Goal: Task Accomplishment & Management: Manage account settings

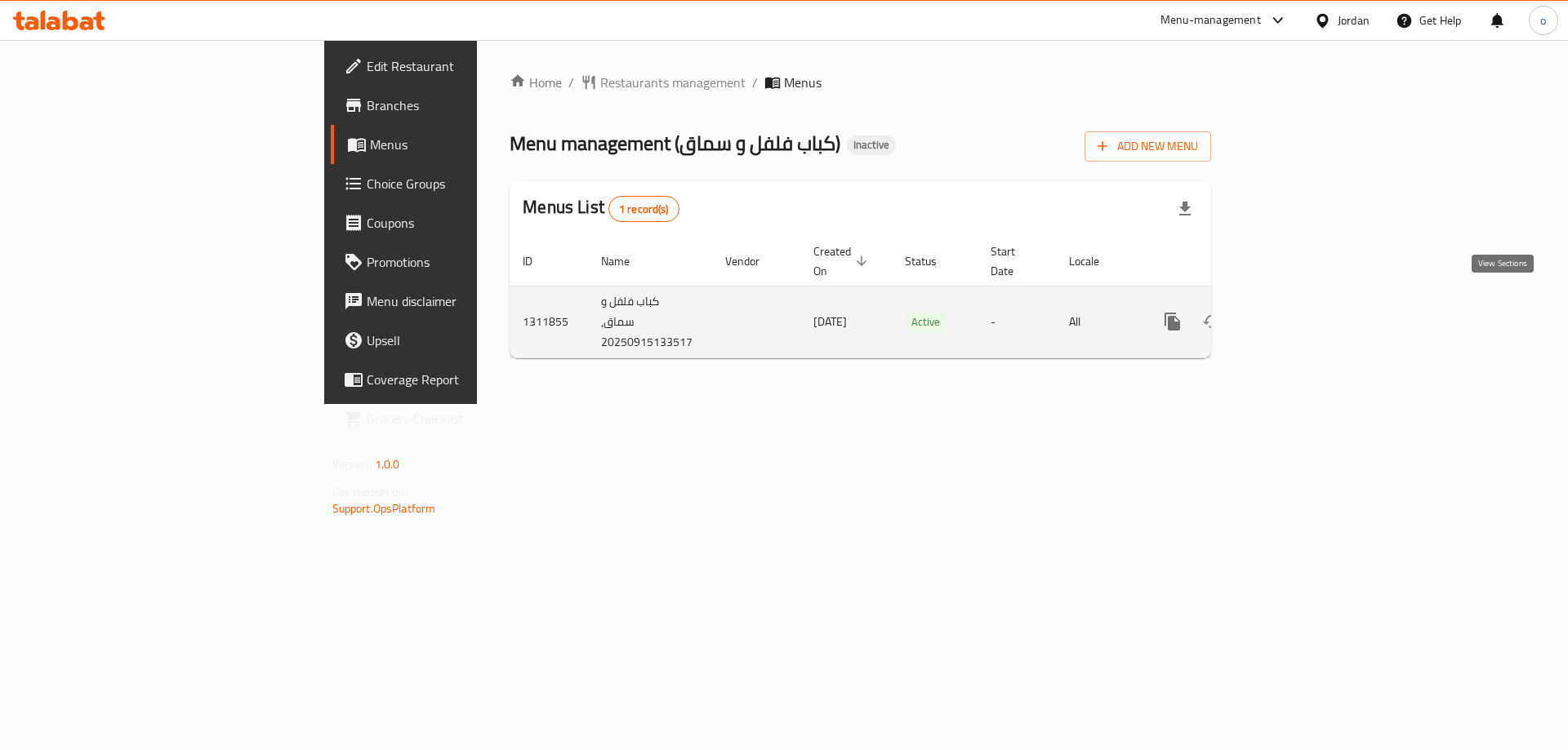
click at [1310, 302] on link "enhanced table" at bounding box center [1290, 321] width 39 height 39
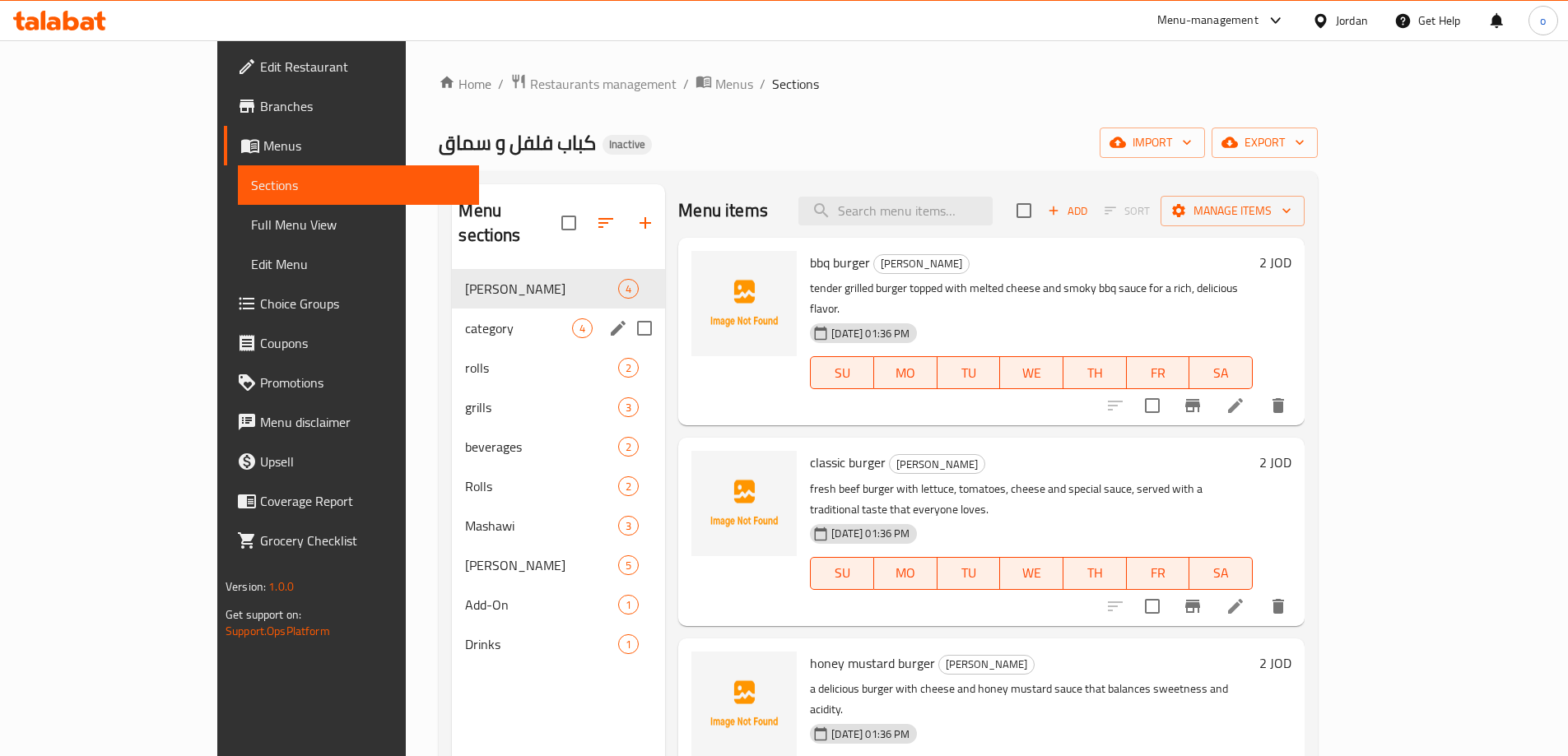
click at [452, 309] on div "category 4" at bounding box center [558, 328] width 213 height 40
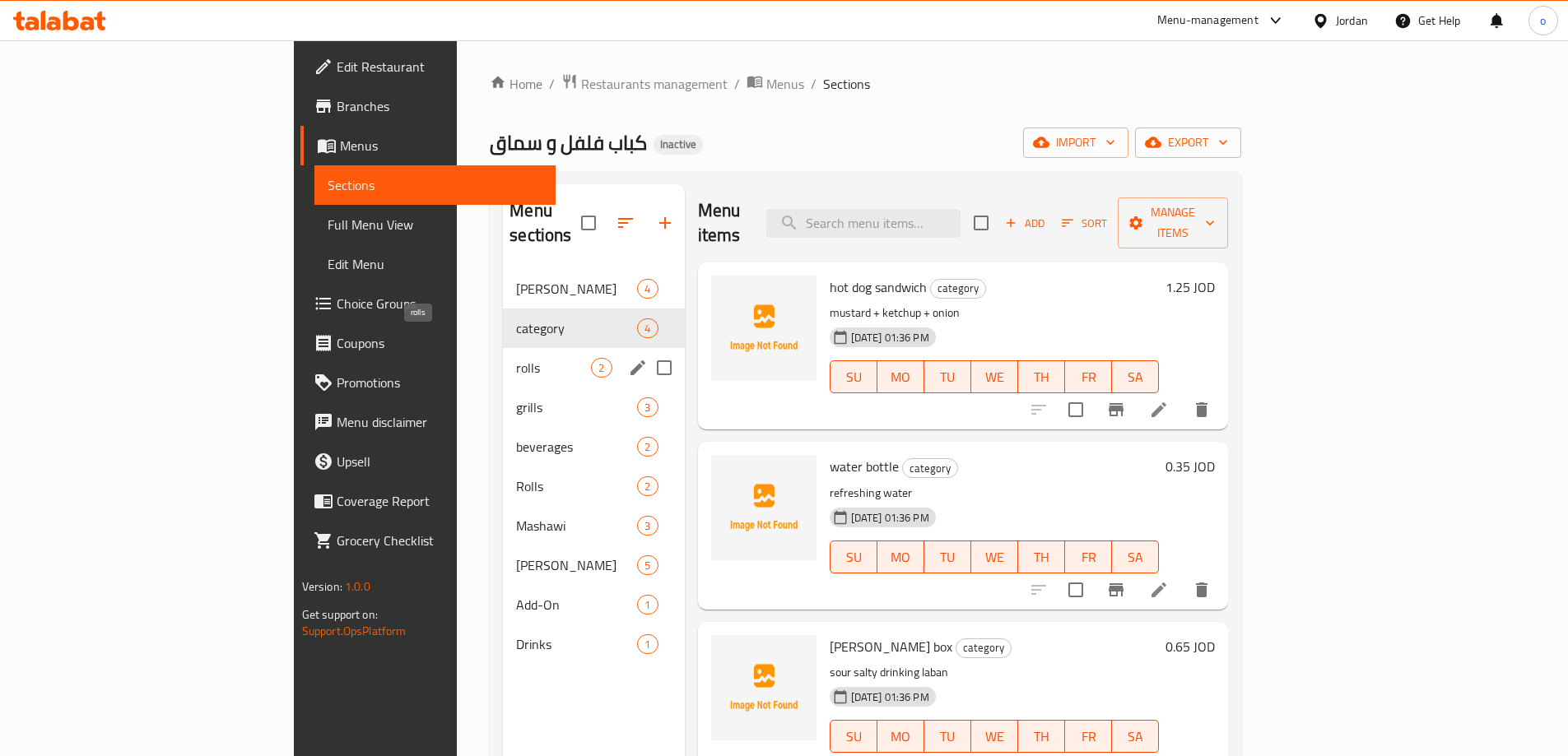
click at [516, 358] on span "rolls" at bounding box center [553, 367] width 75 height 19
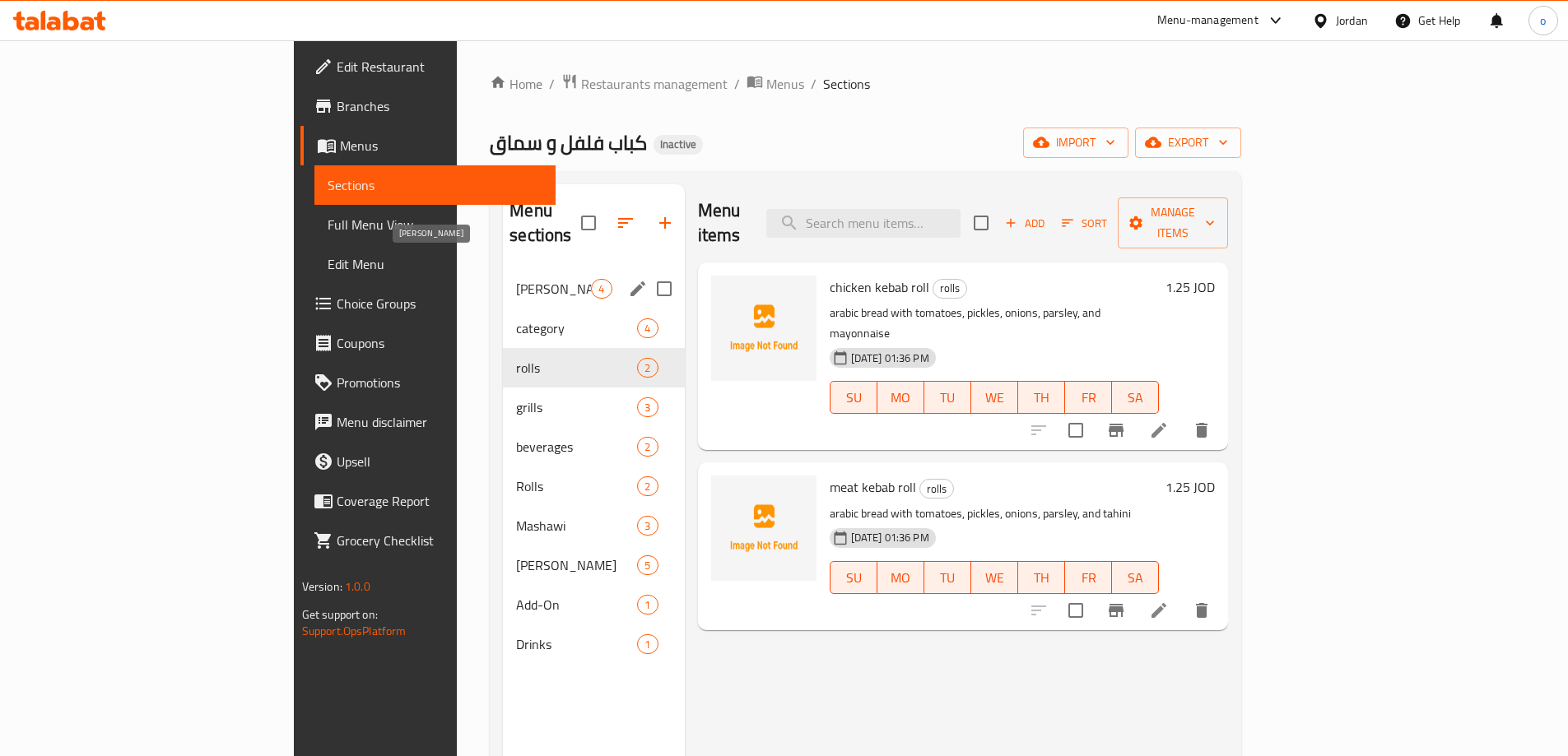
click at [516, 279] on span "[PERSON_NAME]" at bounding box center [553, 288] width 75 height 19
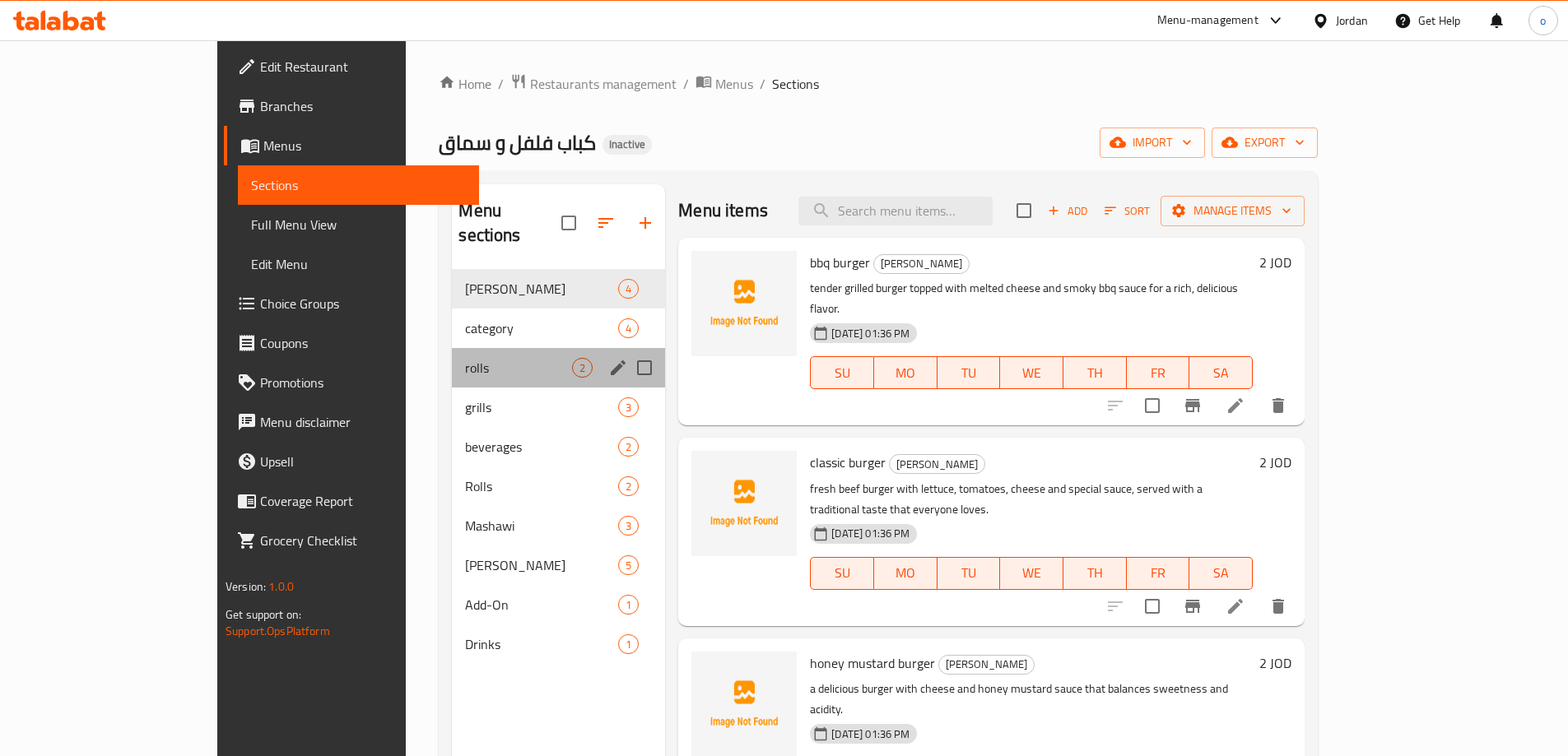
click at [452, 348] on div "rolls 2" at bounding box center [558, 367] width 213 height 40
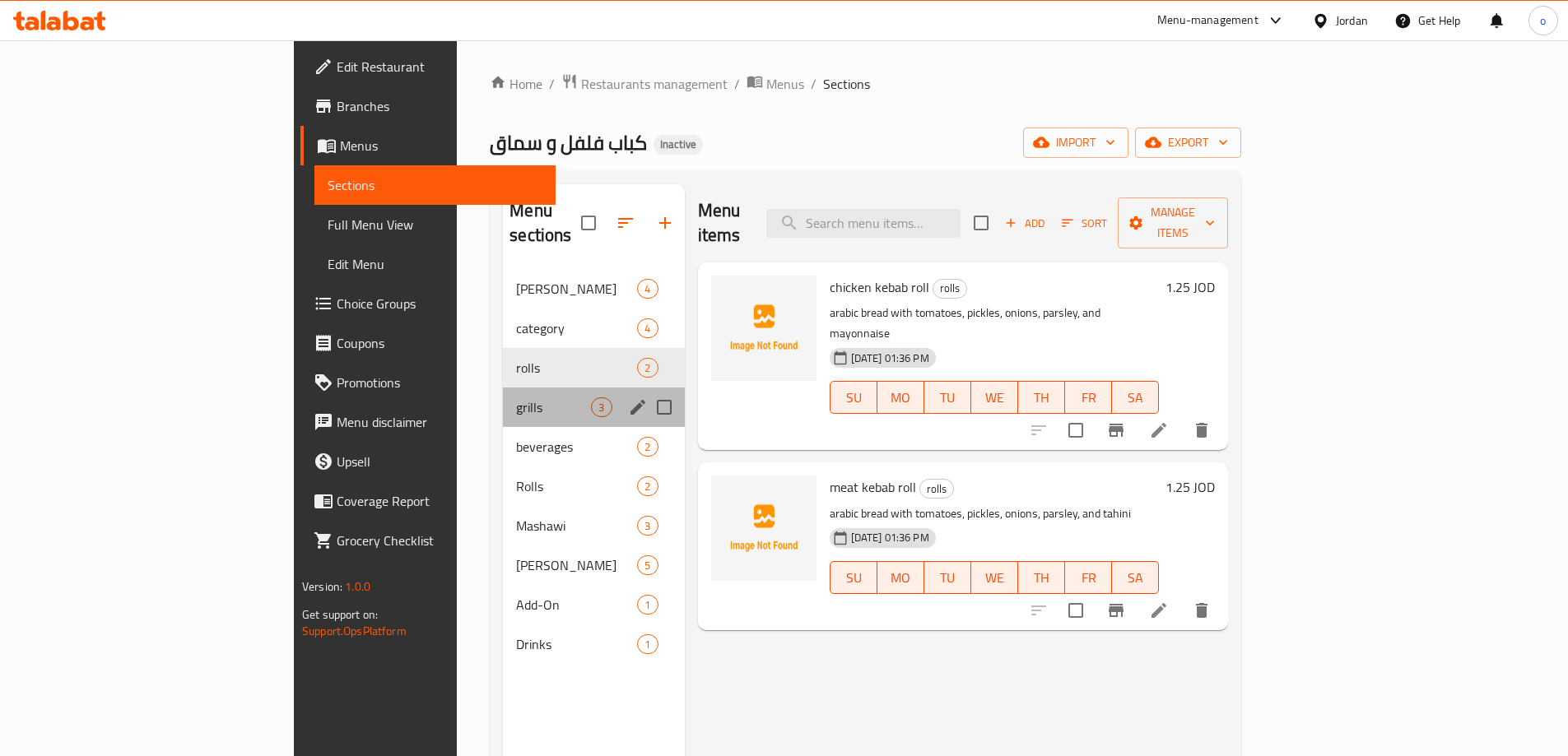
click at [503, 393] on div "grills 3" at bounding box center [594, 407] width 181 height 40
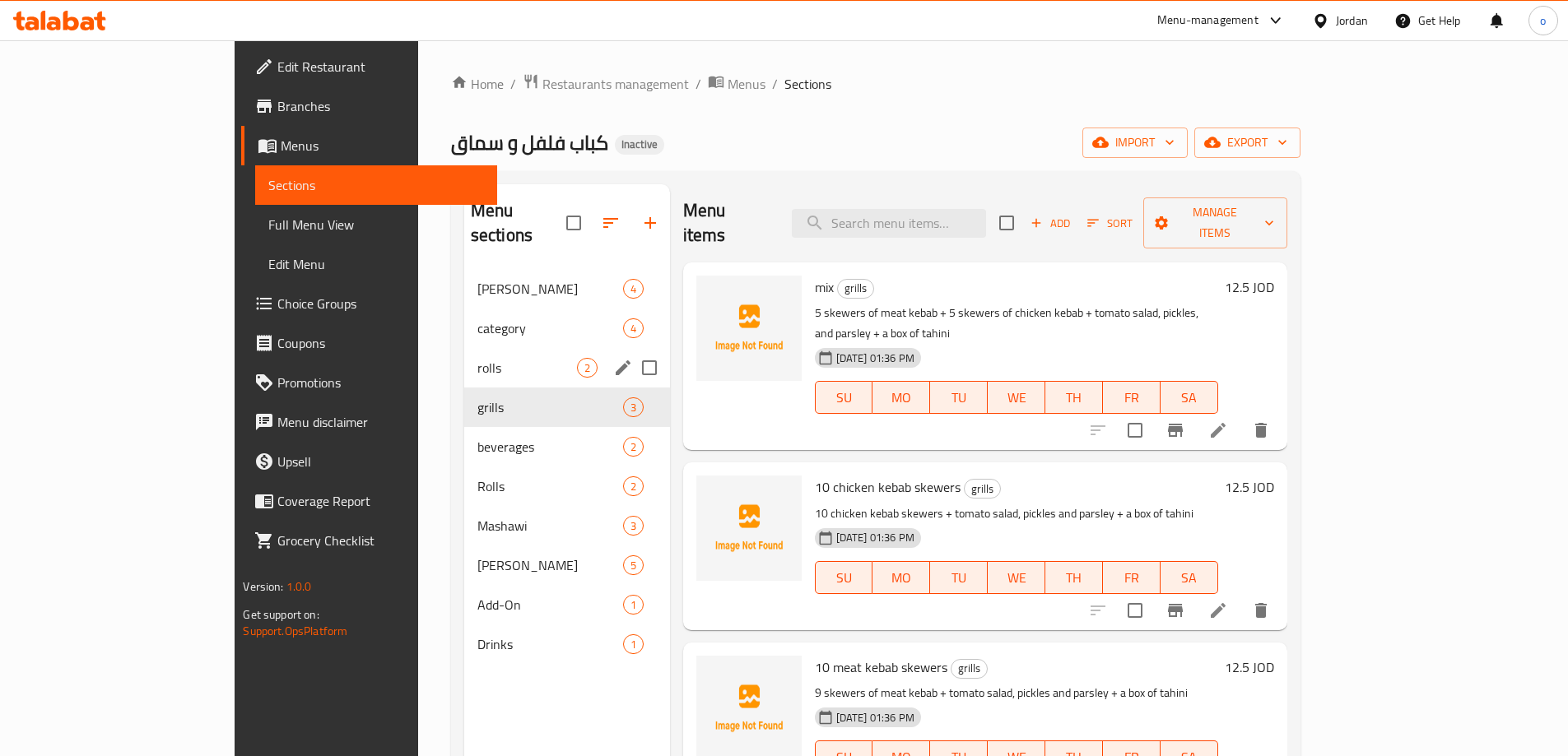
click at [478, 358] on span "rolls" at bounding box center [527, 367] width 99 height 19
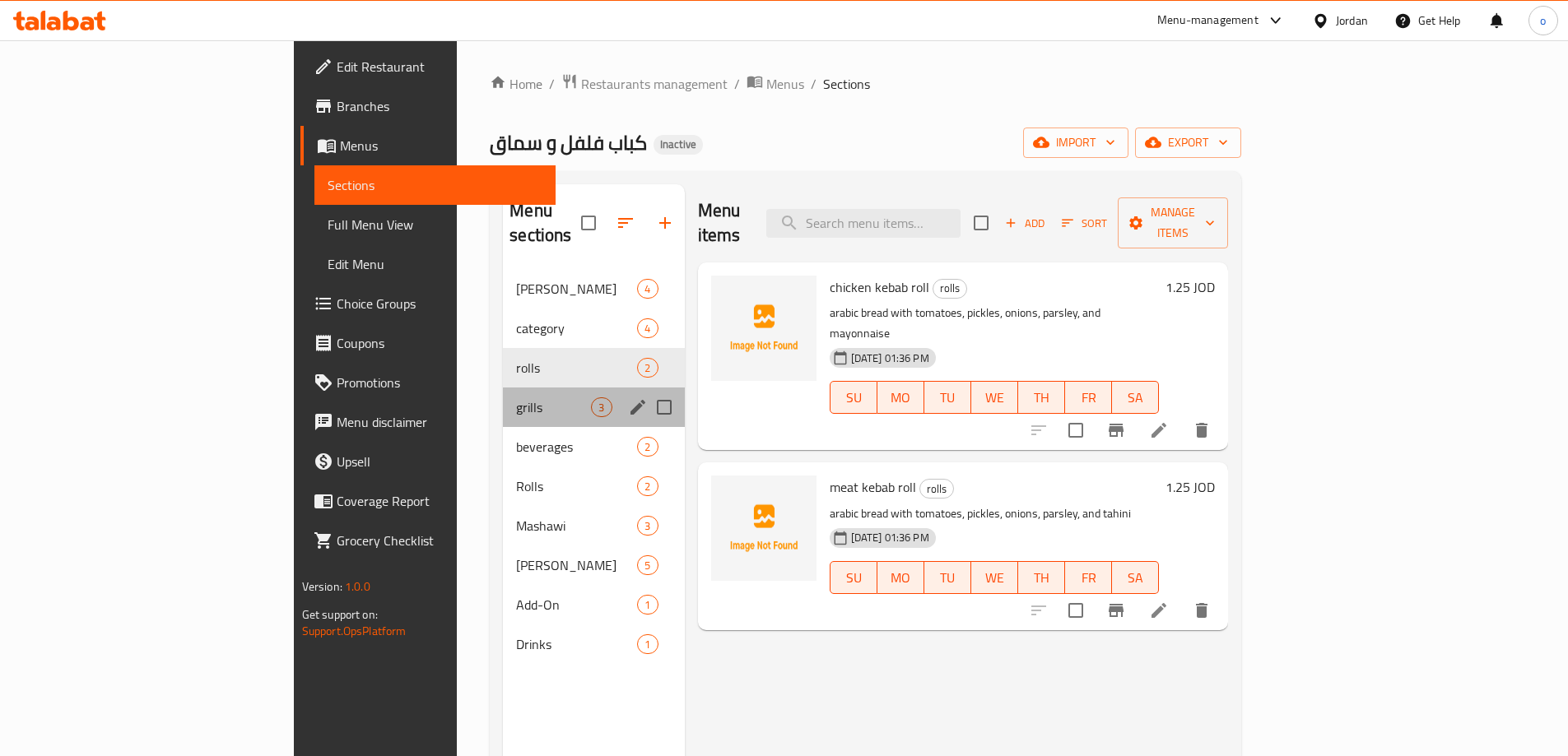
click at [503, 396] on div "grills 3" at bounding box center [594, 407] width 181 height 40
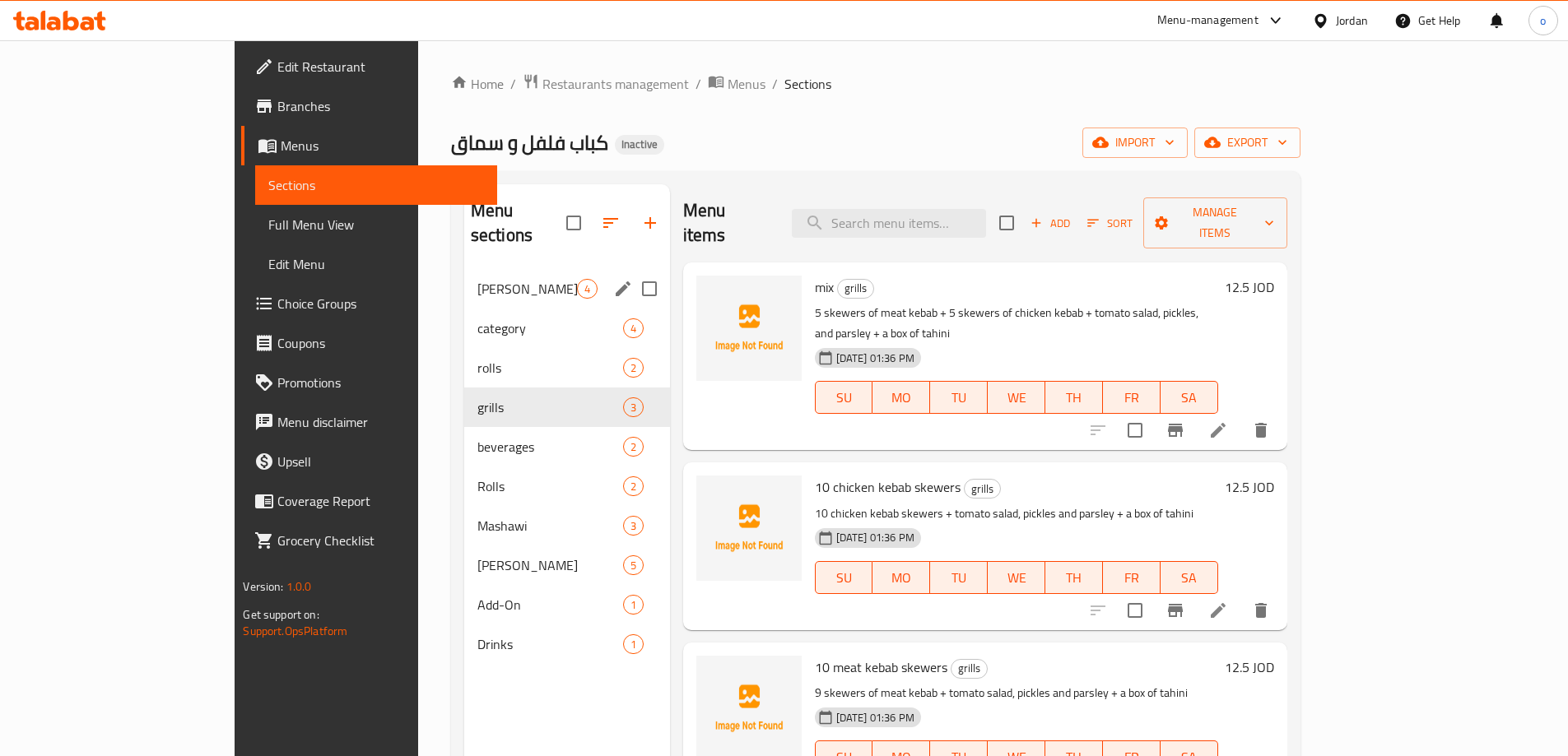
click at [464, 277] on div "[PERSON_NAME] 4" at bounding box center [567, 288] width 206 height 40
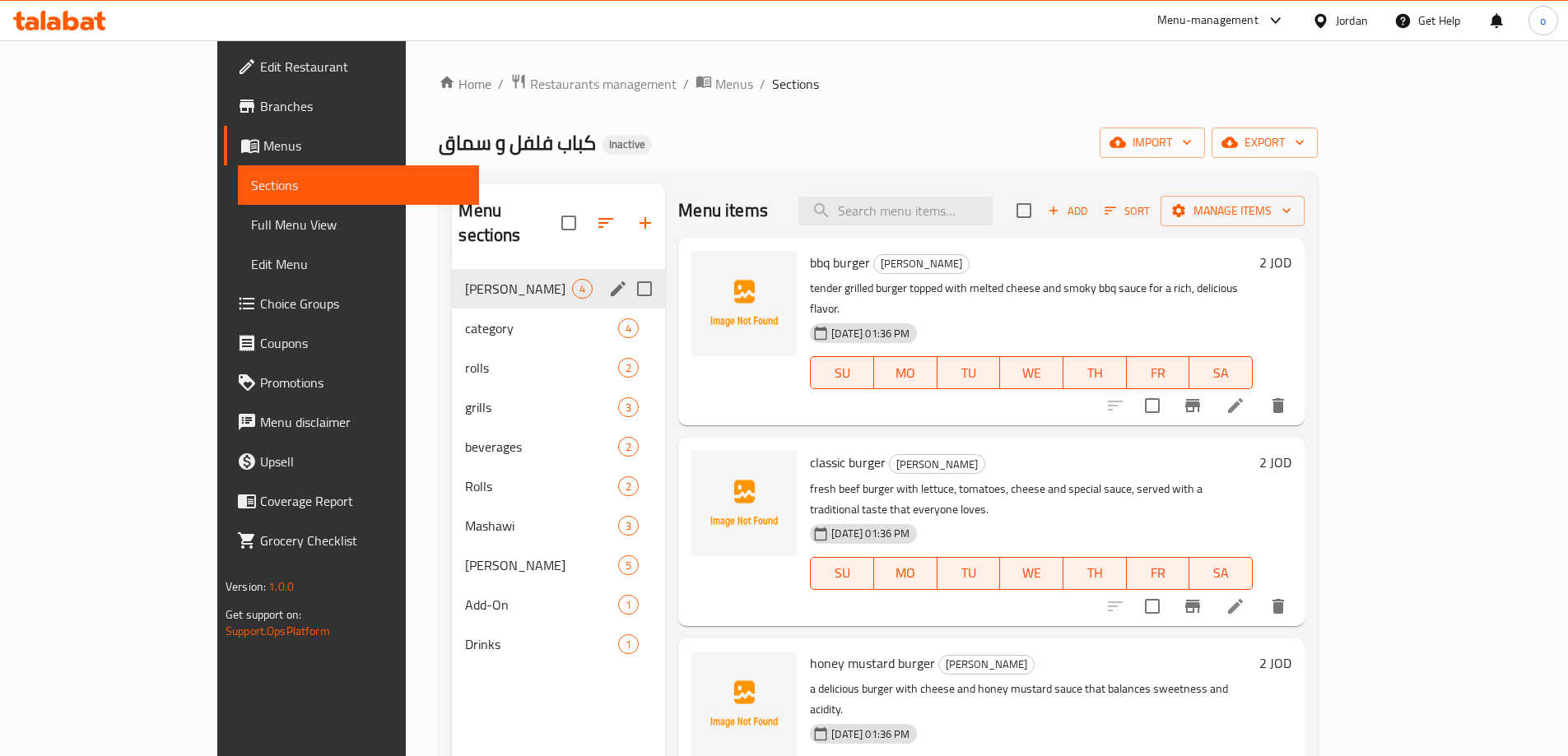
click at [452, 277] on div "[PERSON_NAME] 4" at bounding box center [558, 288] width 213 height 40
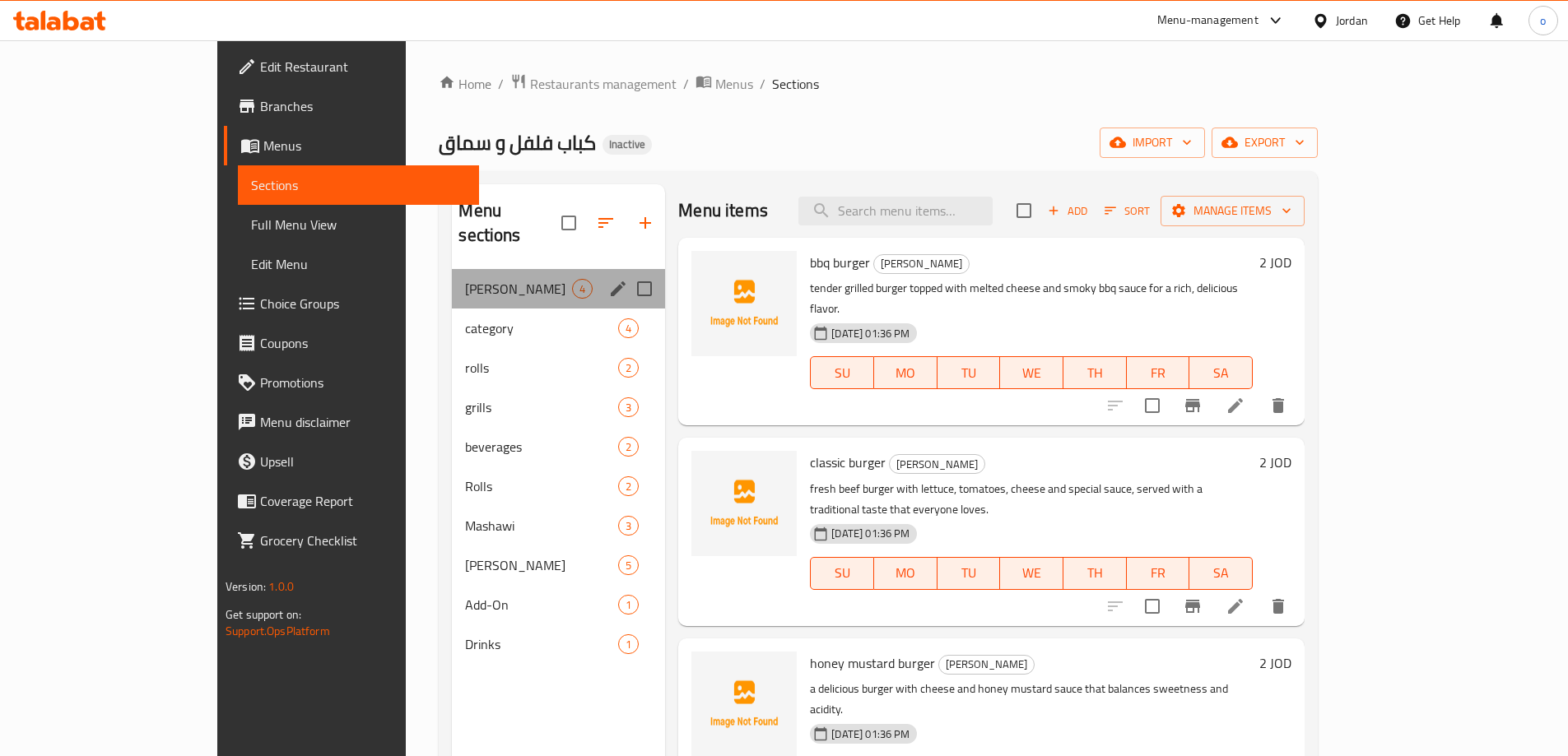
click at [452, 277] on div "[PERSON_NAME] 4" at bounding box center [558, 288] width 213 height 40
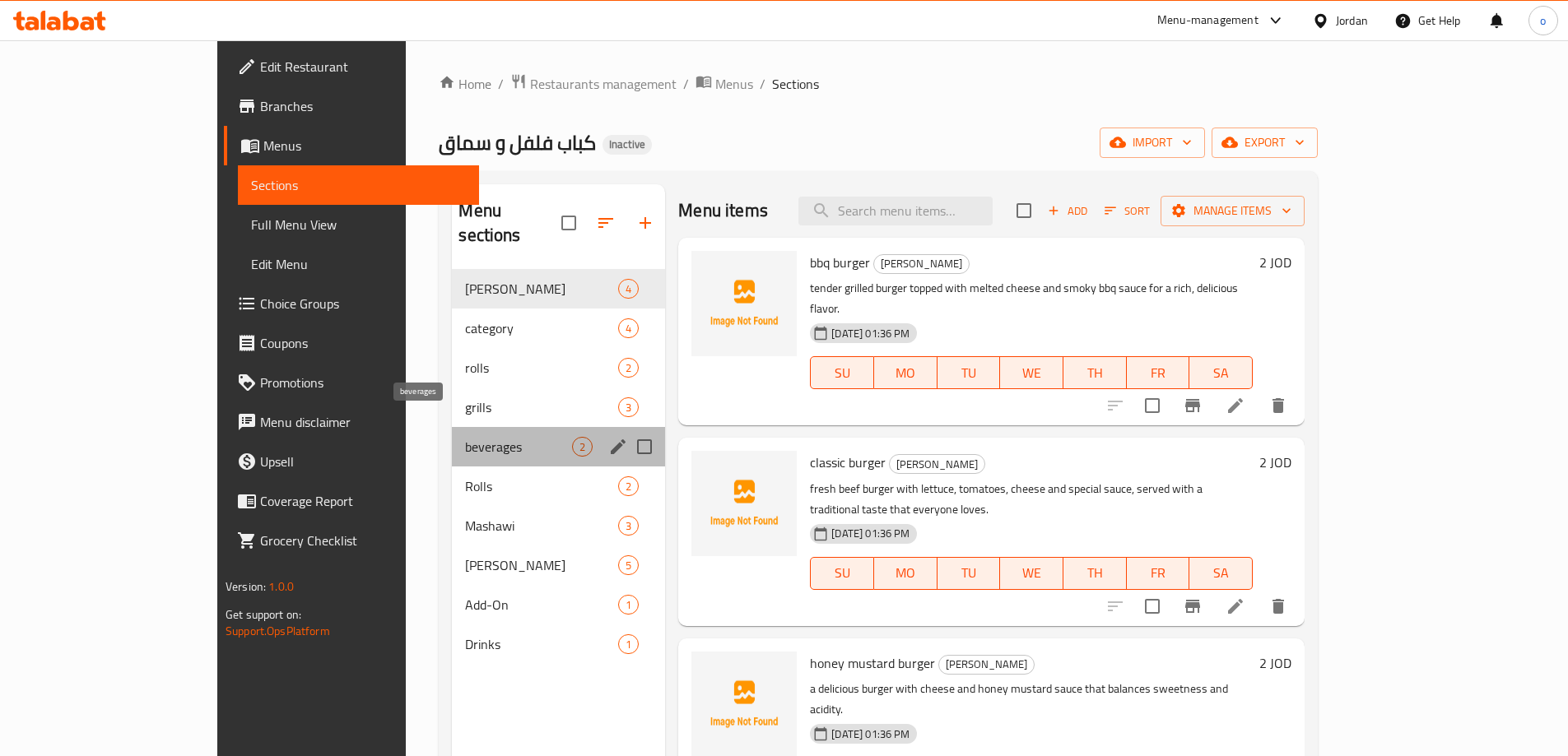
click at [465, 437] on span "beverages" at bounding box center [519, 447] width 107 height 19
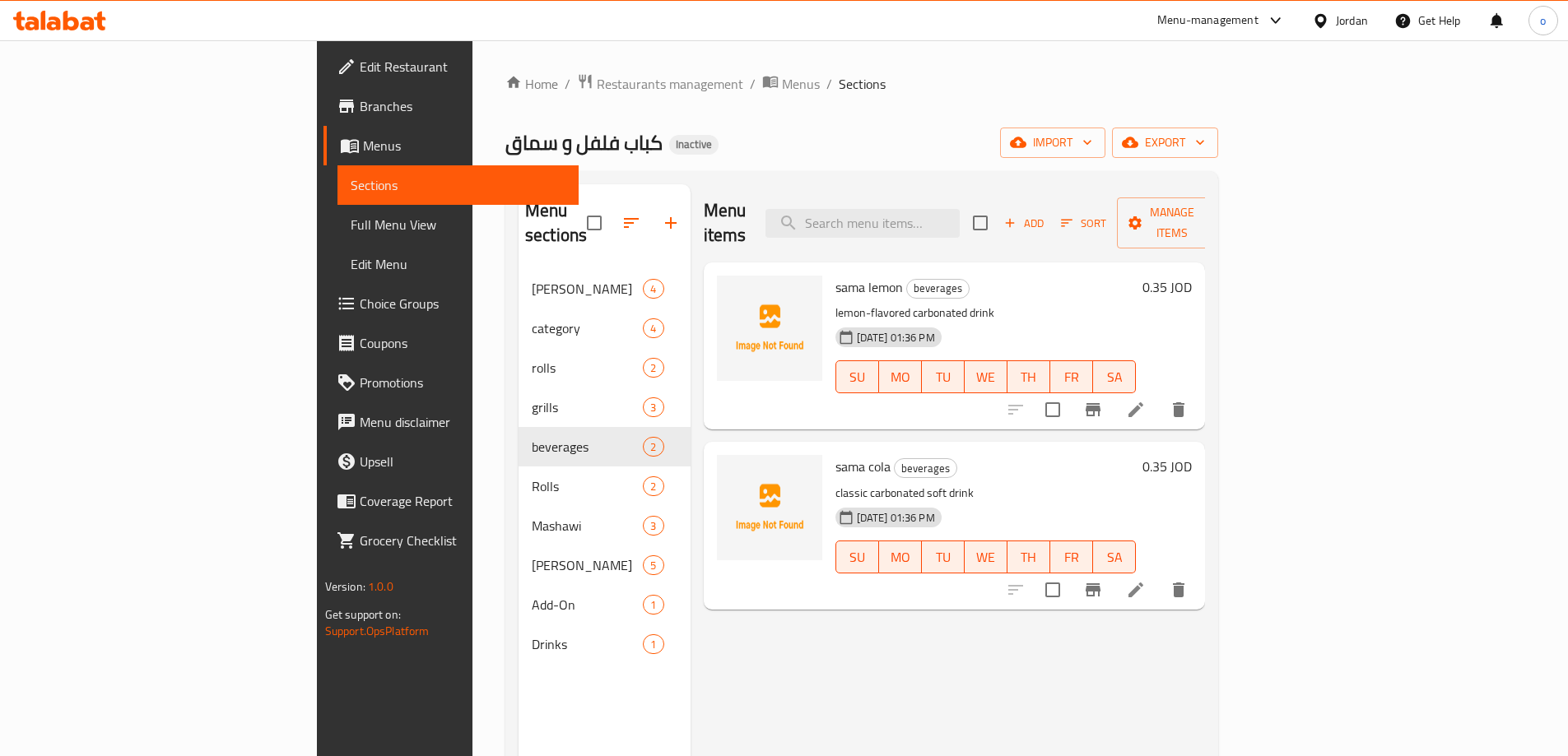
click at [324, 156] on link "Menus" at bounding box center [451, 145] width 255 height 40
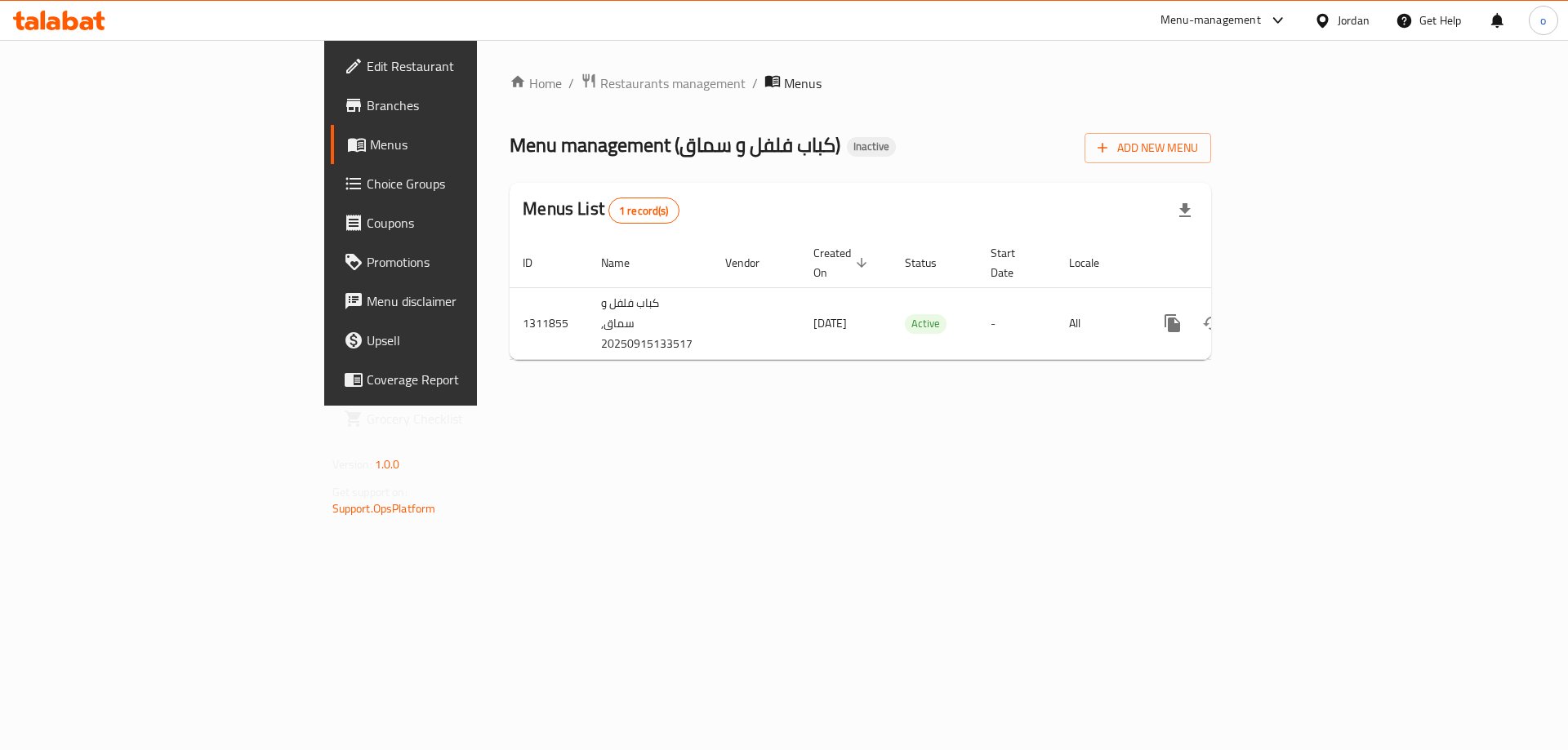
click at [1211, 167] on div "Home / Restaurants management / Menus Menu management ( كباب فلفل و سماق ) Inac…" at bounding box center [860, 222] width 702 height 300
click at [1111, 153] on icon "button" at bounding box center [1102, 147] width 17 height 17
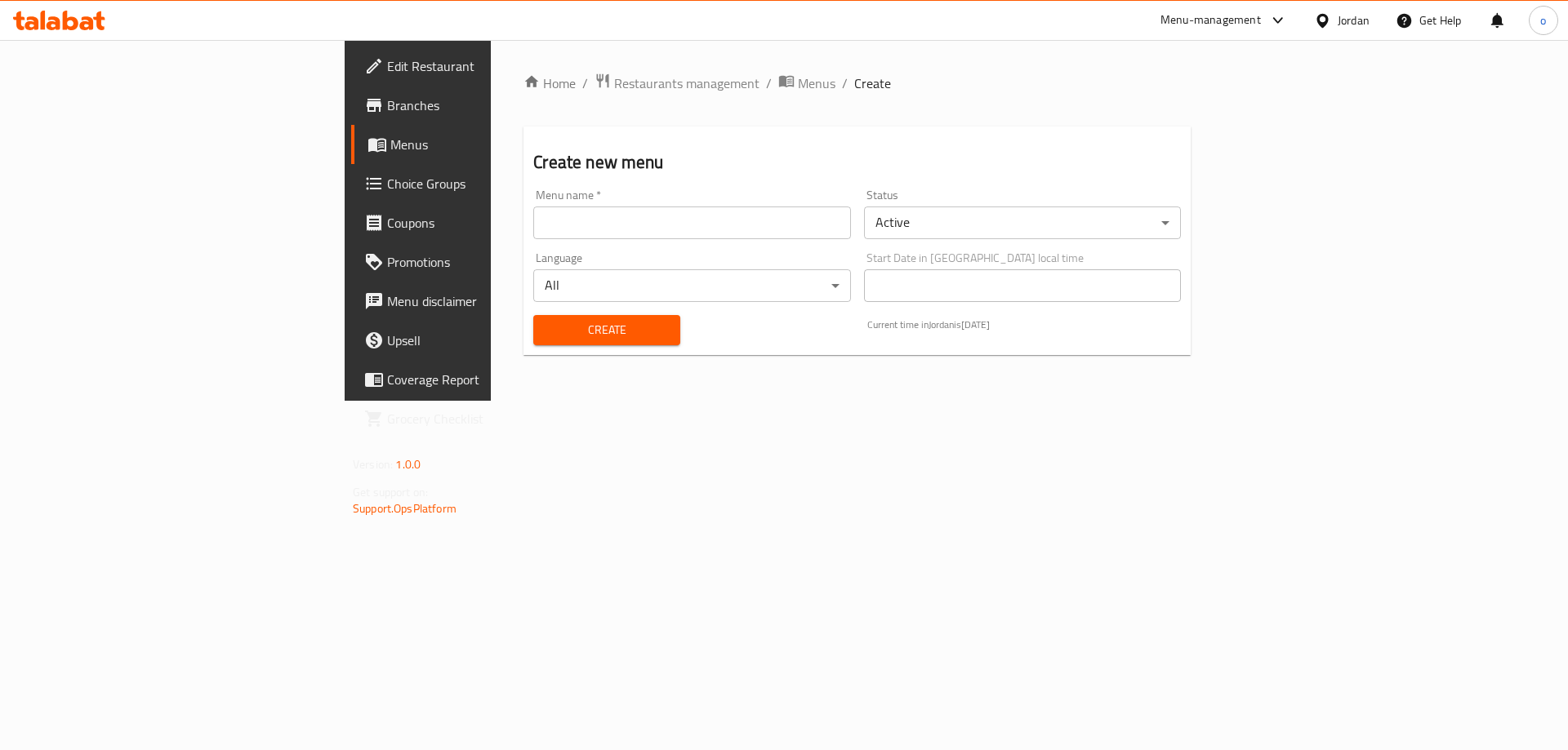
drag, startPoint x: 801, startPoint y: 209, endPoint x: 790, endPoint y: 219, distance: 14.9
click at [801, 209] on input "text" at bounding box center [691, 222] width 317 height 32
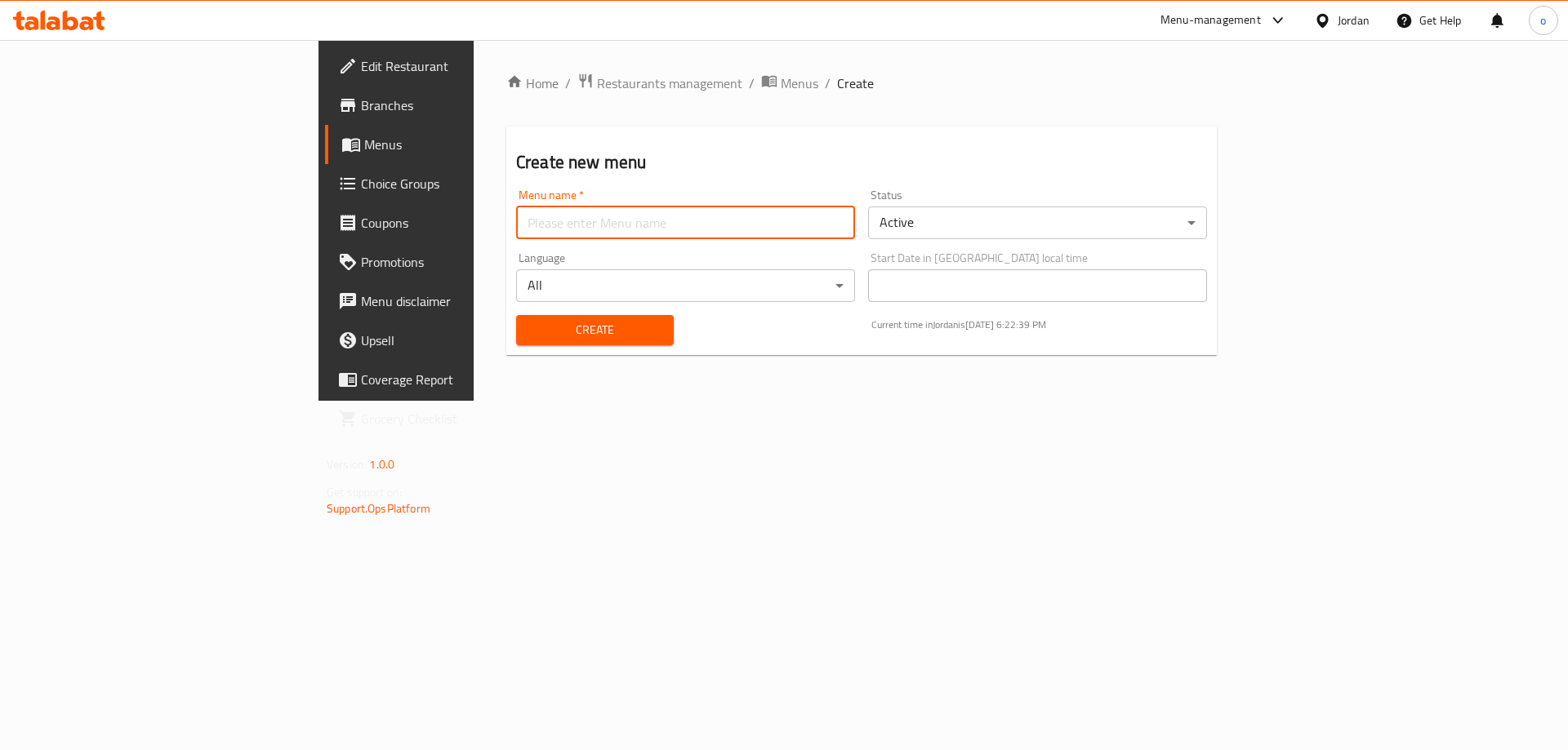
click at [516, 234] on input "text" at bounding box center [685, 222] width 339 height 32
click at [516, 222] on input "text" at bounding box center [685, 222] width 339 height 32
click at [516, 228] on input "text" at bounding box center [685, 222] width 339 height 32
type input "final menu"
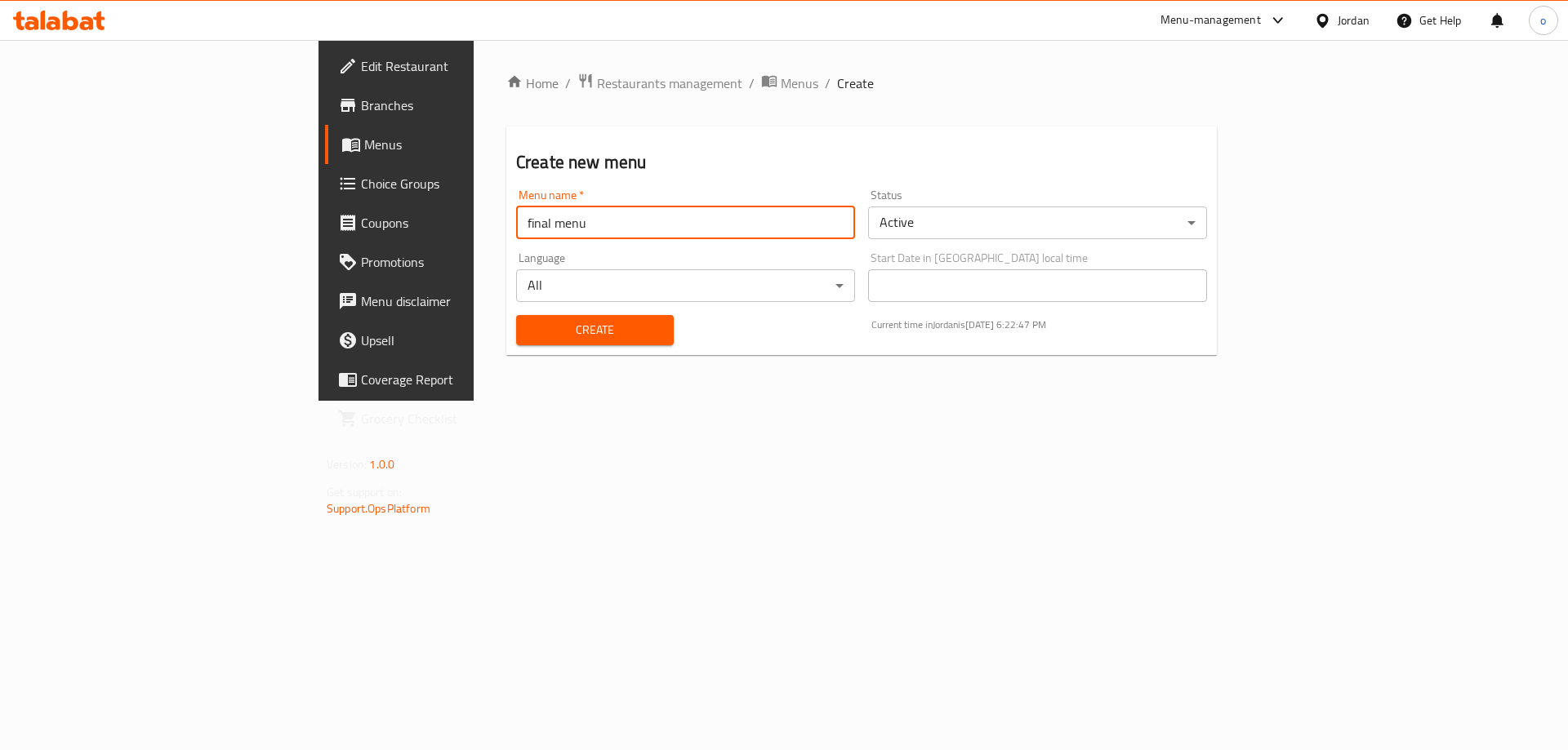
click at [516, 315] on button "Create" at bounding box center [594, 330] width 158 height 31
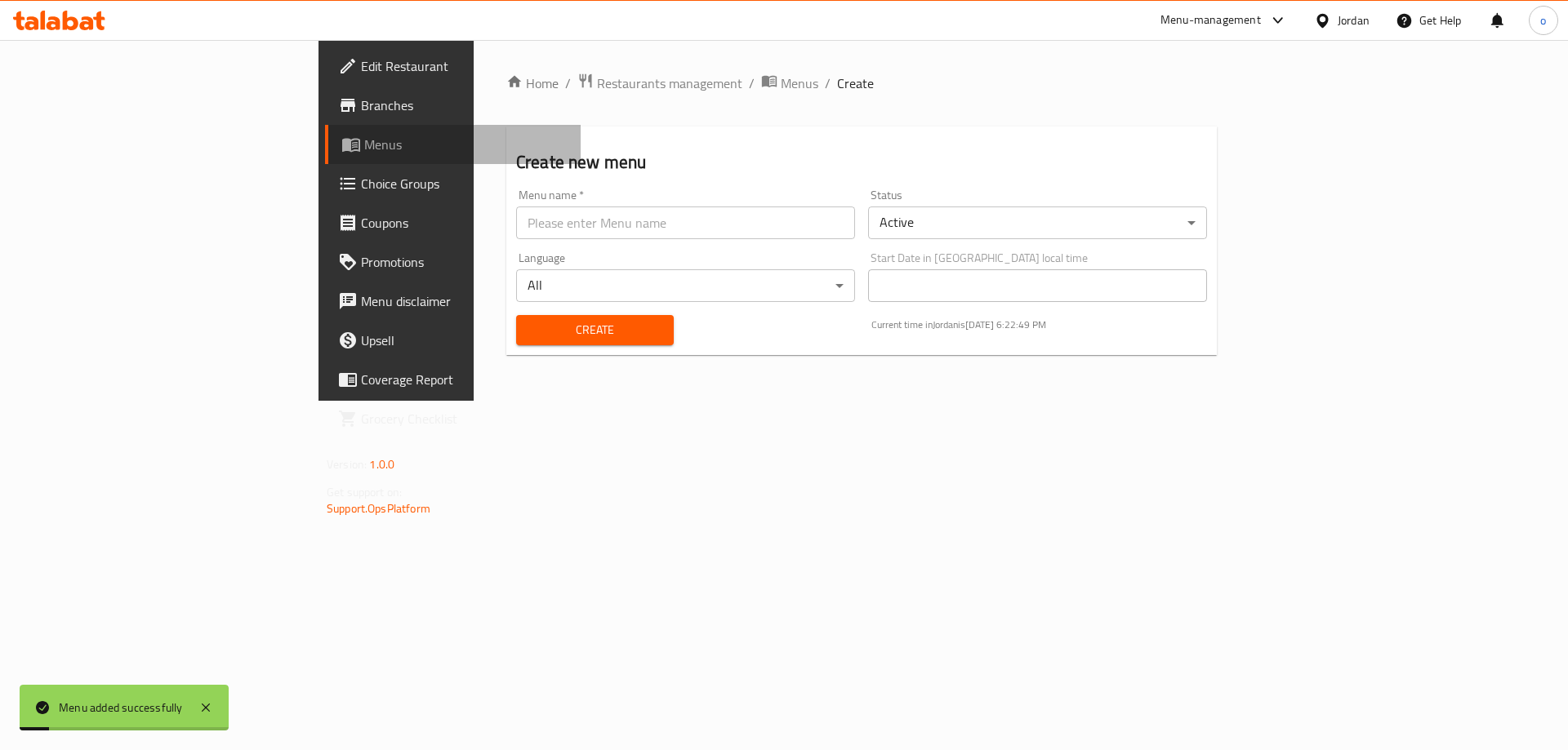
click at [325, 133] on link "Menus" at bounding box center [452, 144] width 256 height 39
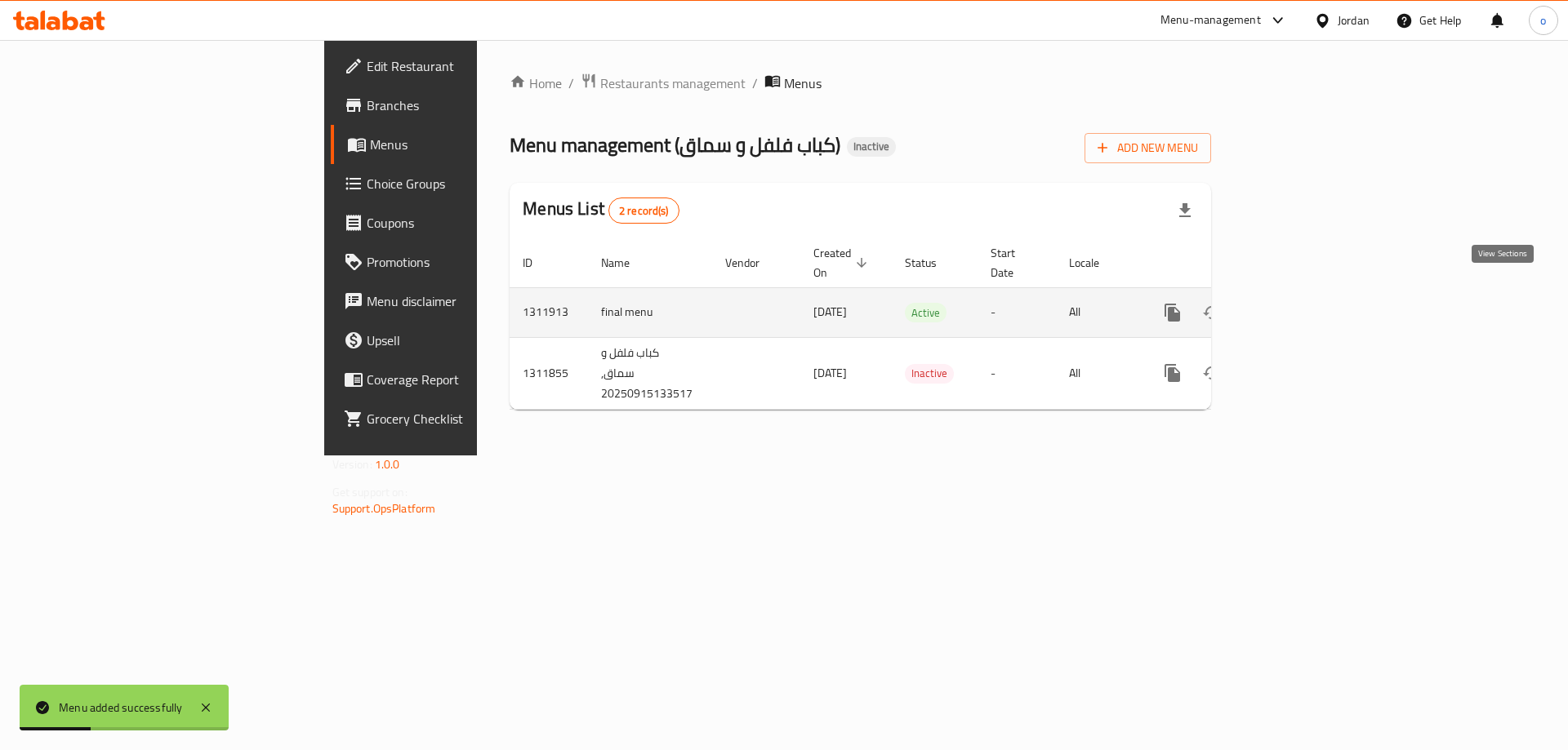
click at [1310, 294] on link "enhanced table" at bounding box center [1290, 312] width 39 height 39
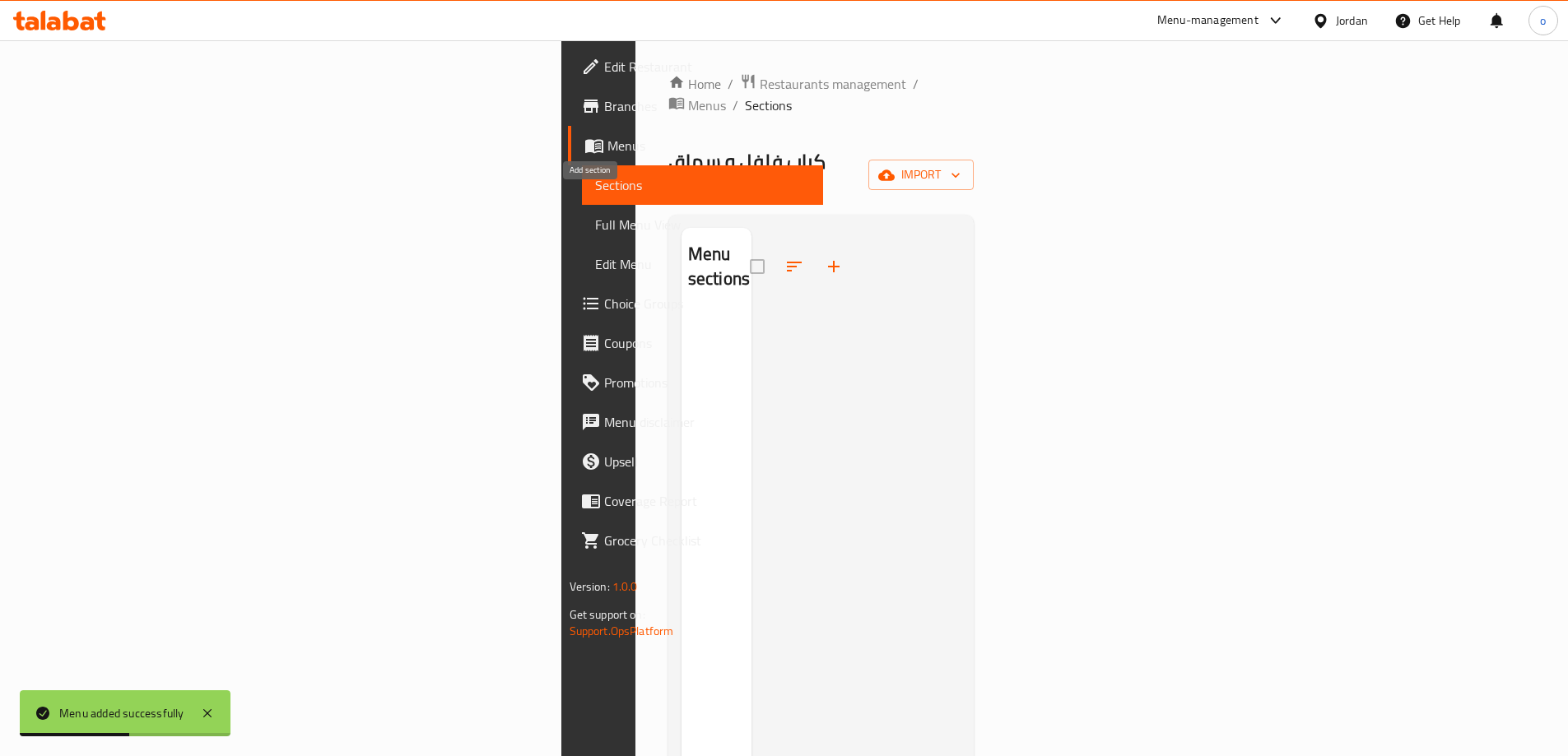
click at [813, 247] on button "button" at bounding box center [833, 266] width 40 height 40
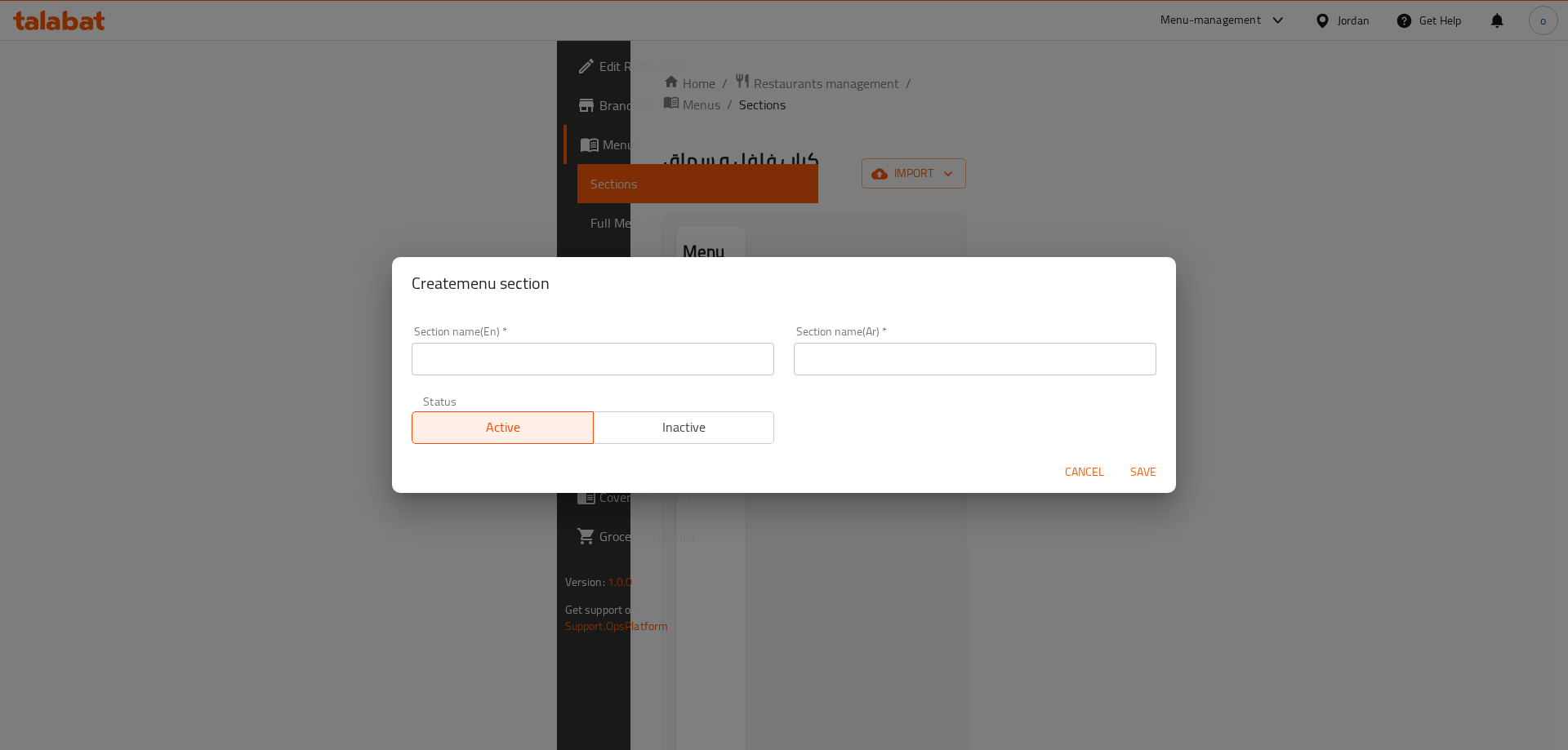
click at [1052, 458] on div "Cancel Save" at bounding box center [784, 473] width 784 height 44
click at [1045, 473] on div "Cancel Save" at bounding box center [784, 473] width 784 height 44
click at [1079, 477] on span "Cancel" at bounding box center [1084, 472] width 39 height 20
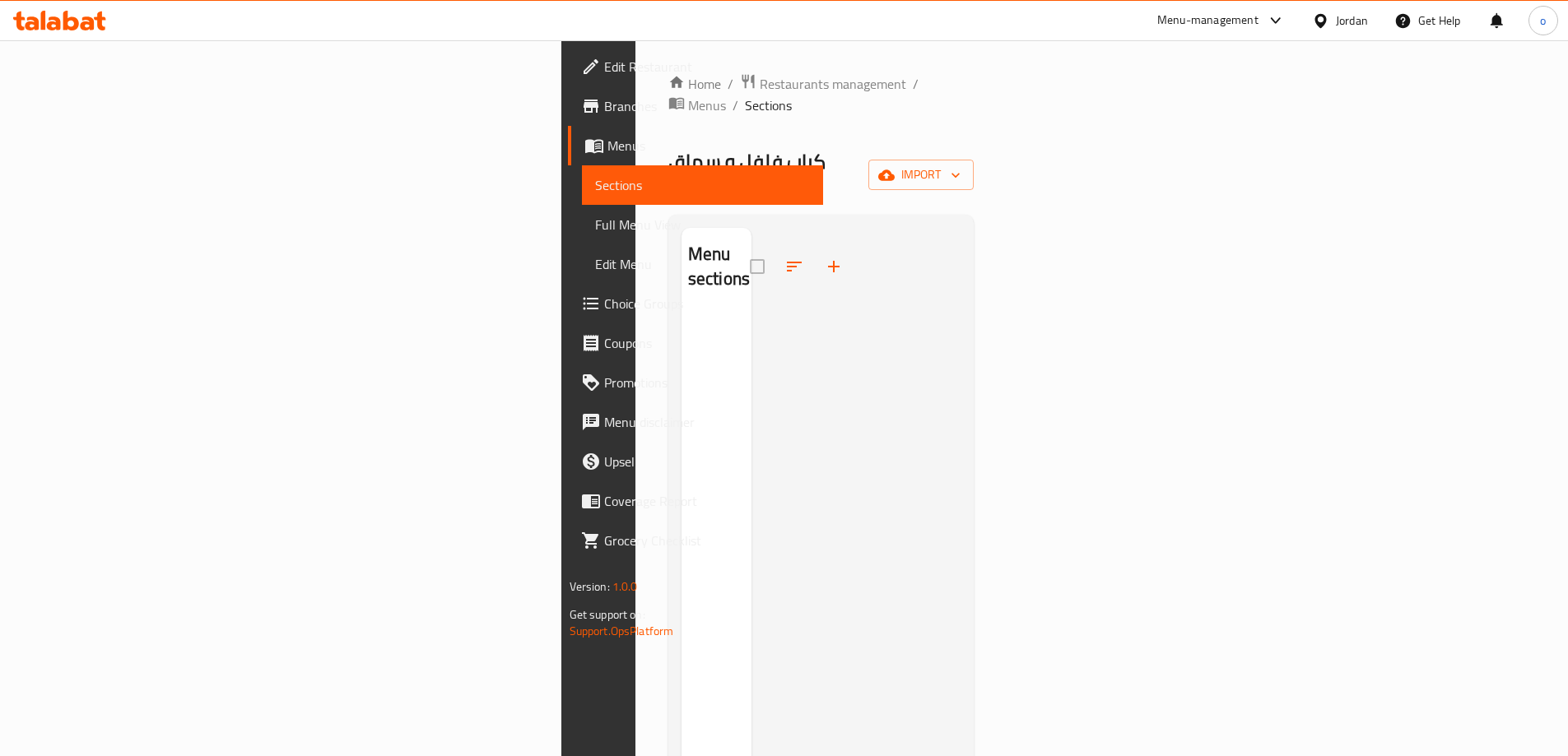
click at [974, 156] on div "كباب فلفل و سماق Inactive import" at bounding box center [821, 175] width 306 height 53
click at [894, 167] on icon "button" at bounding box center [886, 175] width 17 height 17
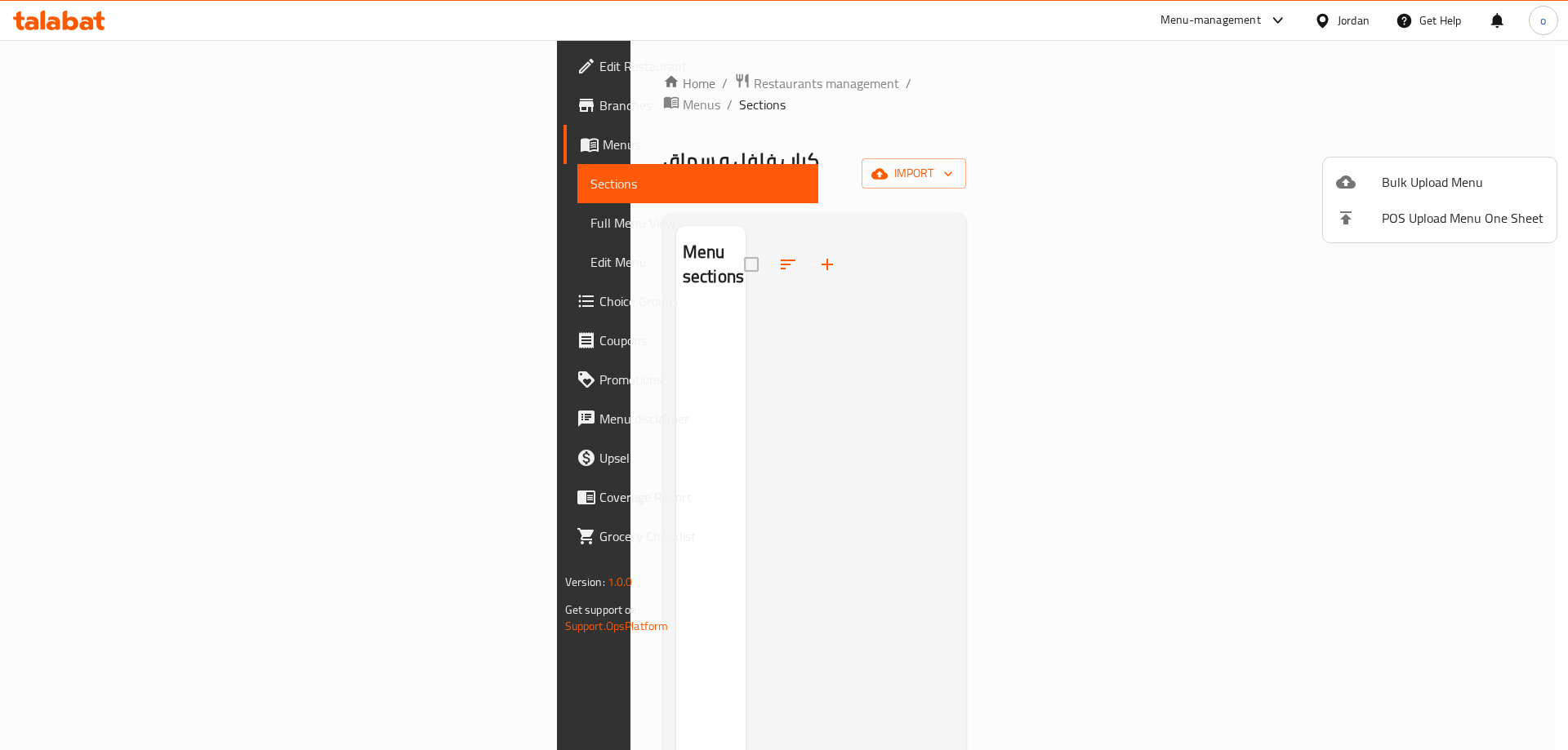
click at [1398, 165] on li "Bulk Upload Menu" at bounding box center [1440, 181] width 234 height 36
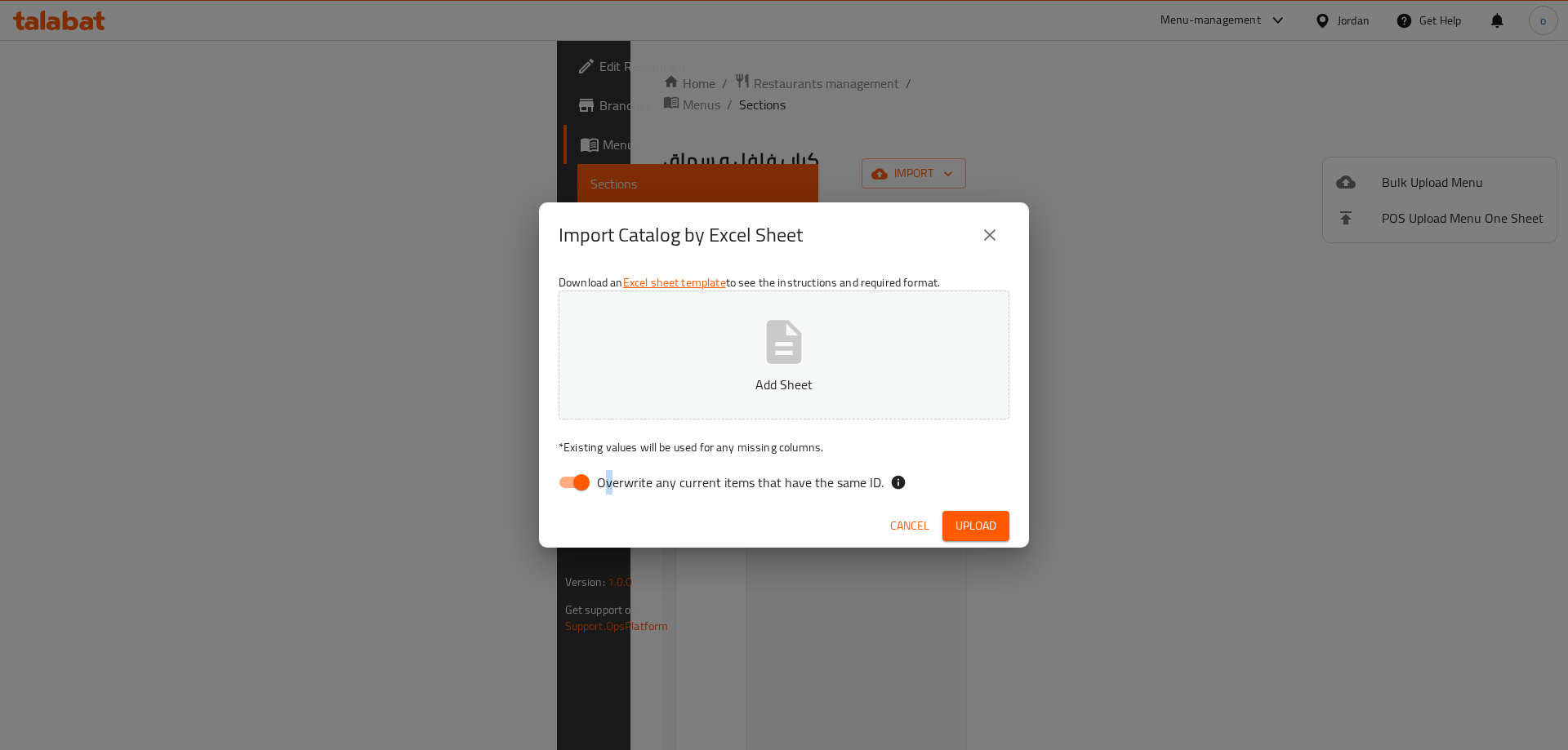
click at [609, 482] on span "Overwrite any current items that have the same ID." at bounding box center [740, 482] width 286 height 19
click at [650, 428] on div "Download an Excel sheet template to see the instructions and required format. A…" at bounding box center [784, 385] width 490 height 236
click at [599, 473] on span "Overwrite any current items that have the same ID." at bounding box center [740, 482] width 286 height 19
click at [599, 472] on input "Overwrite any current items that have the same ID." at bounding box center [581, 482] width 93 height 31
checkbox input "false"
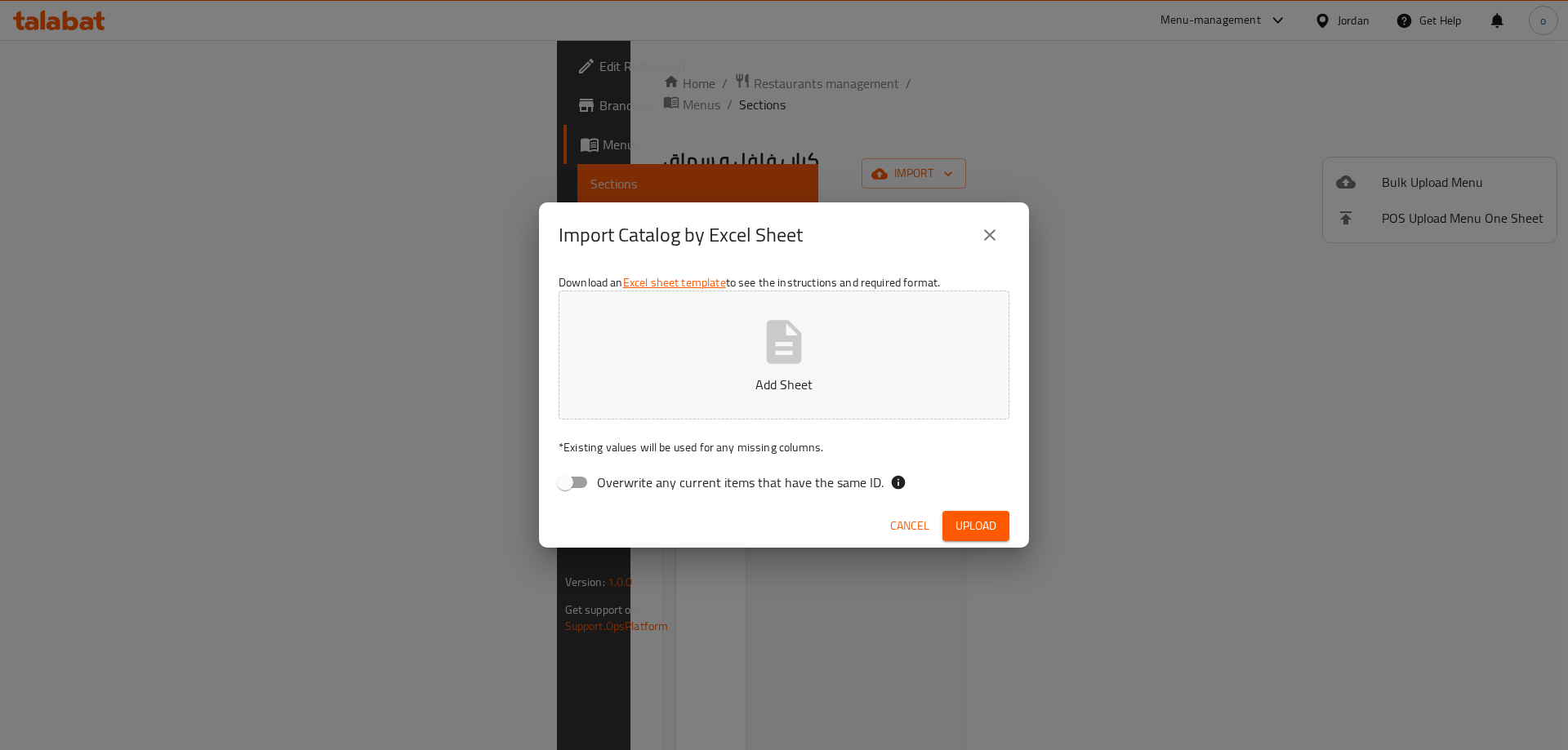
click at [603, 349] on button "Add Sheet" at bounding box center [784, 355] width 451 height 129
click at [963, 515] on button "Upload" at bounding box center [976, 526] width 67 height 31
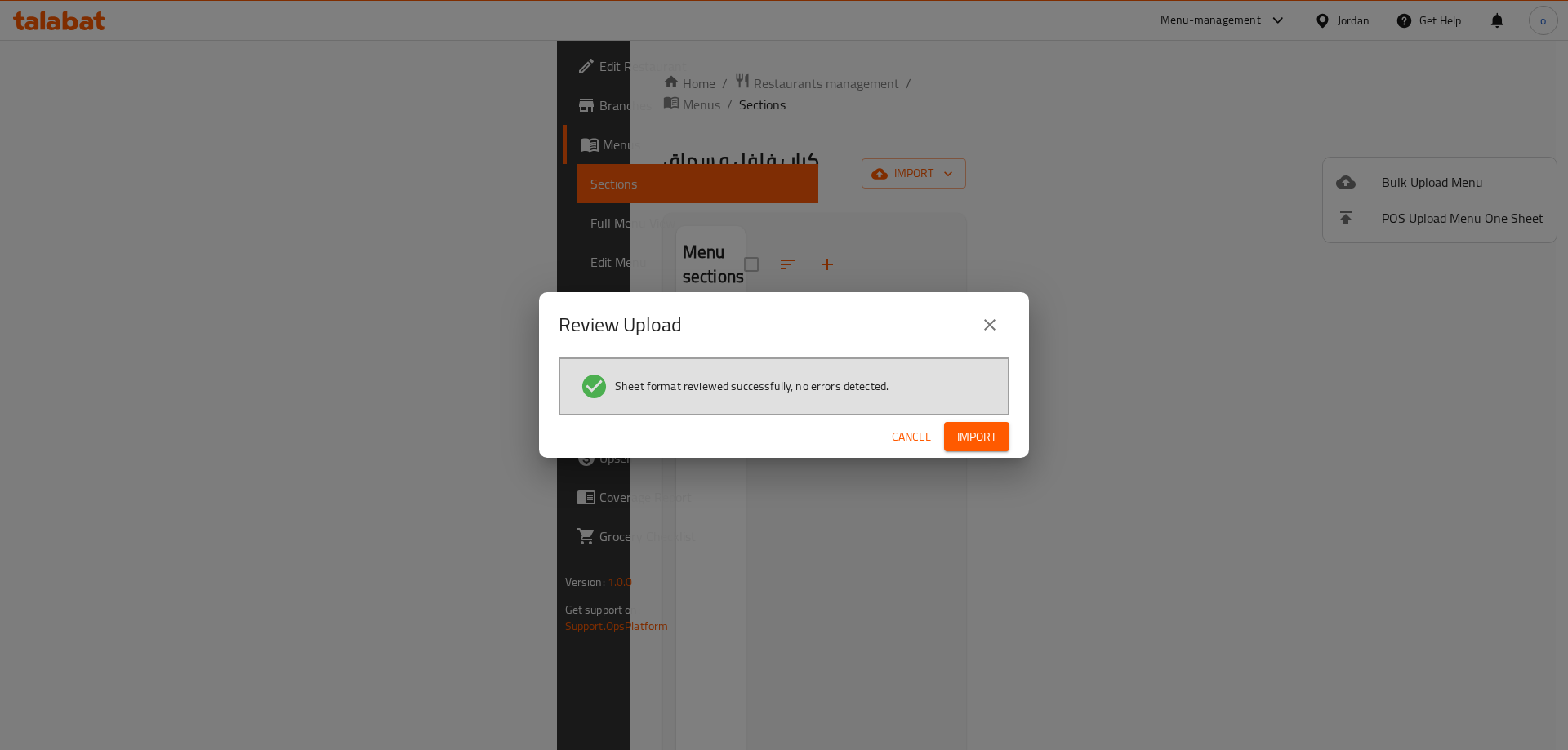
click at [977, 443] on span "Import" at bounding box center [976, 436] width 39 height 20
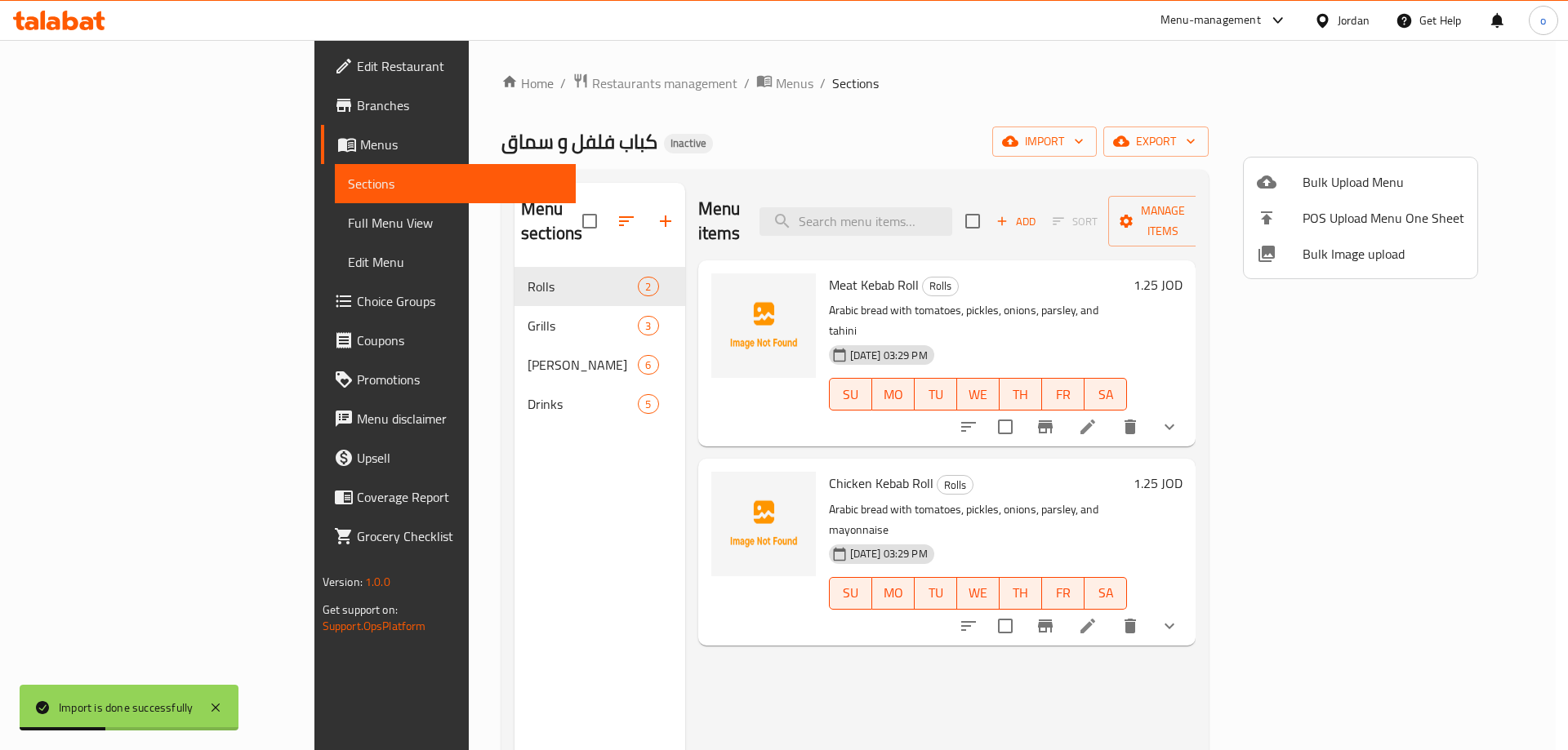
click at [84, 231] on div at bounding box center [784, 375] width 1568 height 750
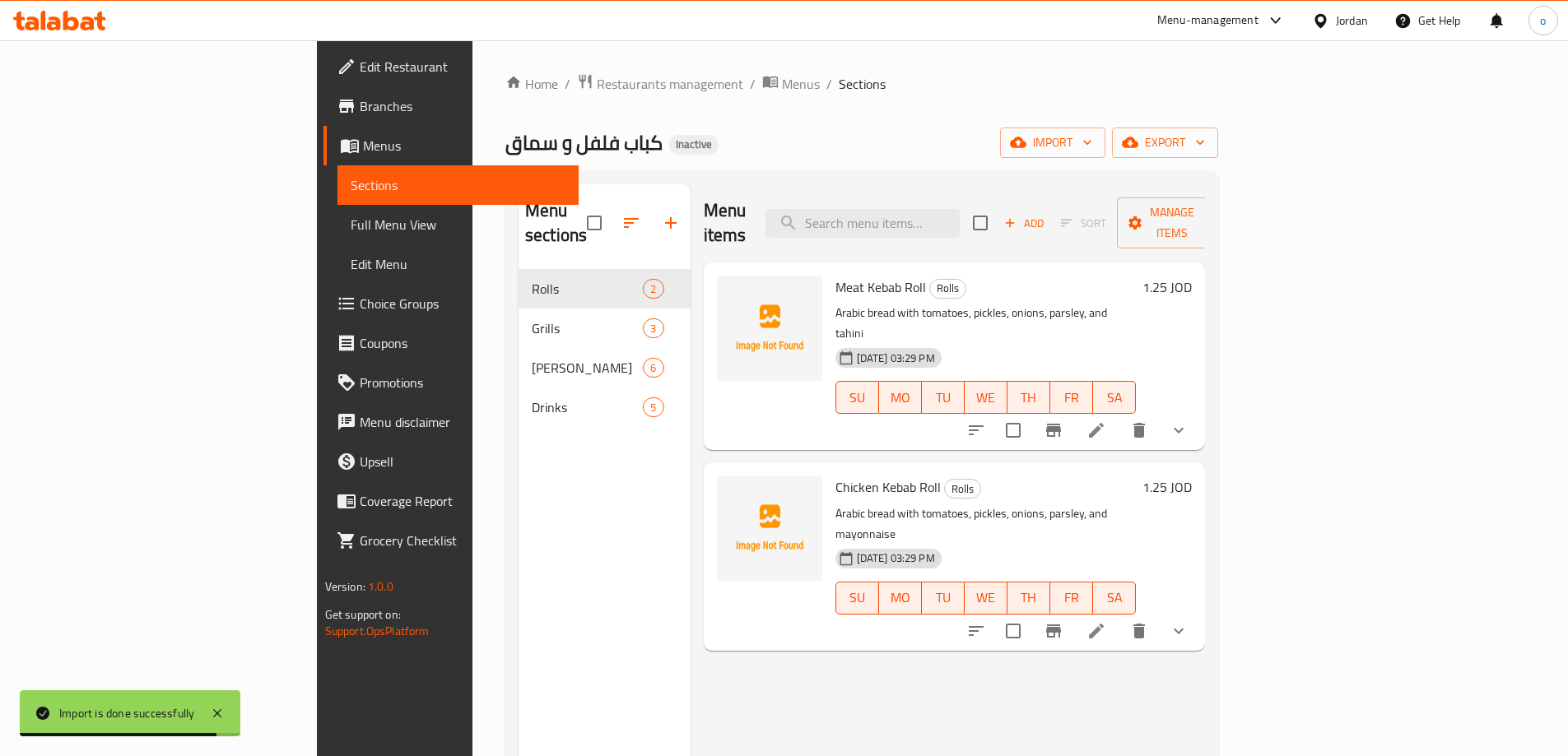
click at [351, 231] on span "Full Menu View" at bounding box center [458, 224] width 215 height 19
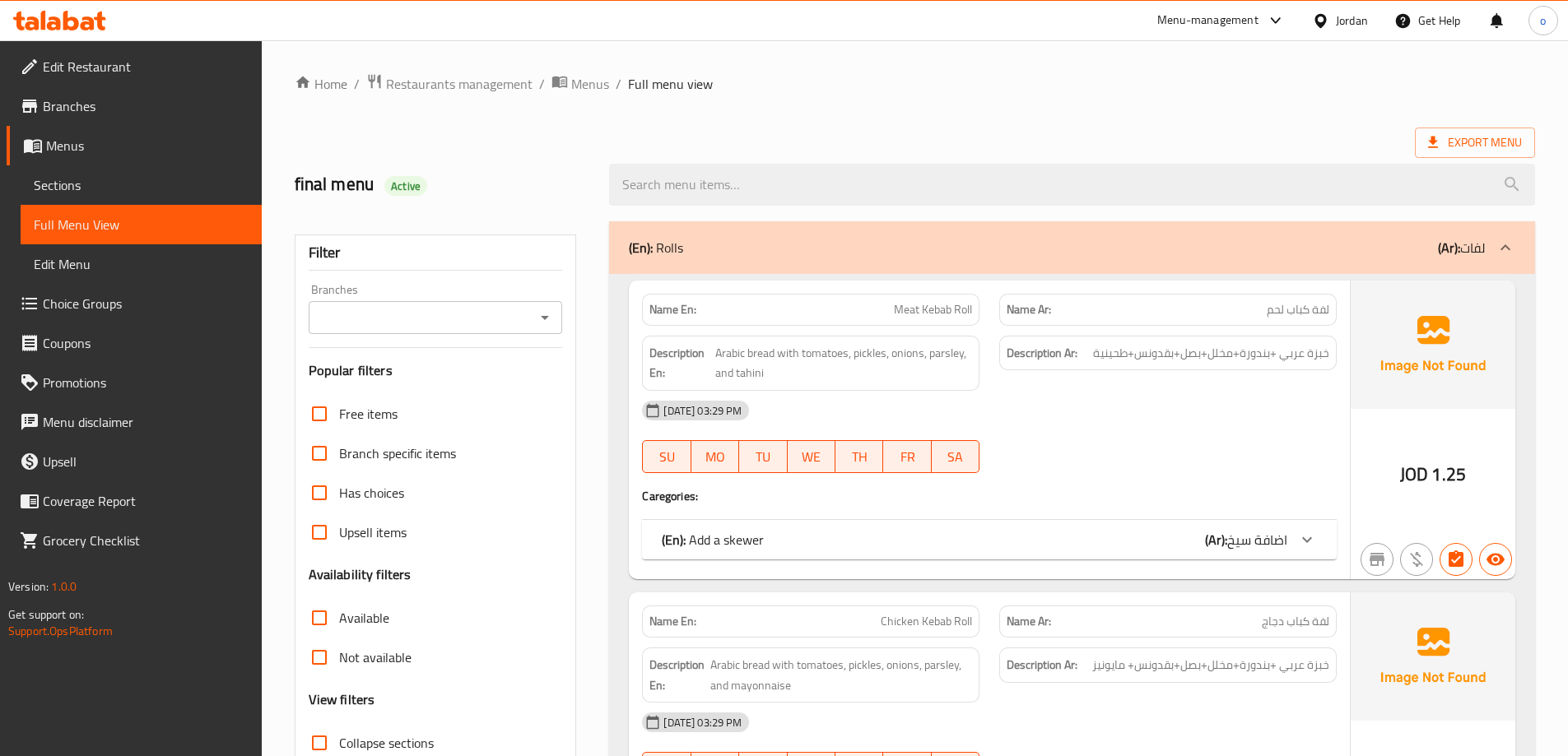
click at [1069, 225] on div "(En): Rolls (Ar): لفات" at bounding box center [1071, 248] width 926 height 53
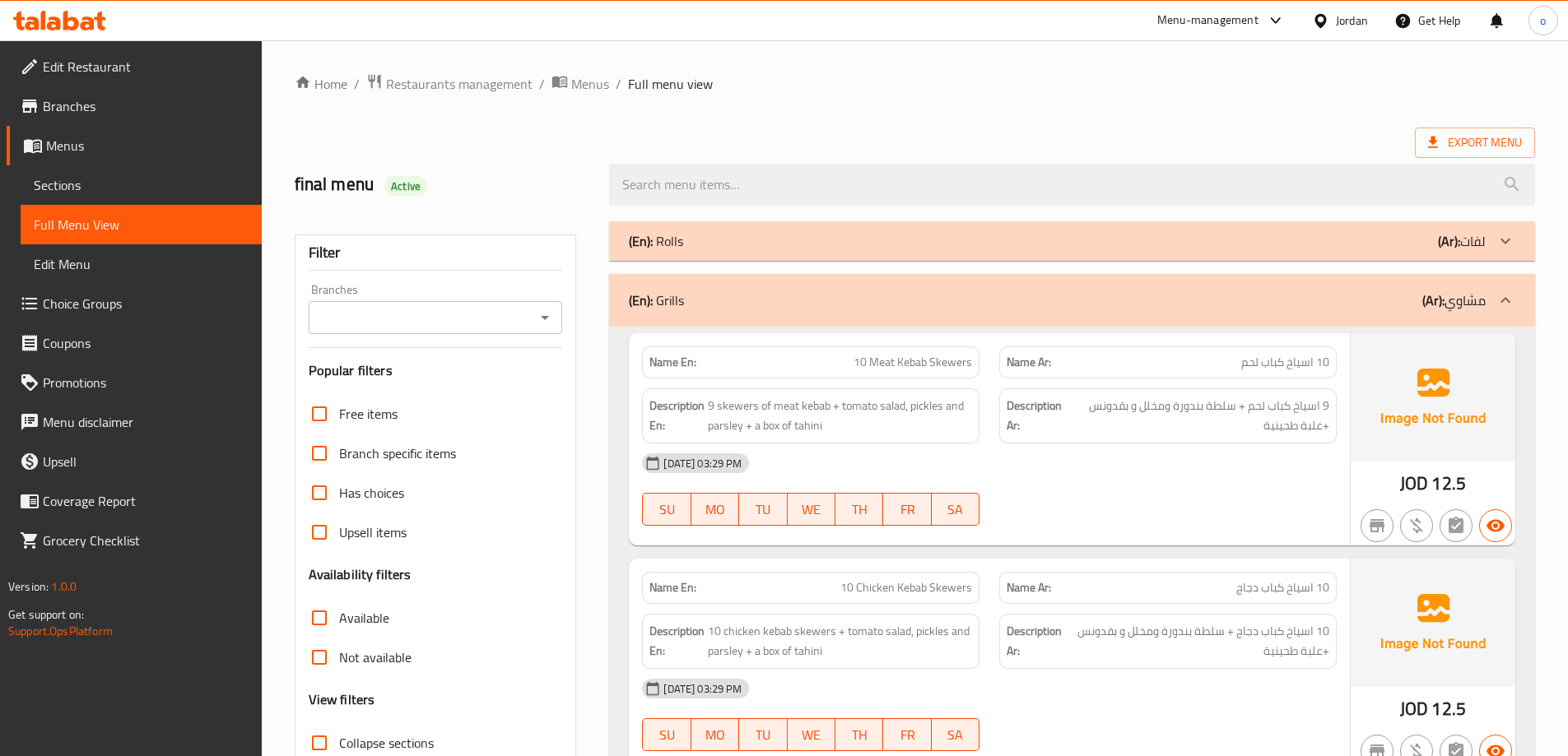
click at [1073, 243] on div "(En): Rolls (Ar): لفات" at bounding box center [1057, 241] width 857 height 19
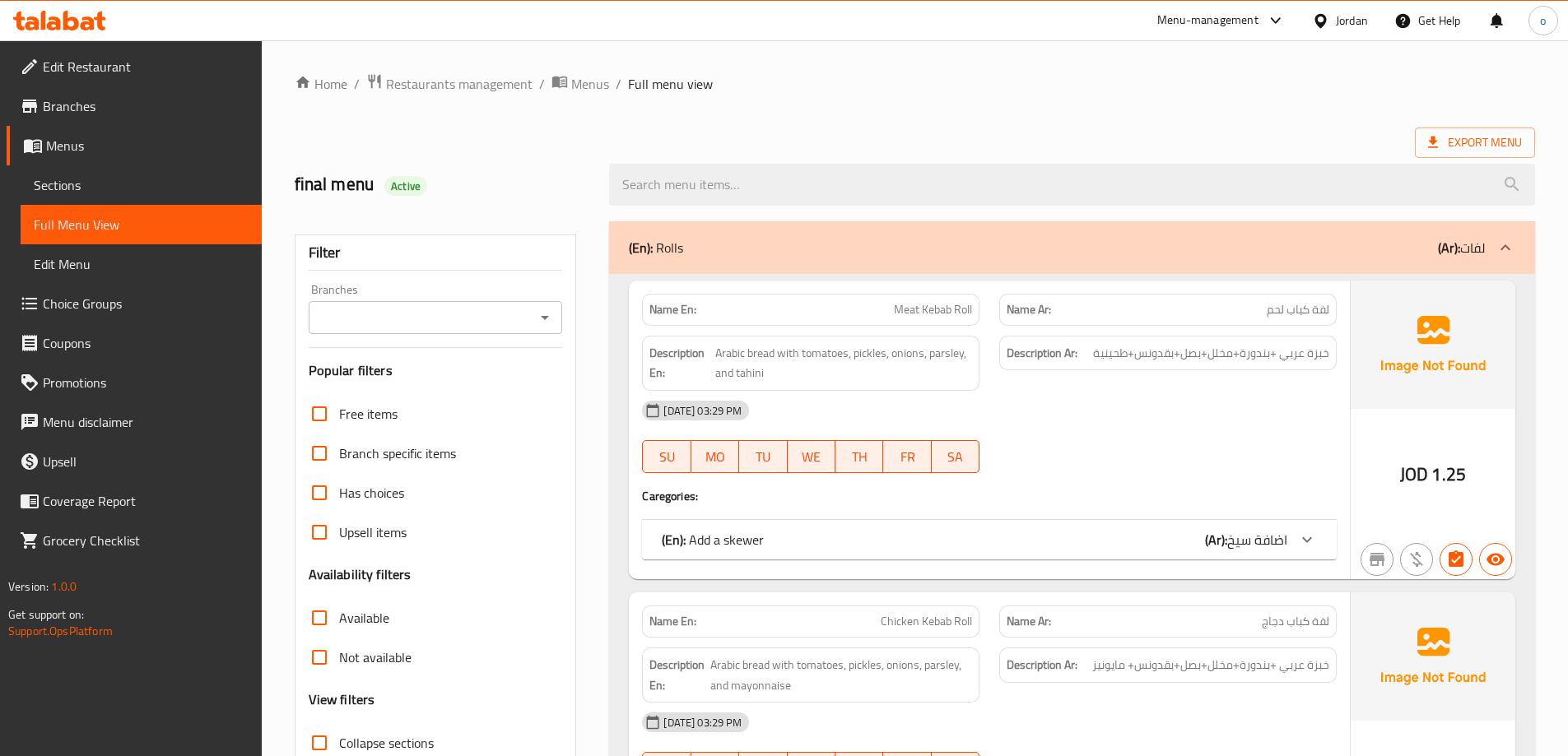
click at [791, 531] on div "(En): Add a skewer (Ar): اضافة سيخ" at bounding box center [974, 540] width 625 height 19
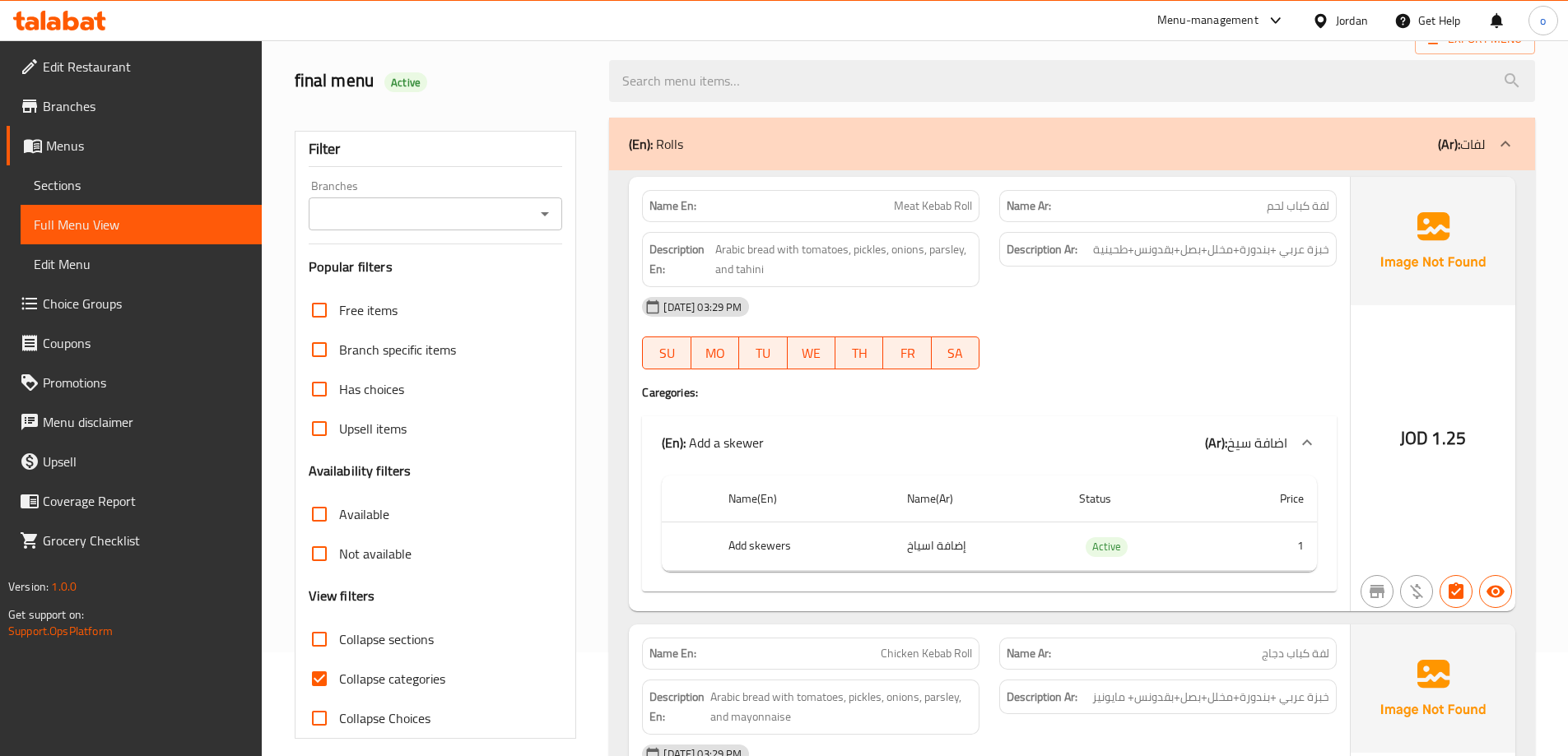
scroll to position [247, 0]
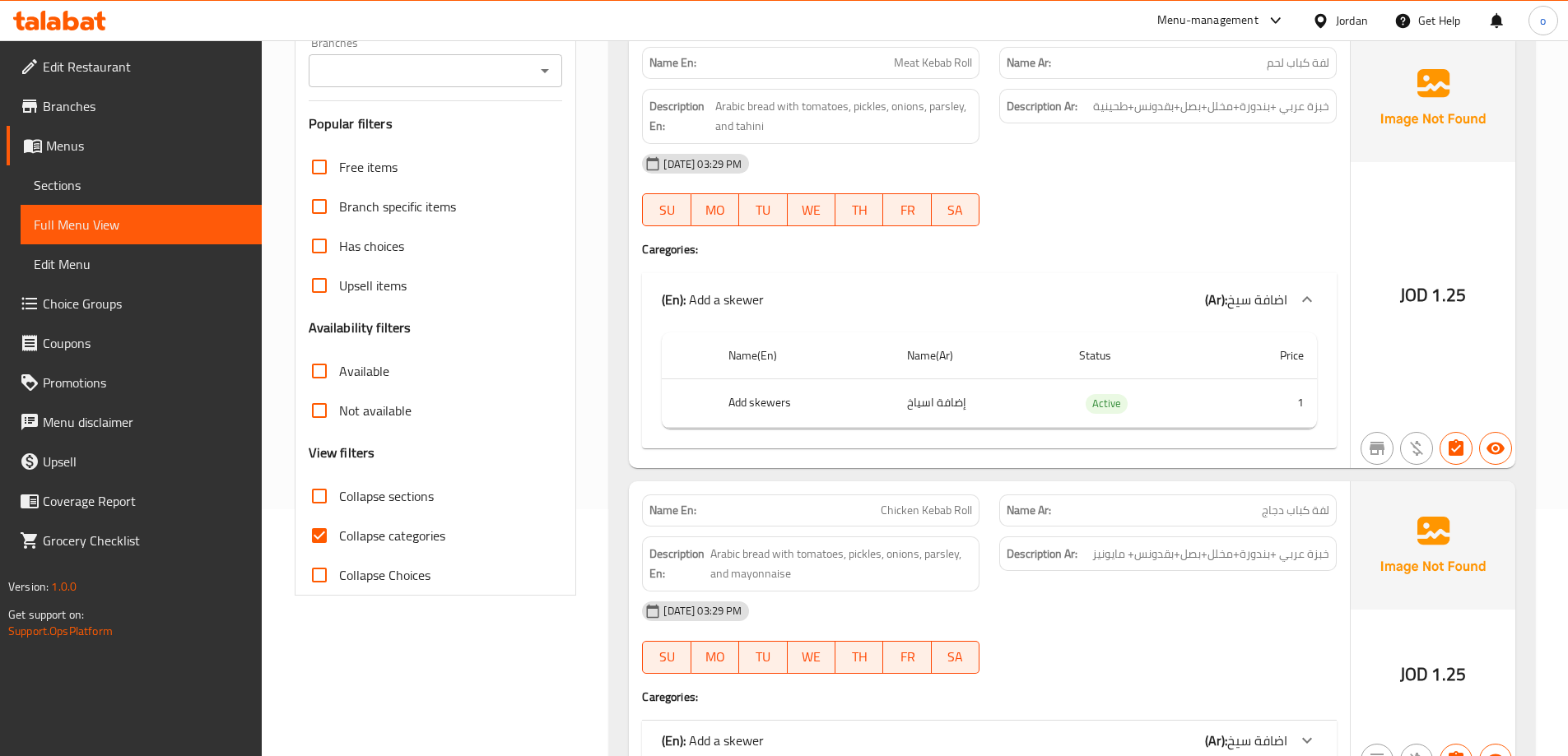
click at [346, 536] on span "Collapse categories" at bounding box center [392, 535] width 106 height 19
click at [339, 536] on input "Collapse categories" at bounding box center [319, 535] width 40 height 40
checkbox input "false"
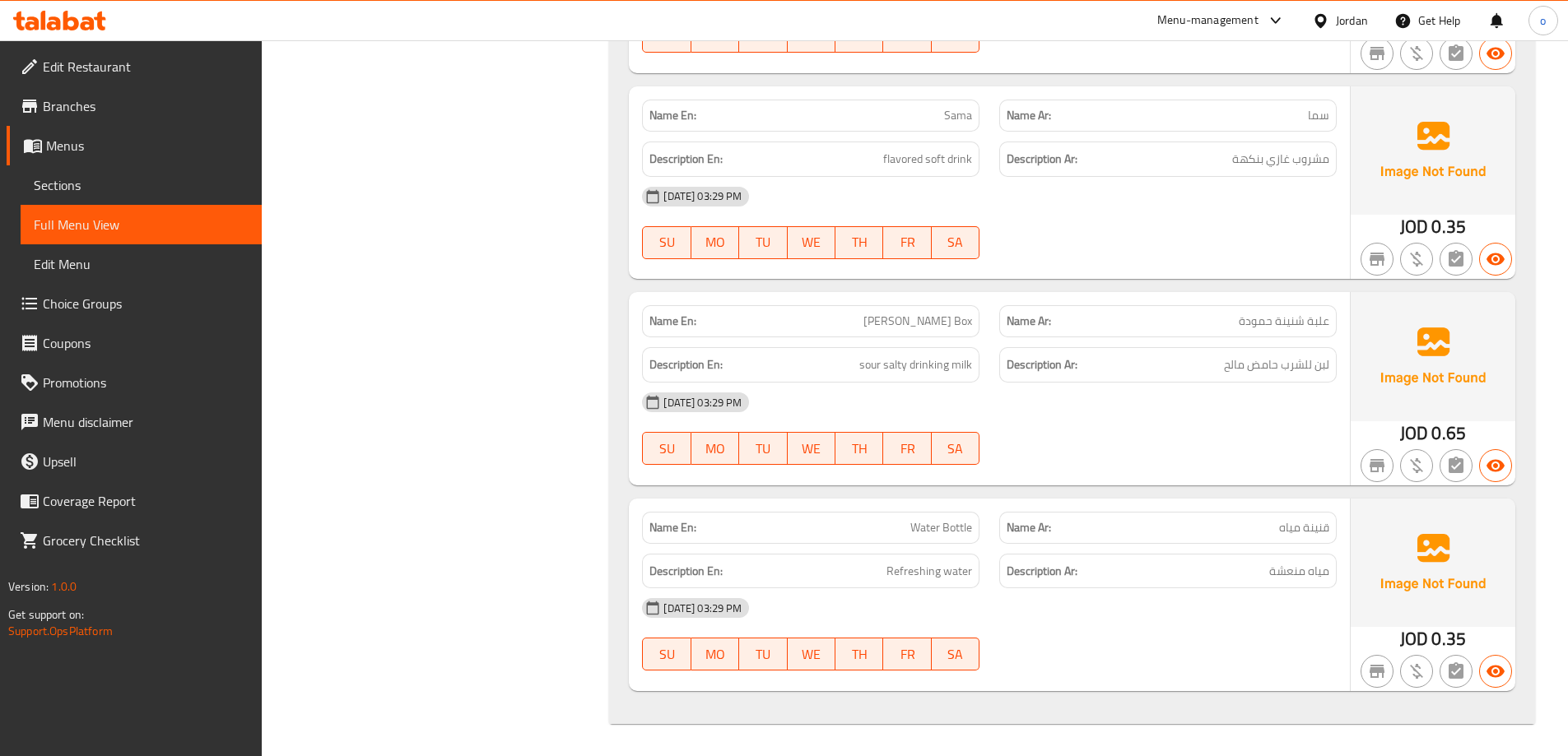
scroll to position [4147, 0]
click at [1194, 268] on div "Name En: Sama Name Ar: سما Description En: flavored soft drink Description Ar: …" at bounding box center [989, 181] width 721 height 193
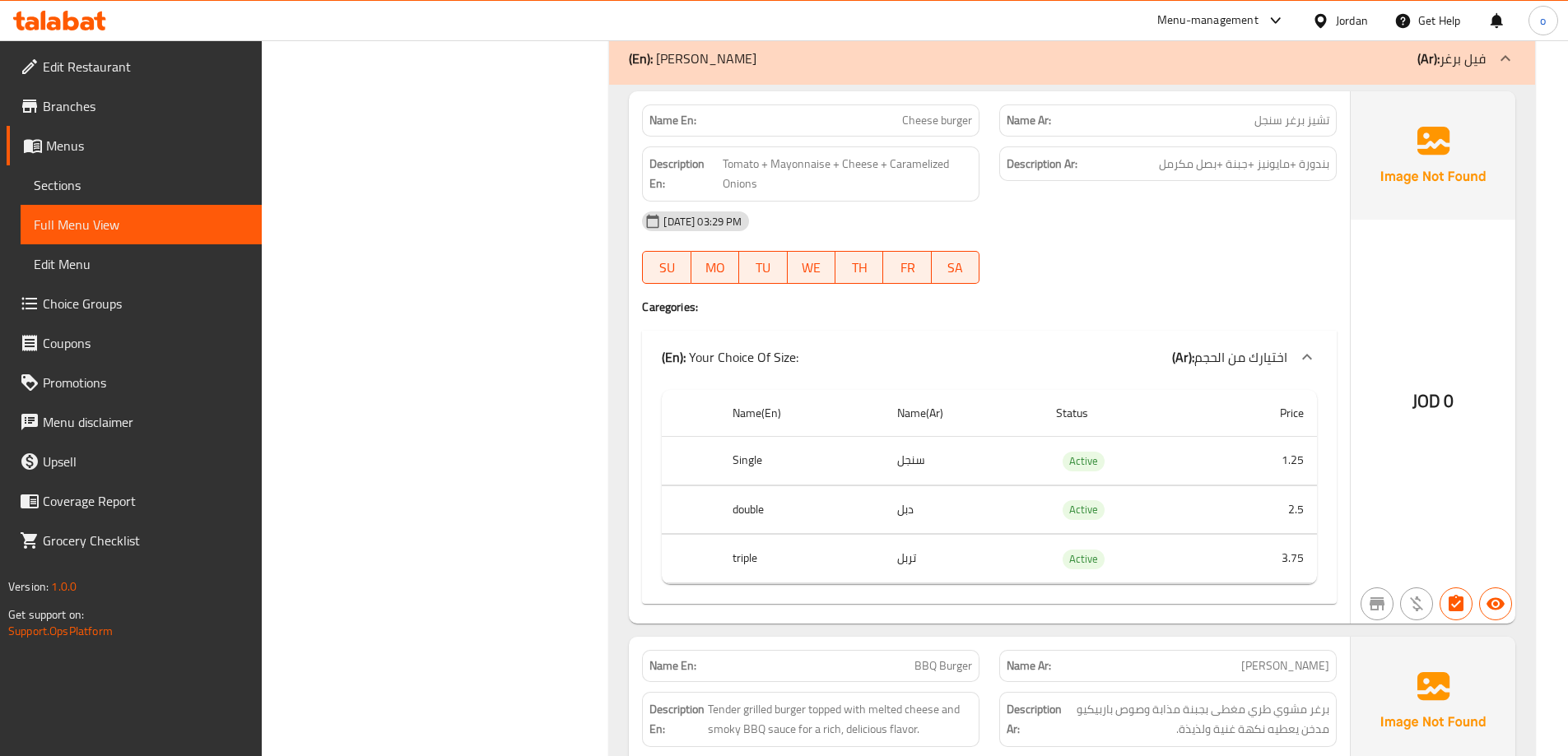
scroll to position [1926, 0]
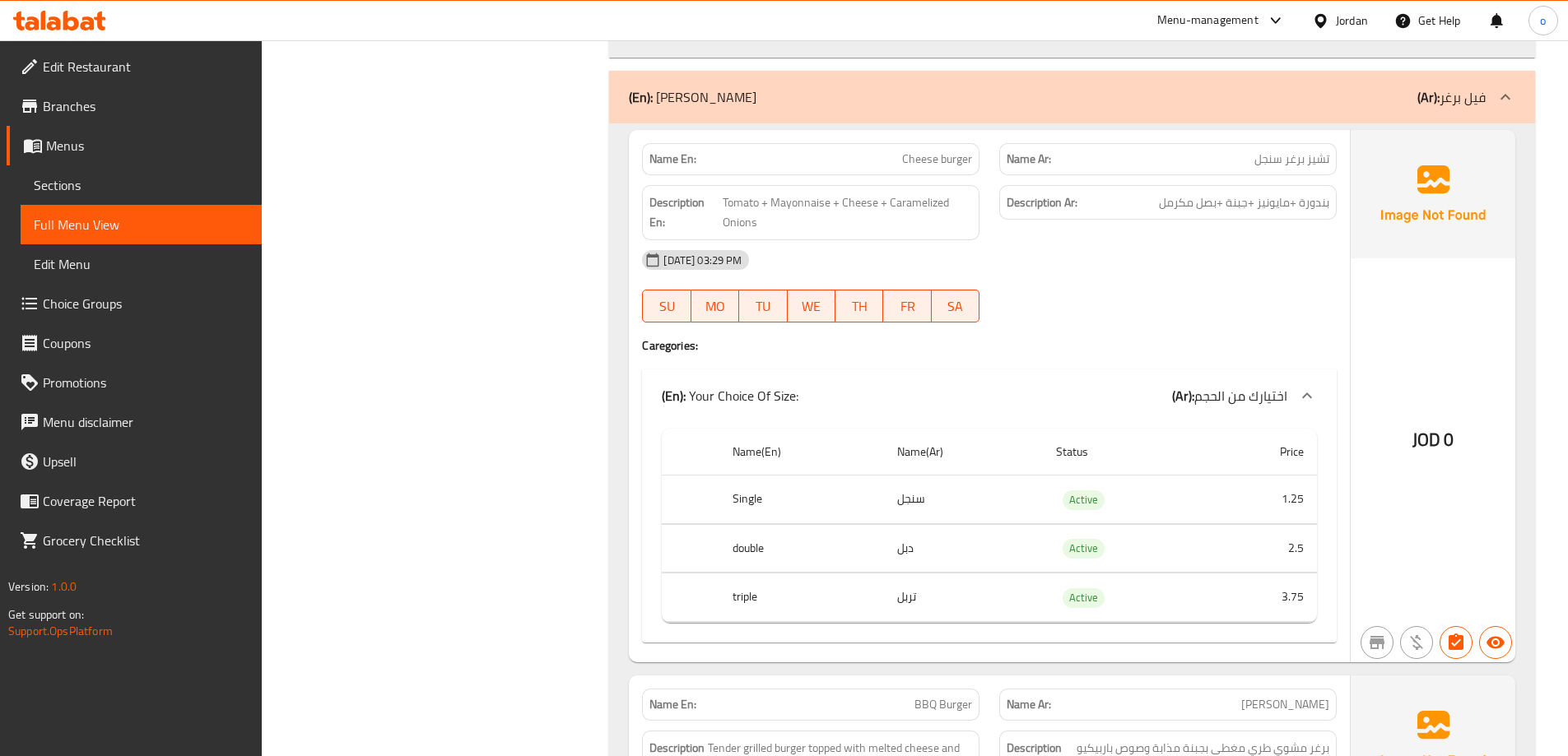
click at [932, 182] on div "Description En: Tomato + Mayonnaise + Cheese + Caramelized Onions" at bounding box center [811, 212] width 357 height 75
click at [84, 300] on span "Choice Groups" at bounding box center [146, 303] width 206 height 19
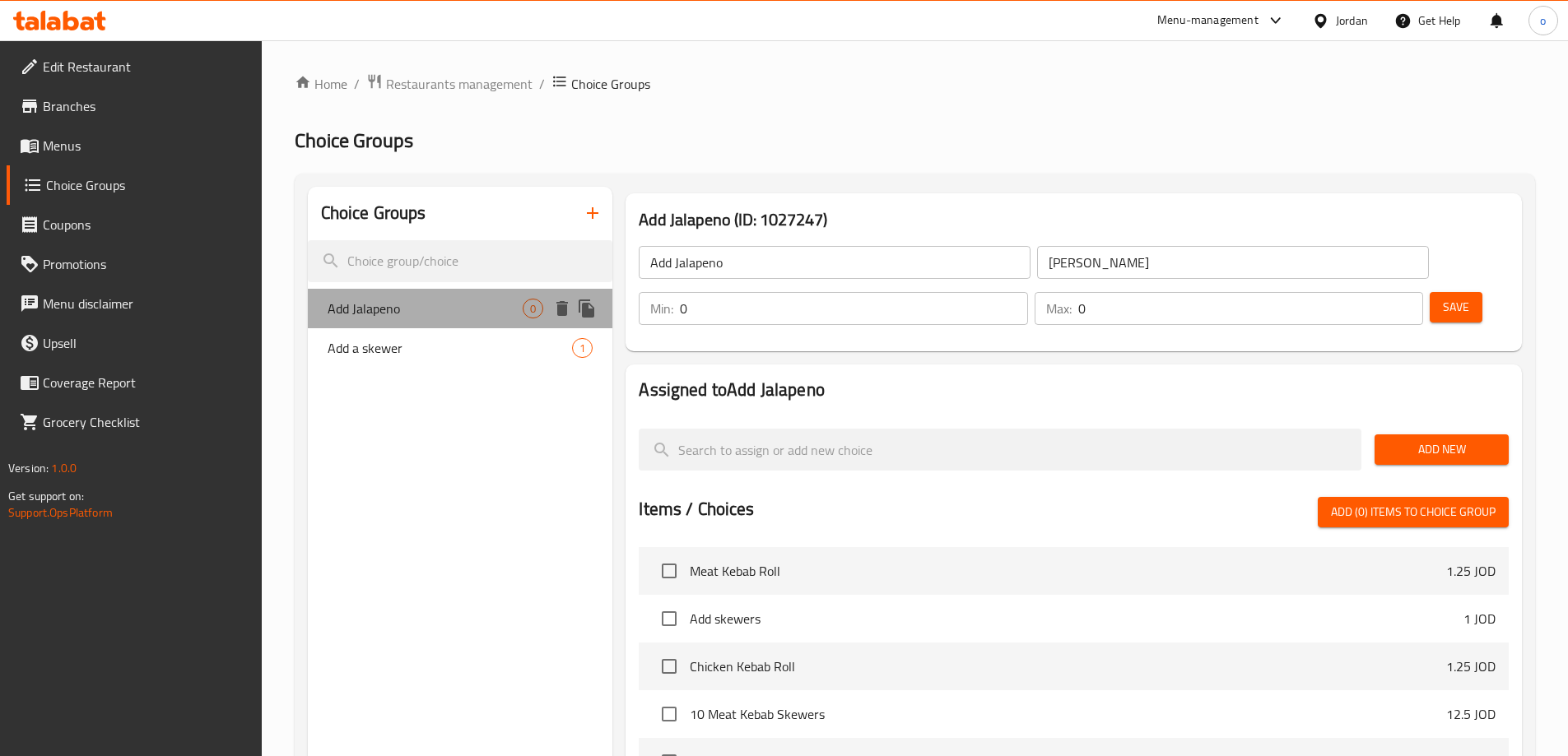
click at [503, 317] on span "Add Jalapeno" at bounding box center [425, 309] width 196 height 19
click at [562, 310] on icon "delete" at bounding box center [562, 308] width 11 height 15
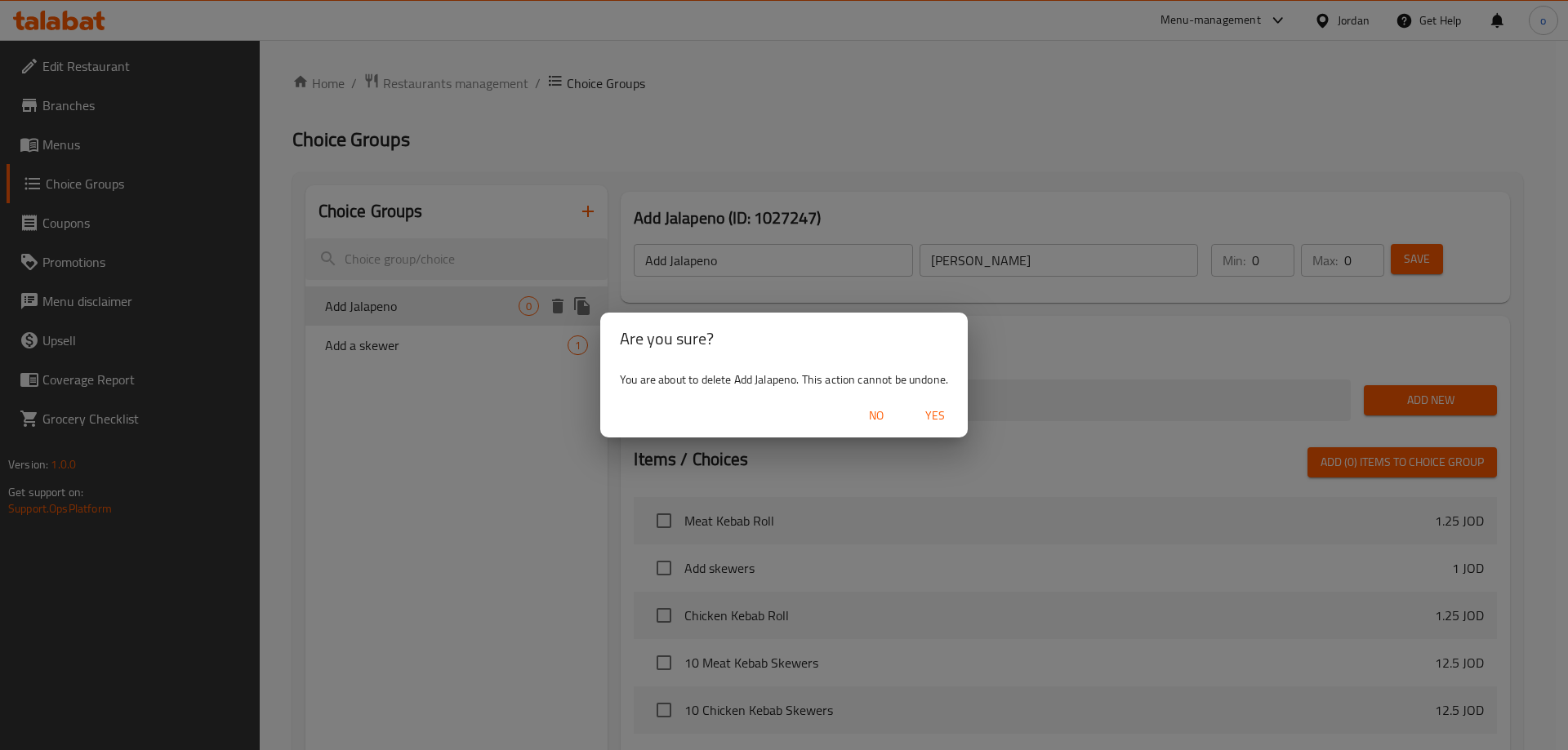
click at [948, 420] on span "Yes" at bounding box center [935, 415] width 39 height 20
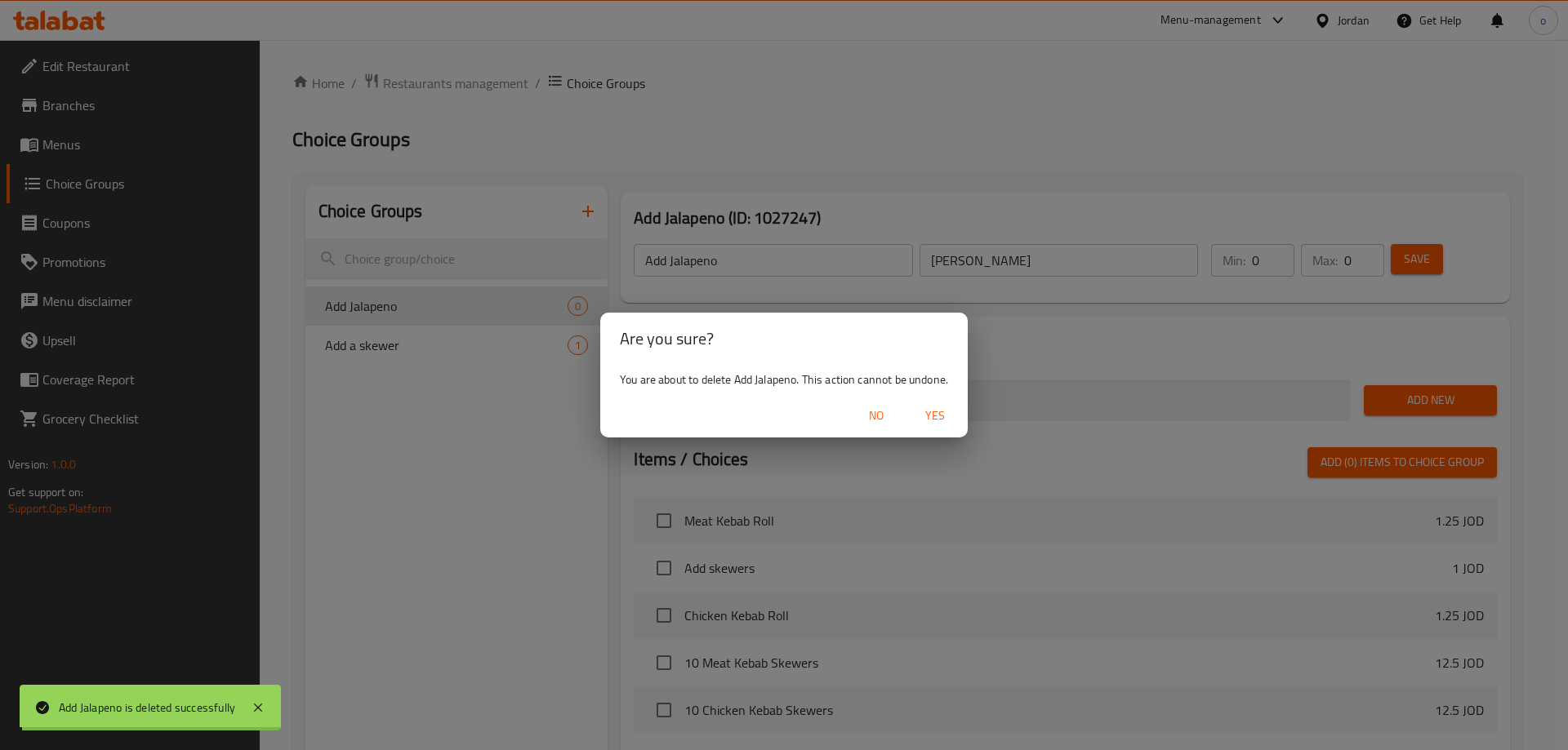
type input "Add a skewer"
type input "اضافة سيخ"
type input "1"
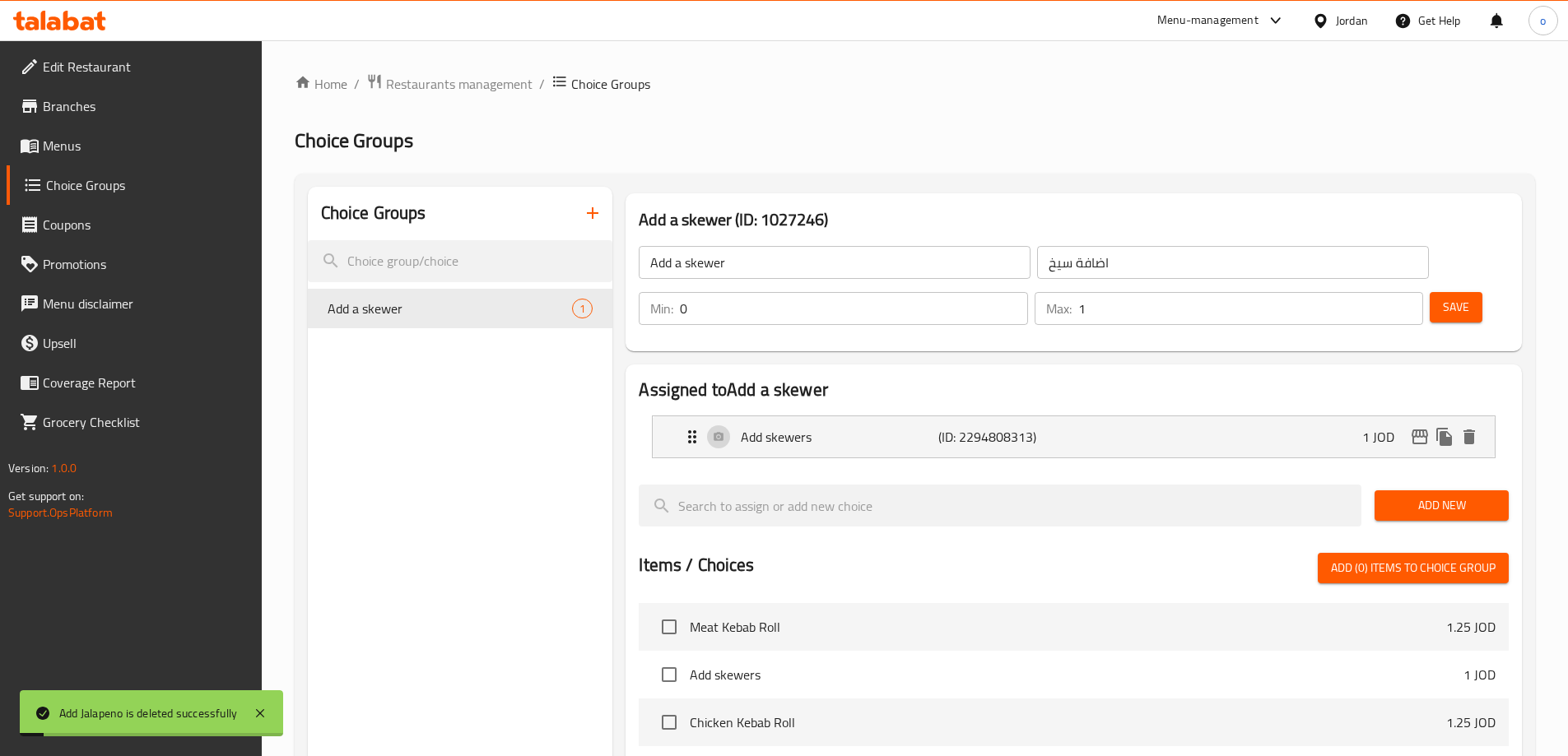
click at [590, 222] on icon "button" at bounding box center [593, 213] width 19 height 19
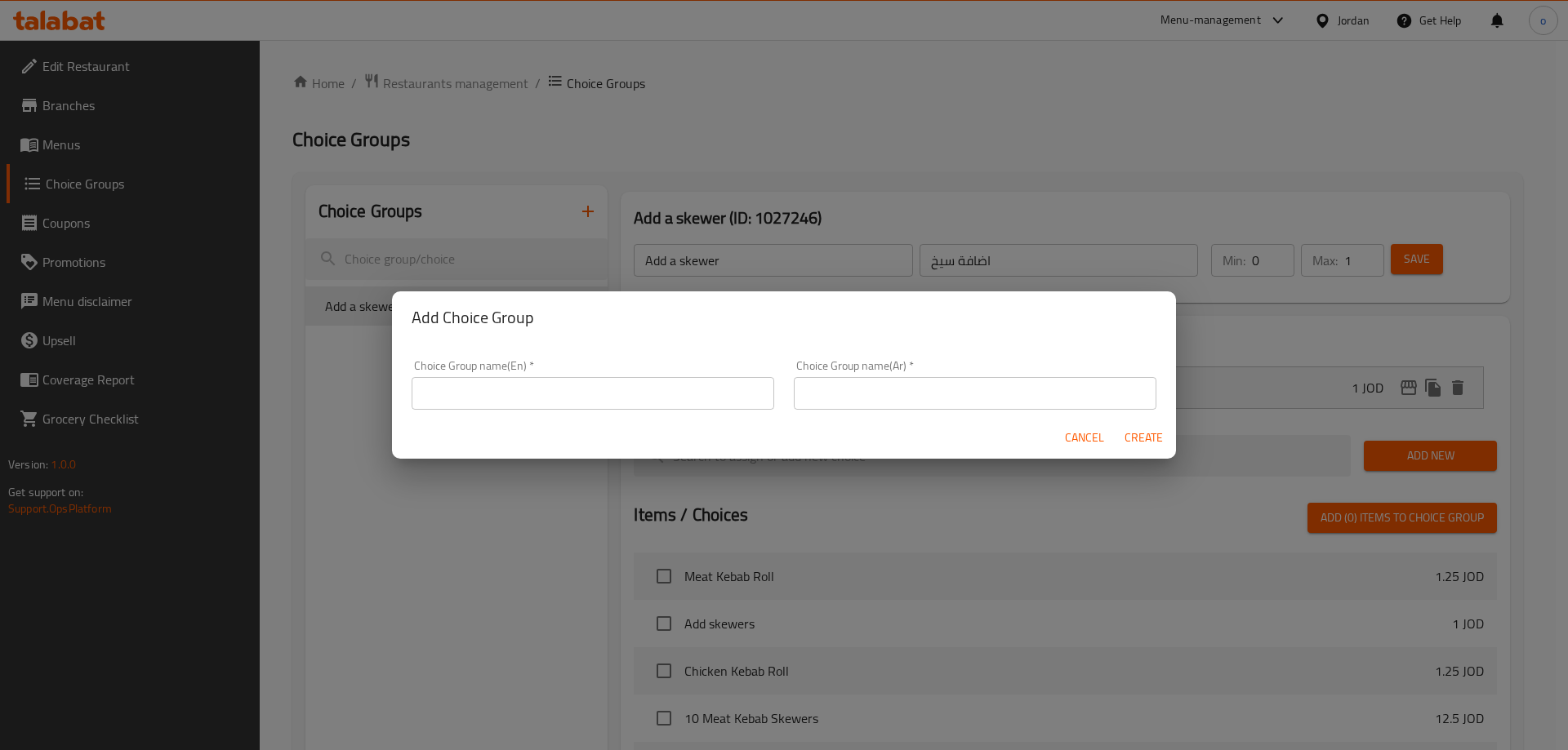
click at [726, 393] on input "text" at bounding box center [592, 392] width 362 height 32
paste input "Add Jalapeno"
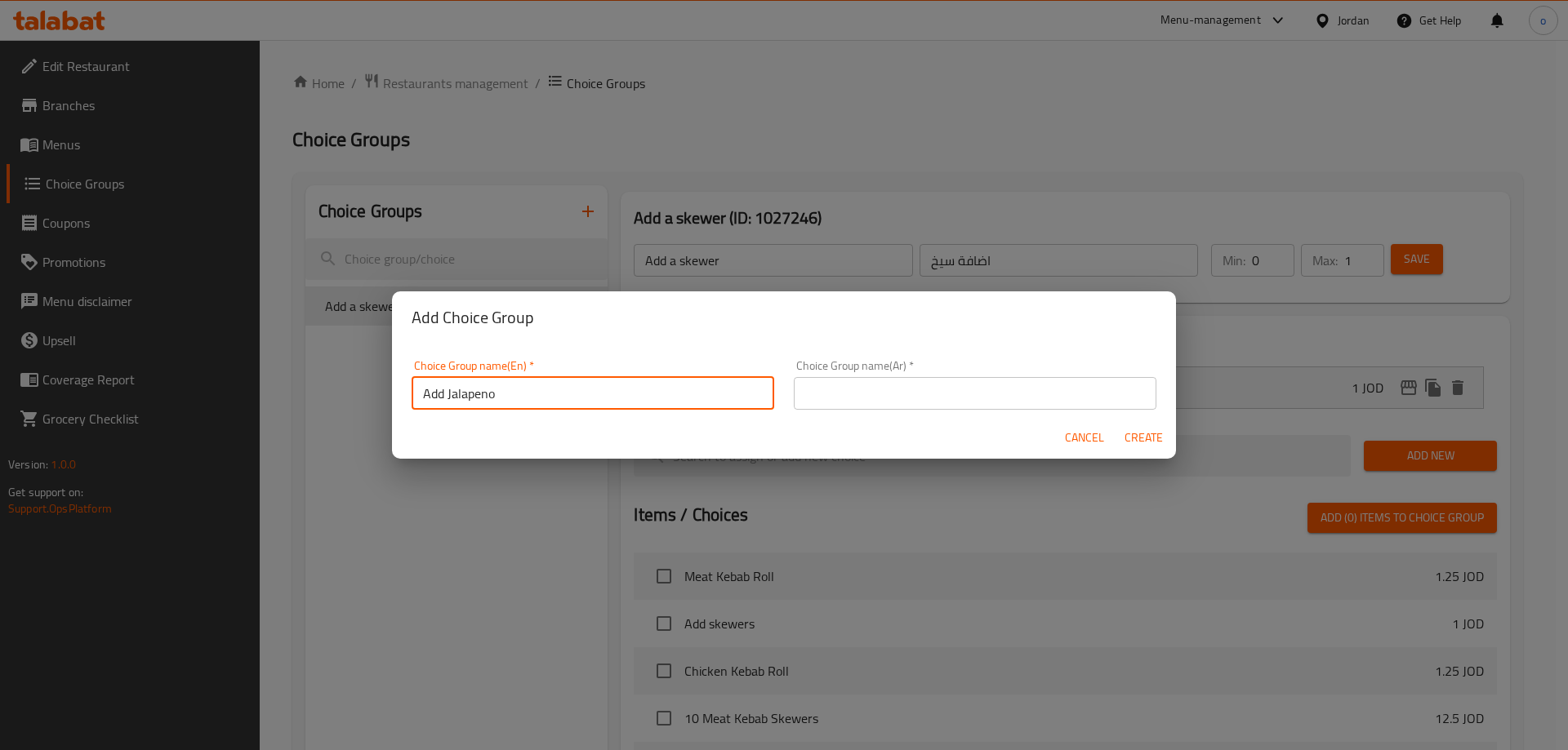
type input "Add Jalapeno"
click at [852, 387] on input "text" at bounding box center [975, 392] width 362 height 32
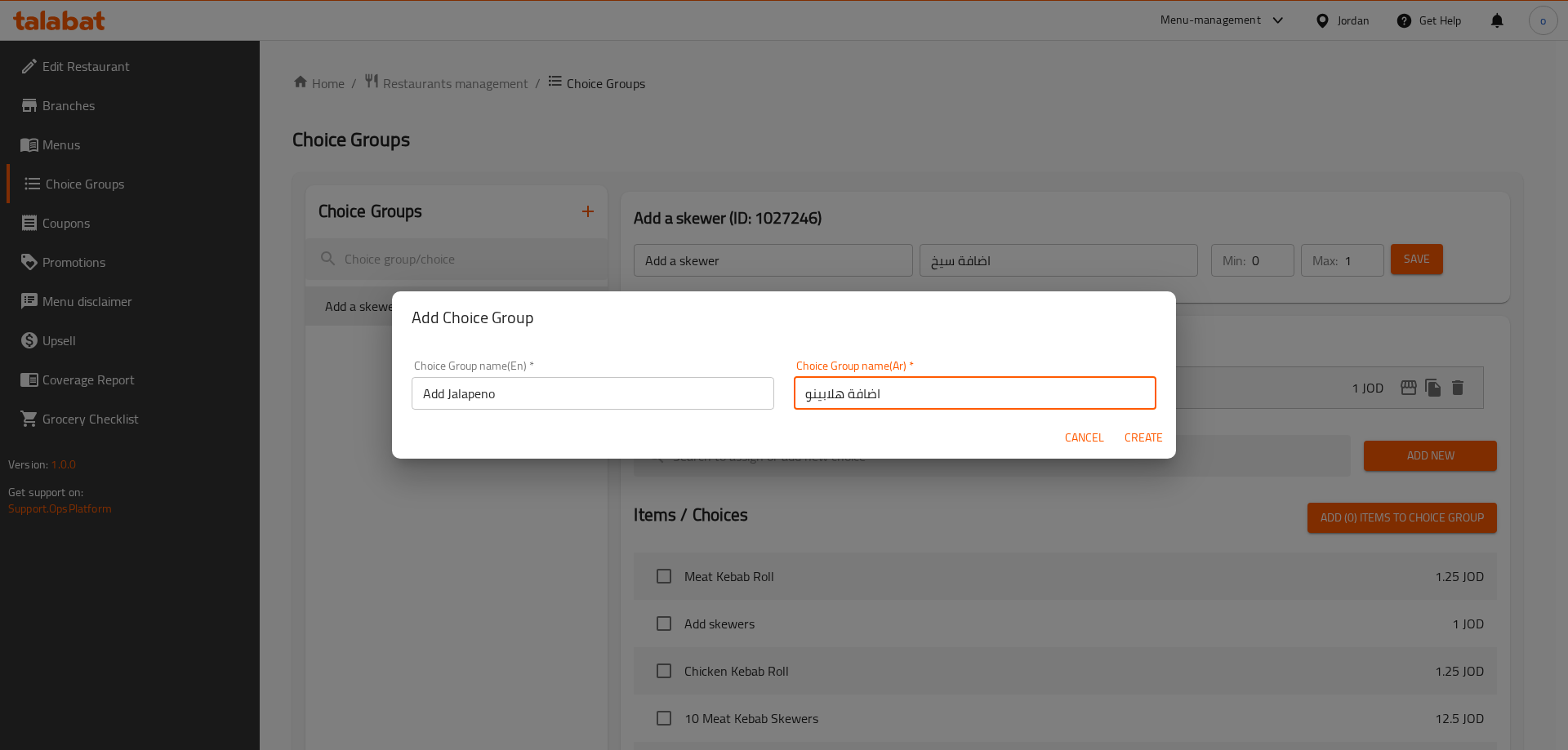
type input "اضافة هلابينو"
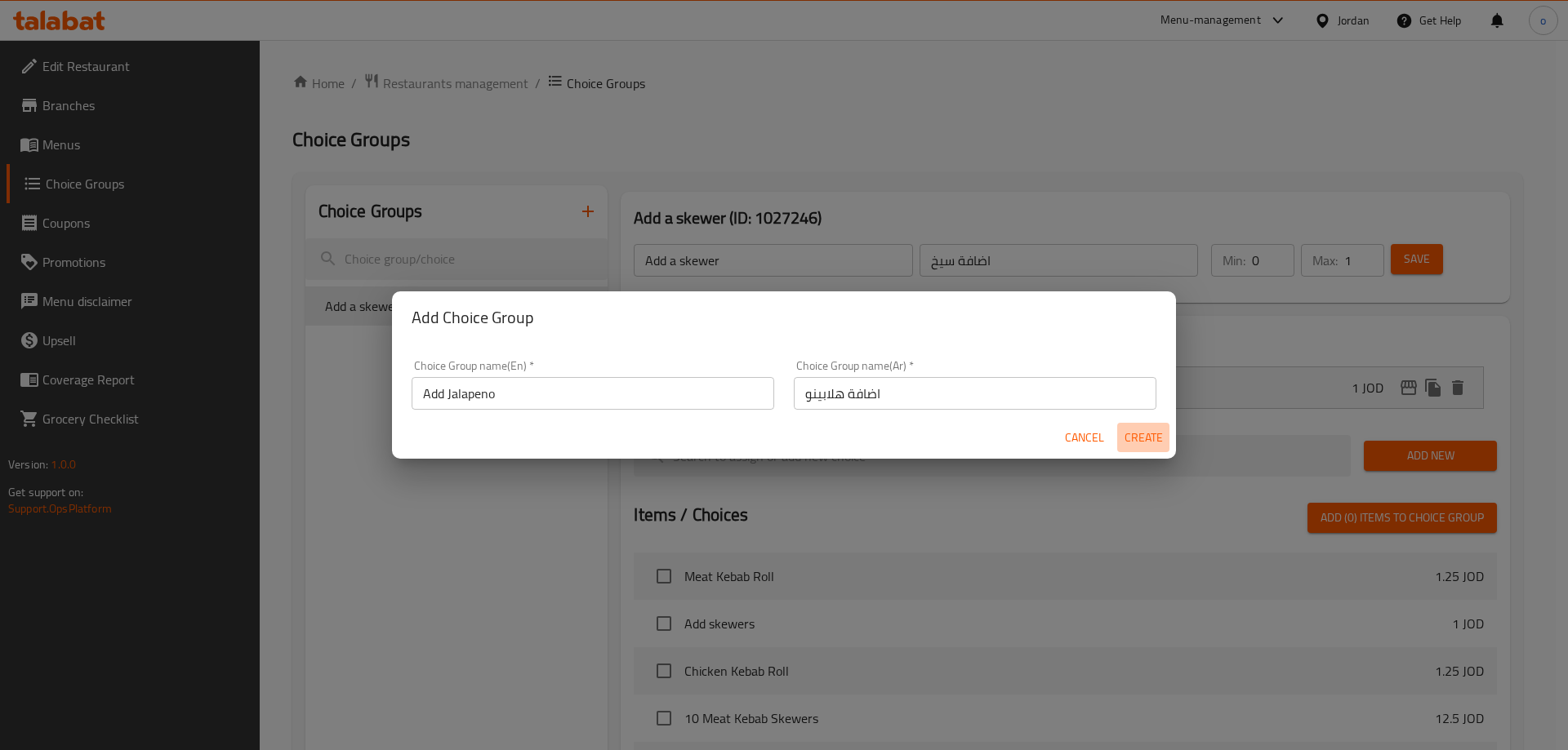
click at [1123, 434] on button "Create" at bounding box center [1143, 438] width 52 height 31
type input "Add Jalapeno"
type input "اضافة هلابينو"
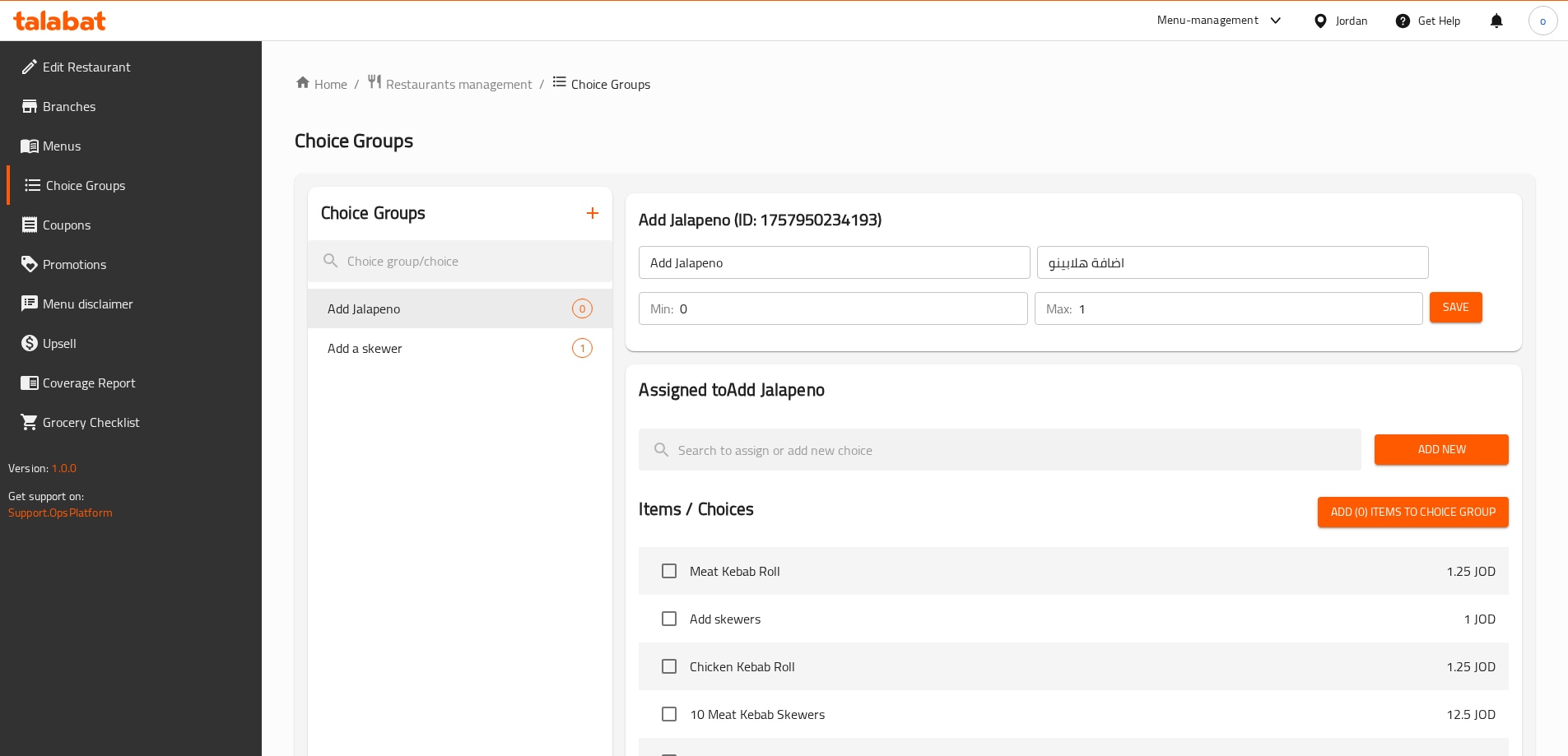
type input "1"
click at [1377, 292] on input "1" at bounding box center [1251, 308] width 345 height 33
click at [1419, 440] on span "Add New" at bounding box center [1441, 449] width 108 height 20
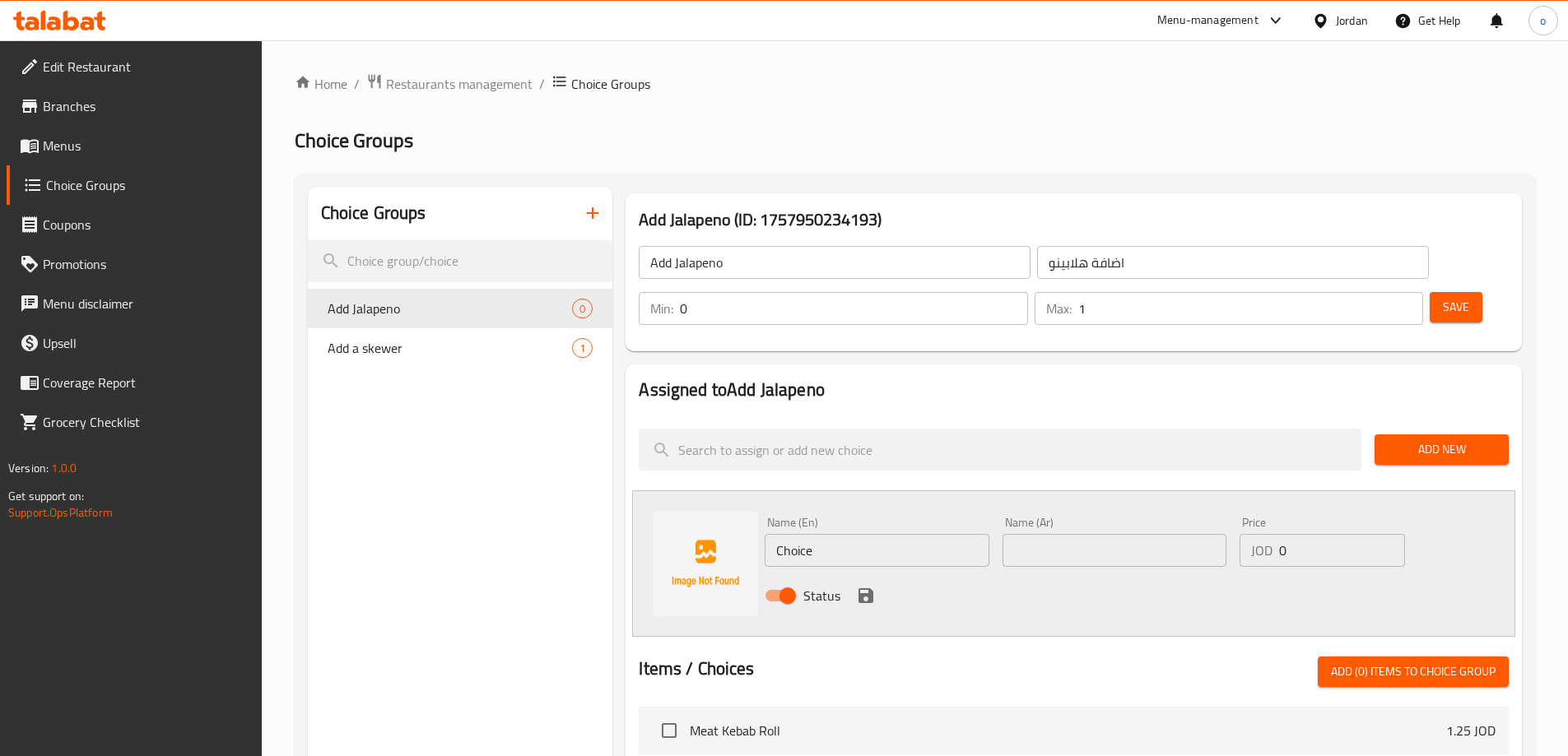
click at [905, 534] on input "Choice" at bounding box center [876, 549] width 224 height 33
paste input "jalapeno"
type input "jalapeno"
click at [1112, 534] on input "text" at bounding box center [1114, 549] width 224 height 33
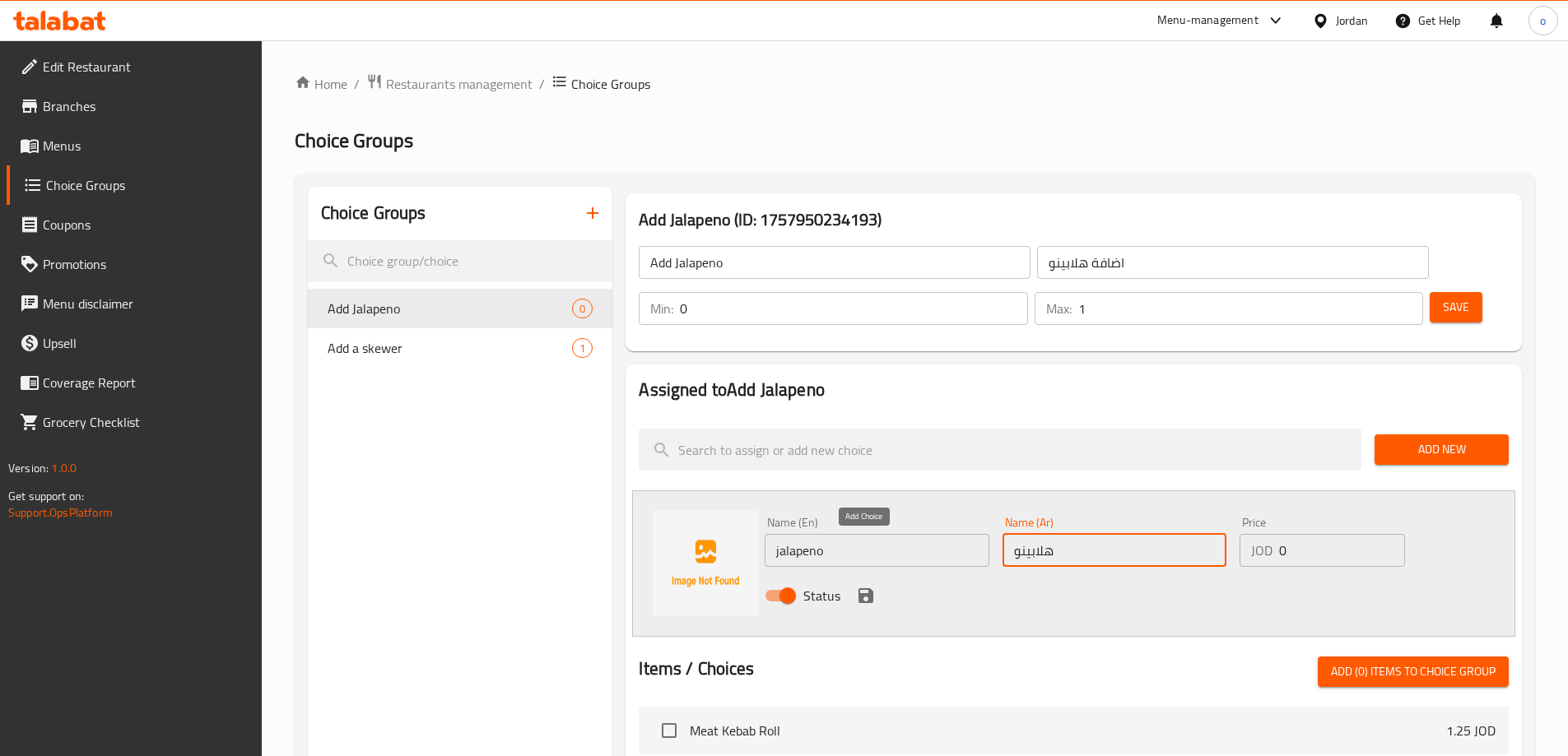
type input "هلابينو"
click at [872, 588] on icon "save" at bounding box center [865, 595] width 15 height 15
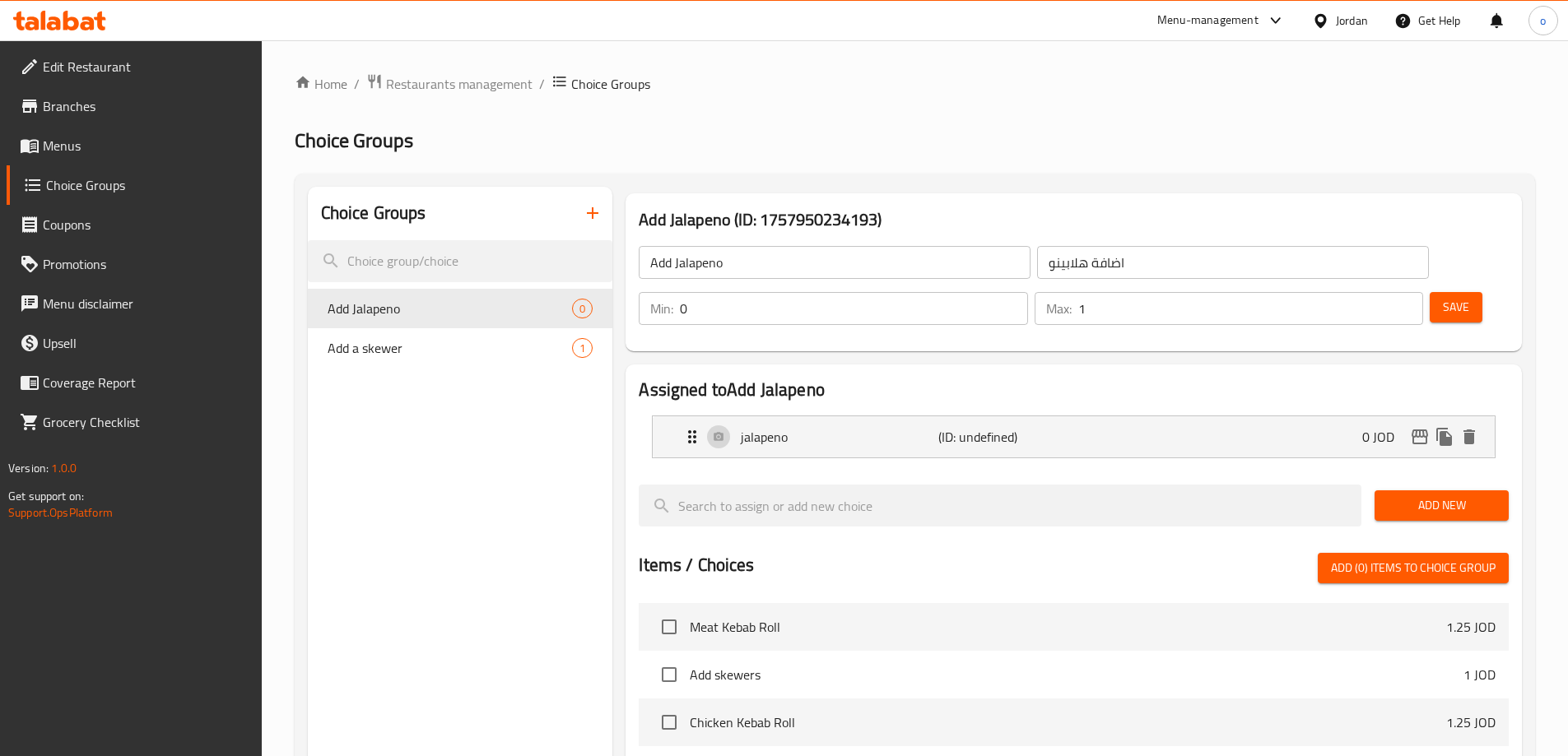
click at [1429, 292] on button "Save" at bounding box center [1455, 307] width 53 height 31
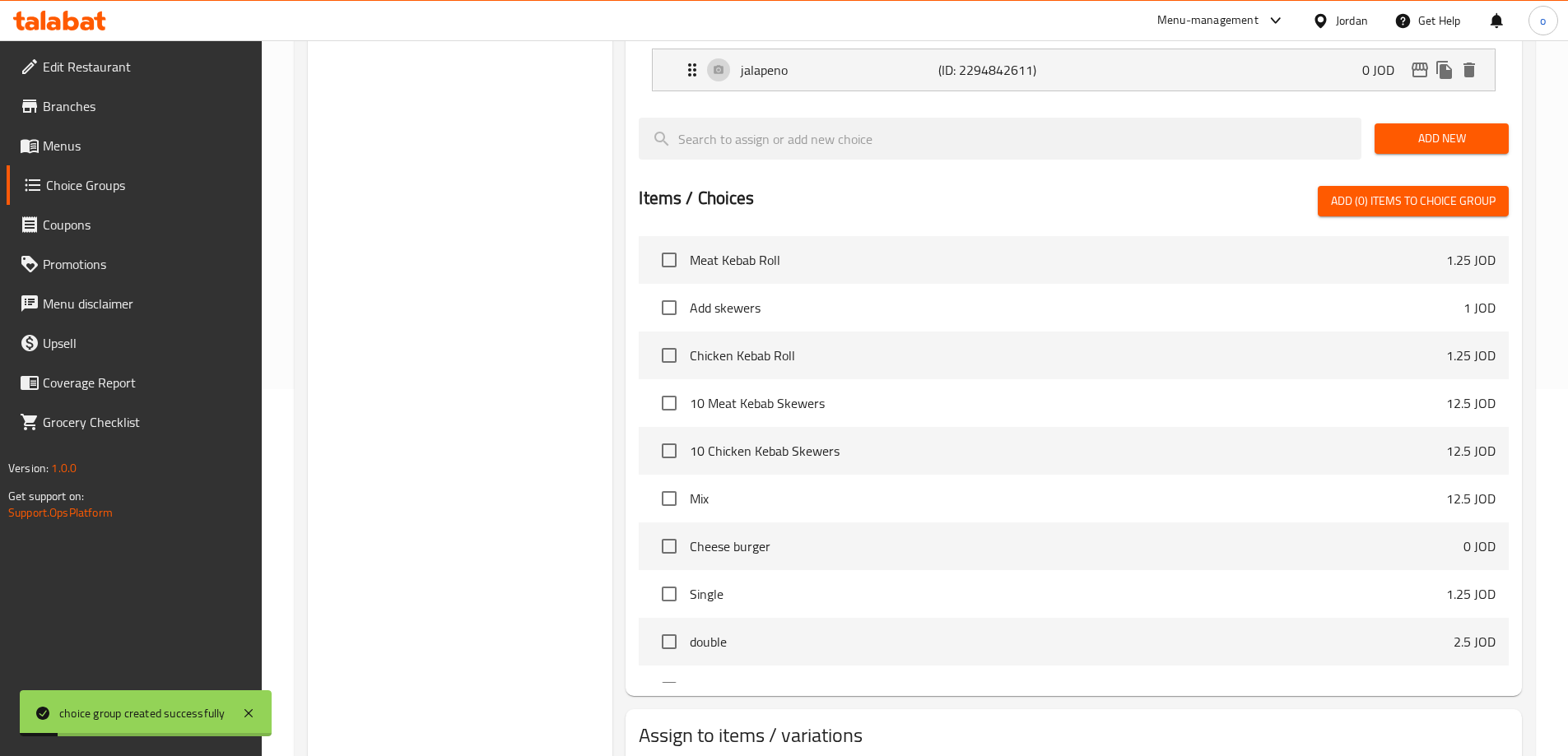
scroll to position [429, 0]
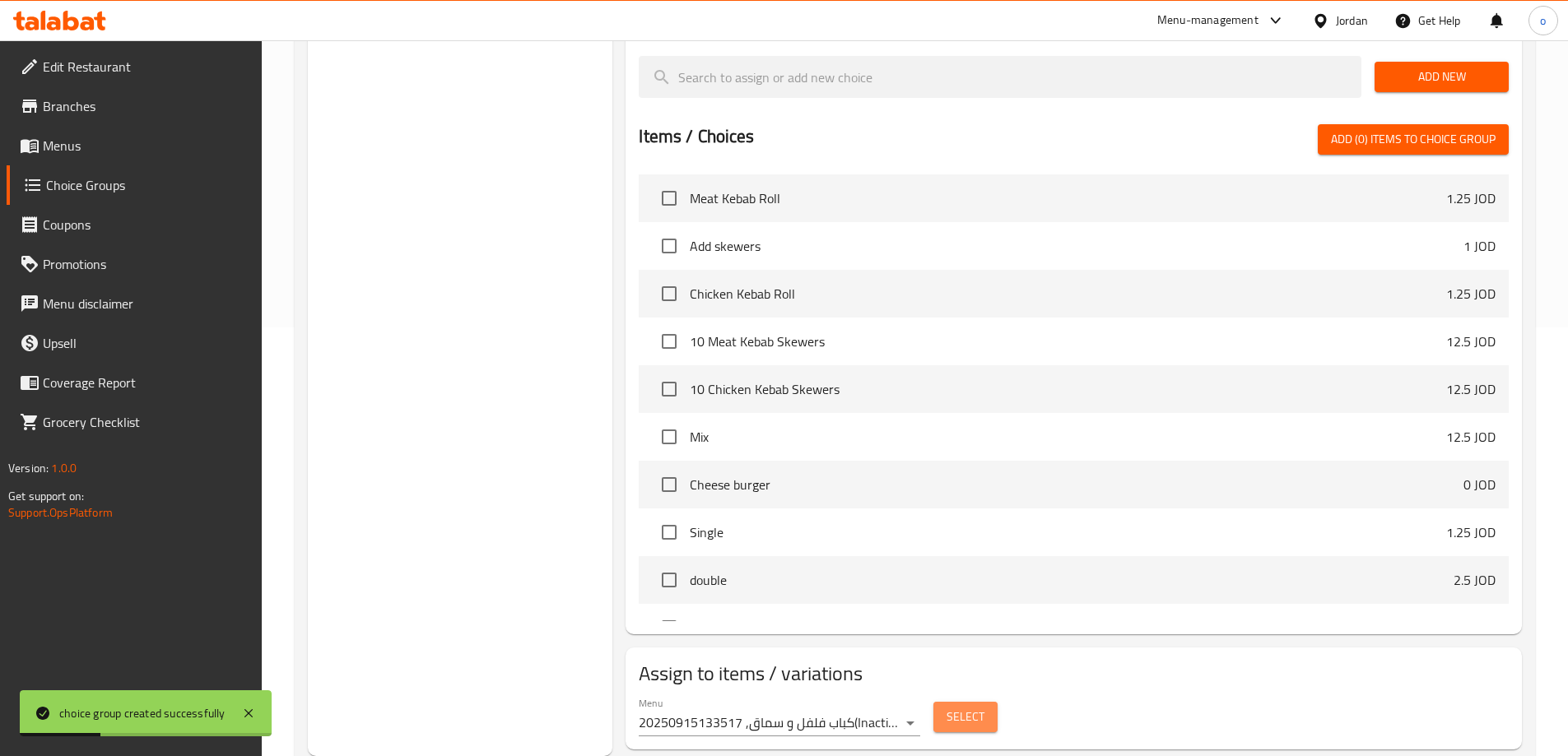
click at [938, 701] on button "Select" at bounding box center [965, 716] width 64 height 31
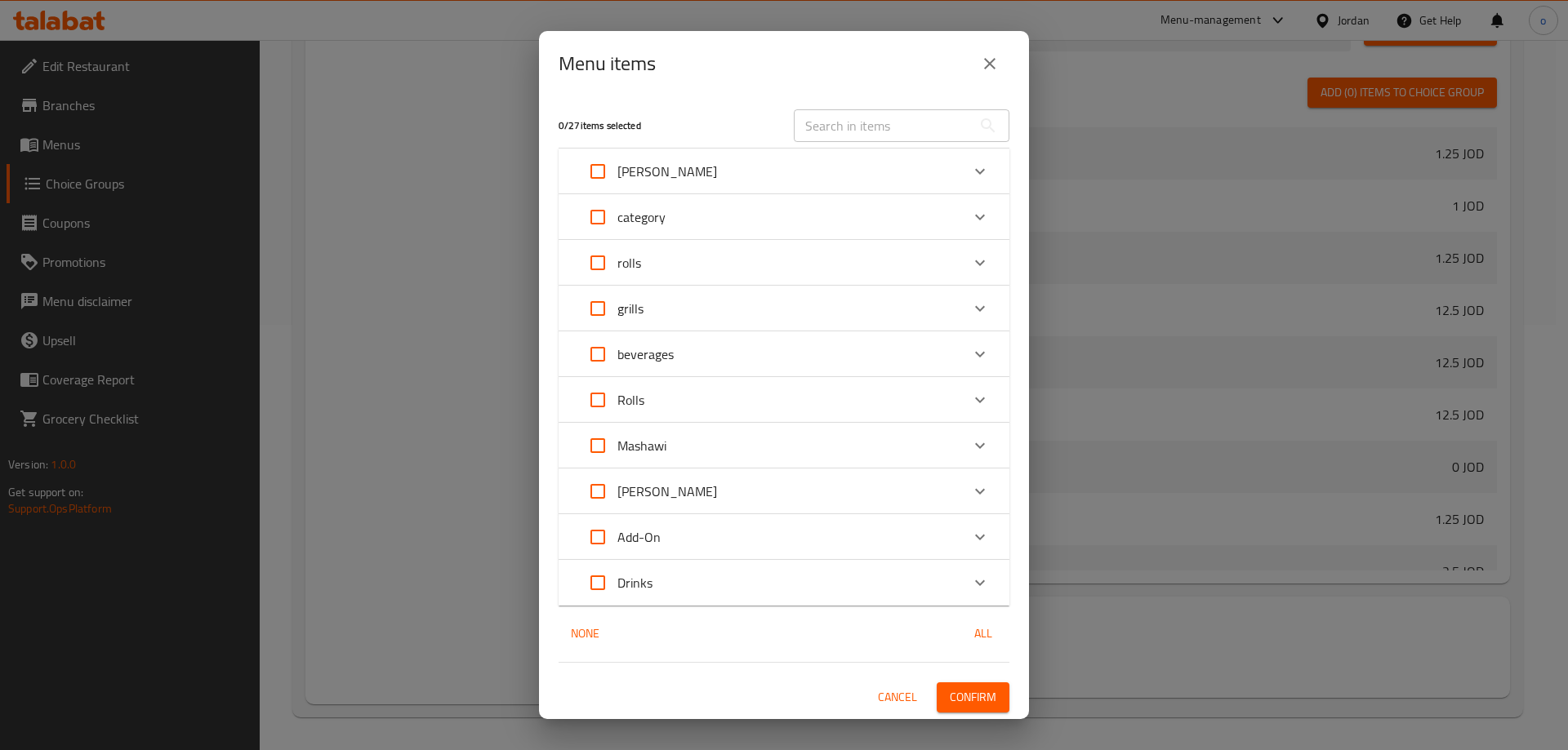
click at [858, 118] on input "text" at bounding box center [883, 125] width 178 height 32
paste input "hot dog sandwic"
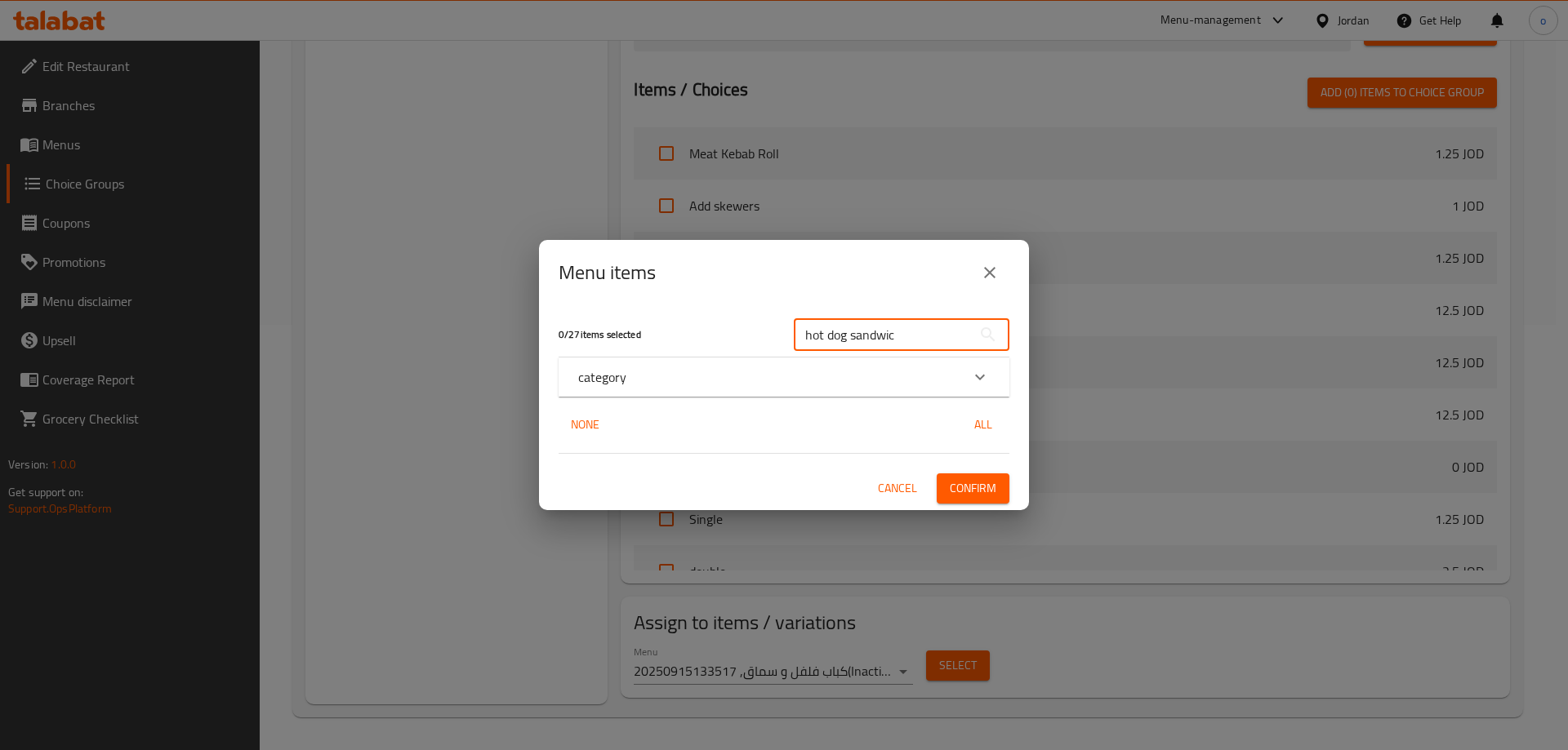
type input "hot dog sandwic"
click at [978, 281] on button "close" at bounding box center [989, 272] width 39 height 39
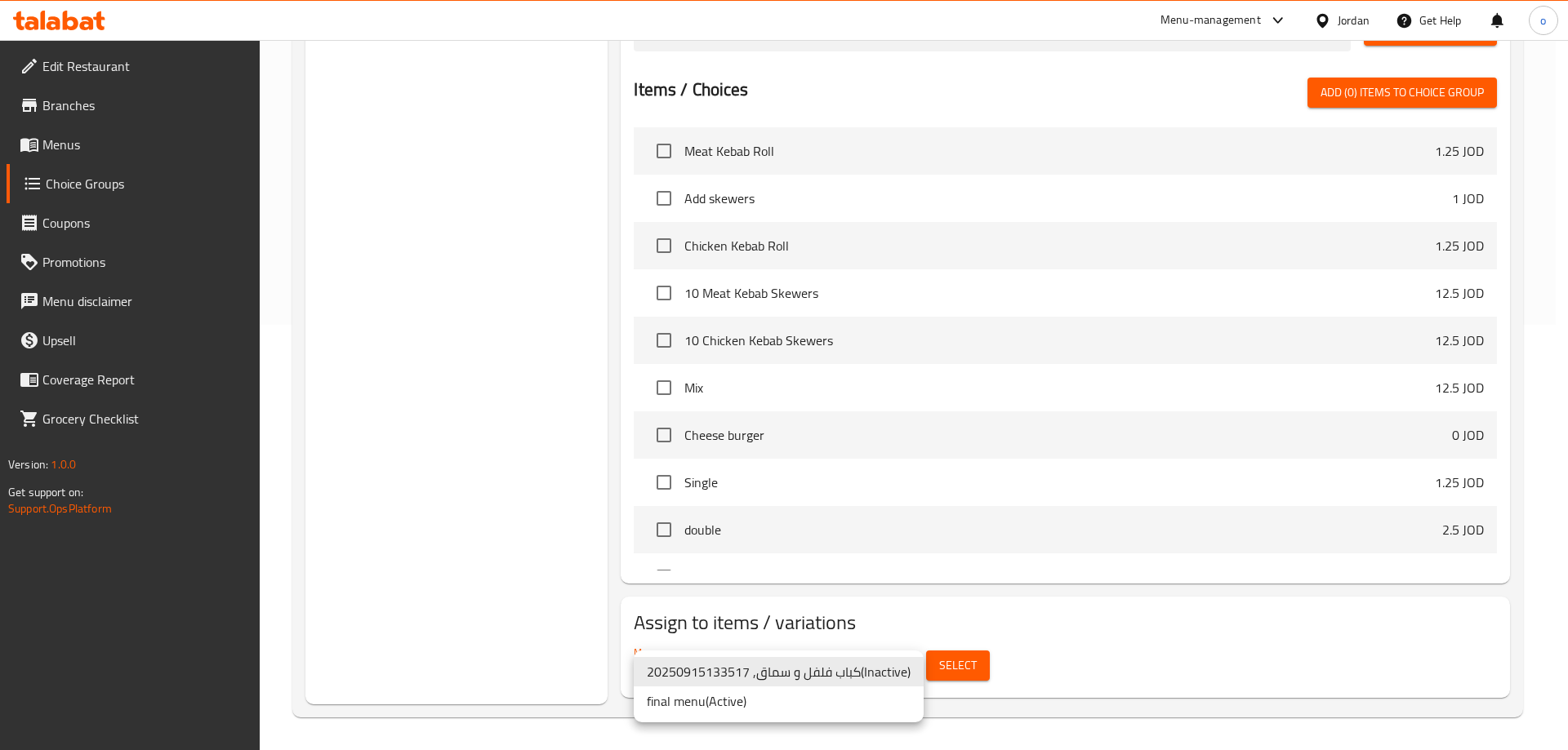
click at [760, 703] on li "final menu ( Active )" at bounding box center [778, 701] width 290 height 30
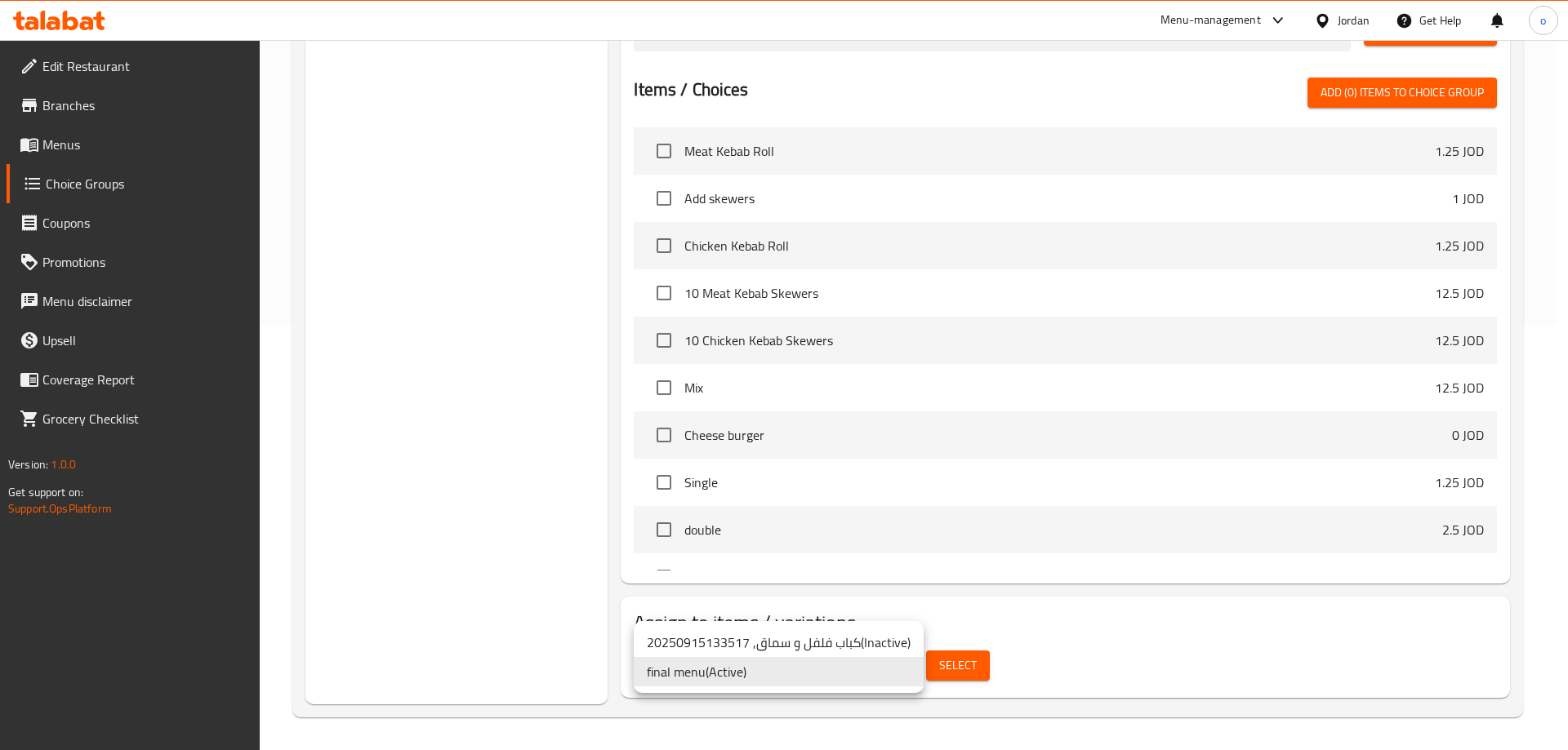
click at [710, 646] on li "كباب فلفل و سماق, 20250915133517 ( Inactive )" at bounding box center [778, 643] width 290 height 30
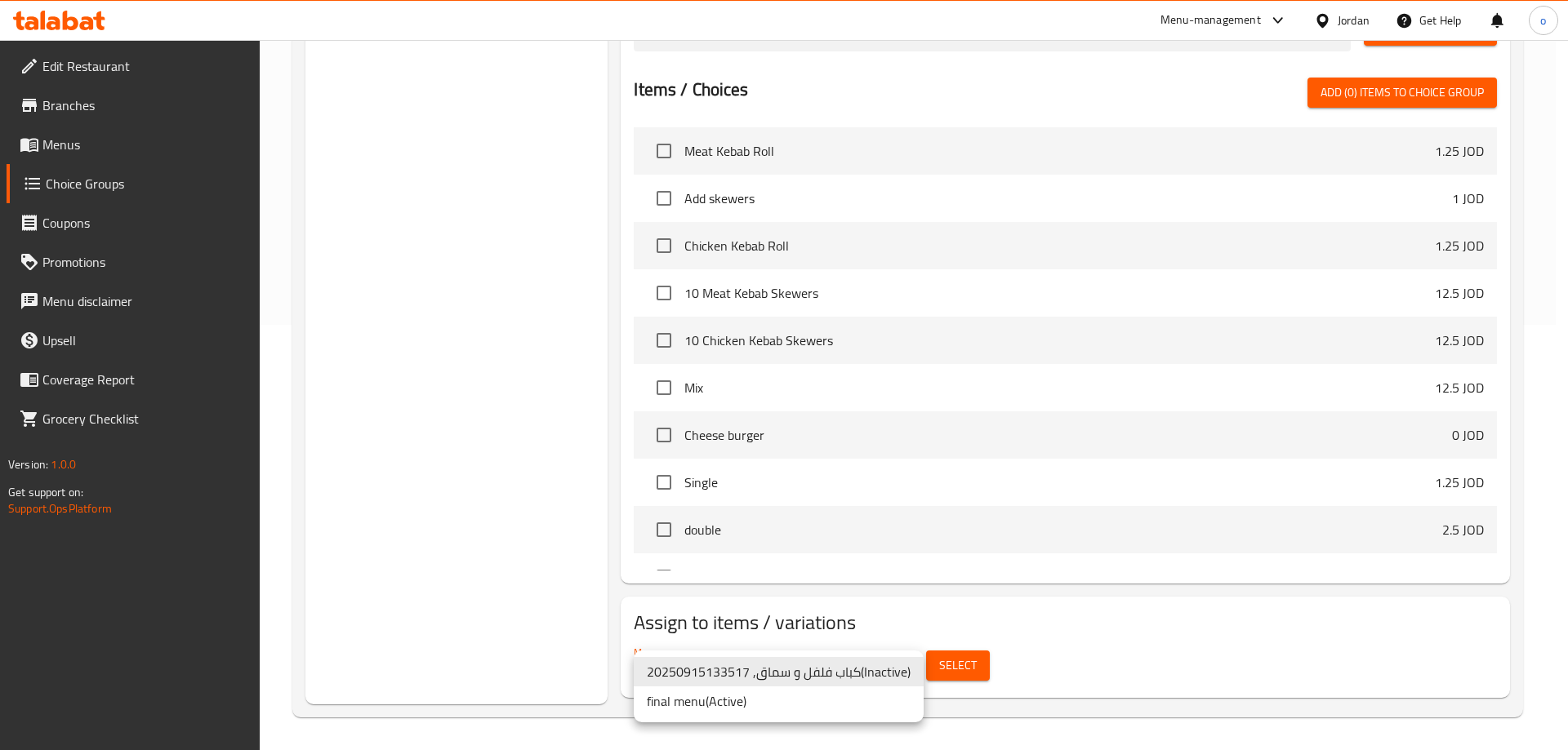
click at [811, 701] on li "final menu ( Active )" at bounding box center [778, 701] width 290 height 30
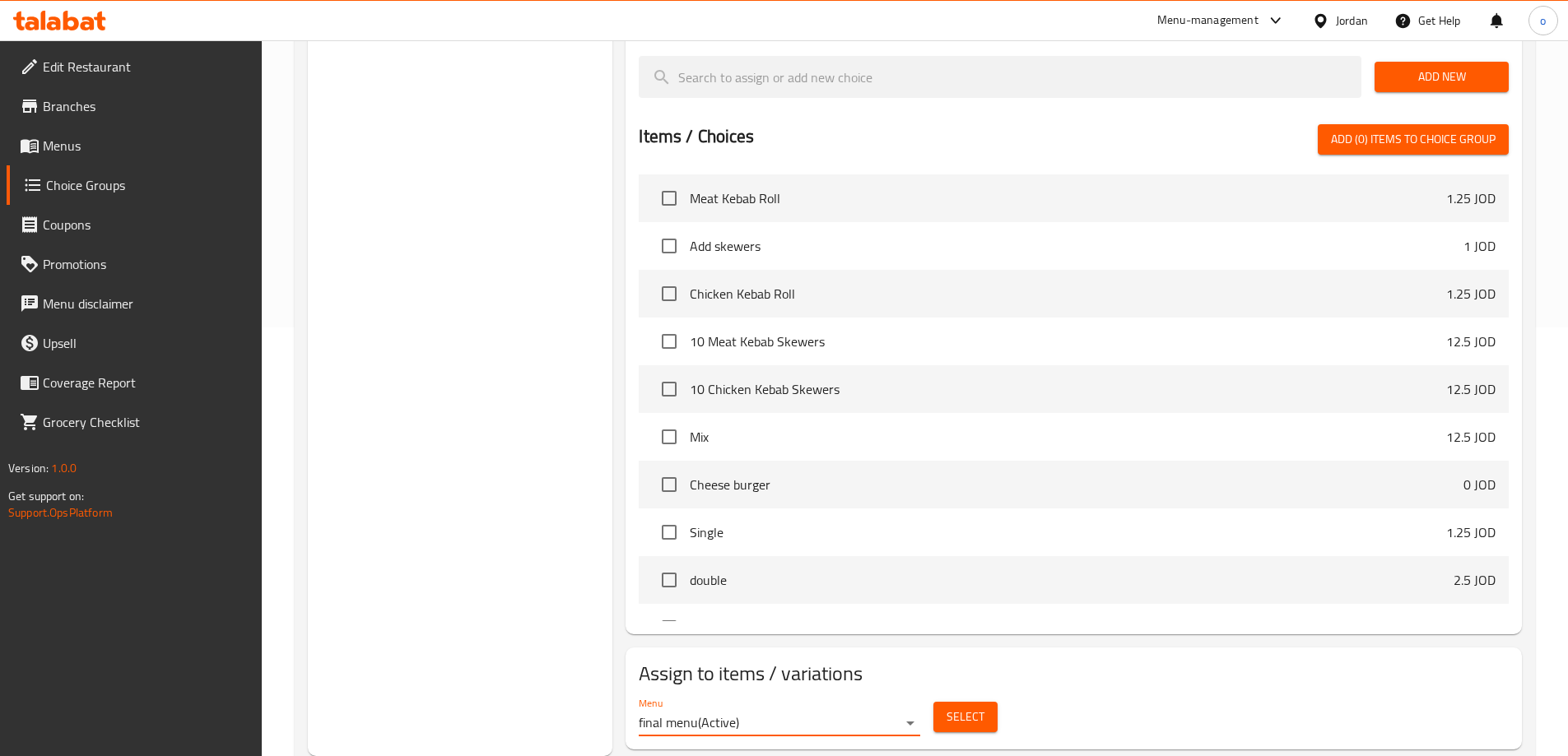
click at [952, 707] on span "Select" at bounding box center [965, 716] width 38 height 20
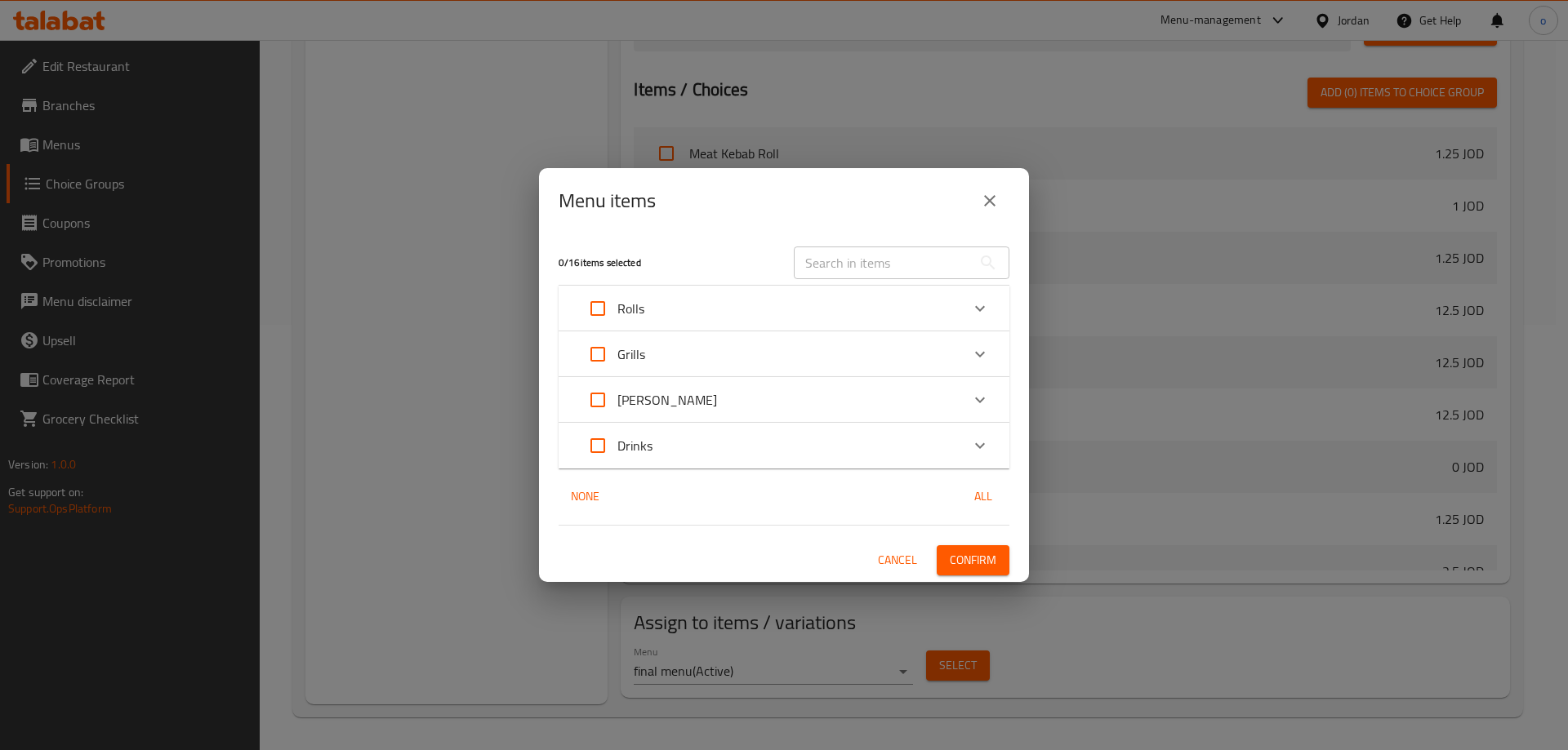
click at [617, 413] on div "[PERSON_NAME]" at bounding box center [647, 399] width 139 height 39
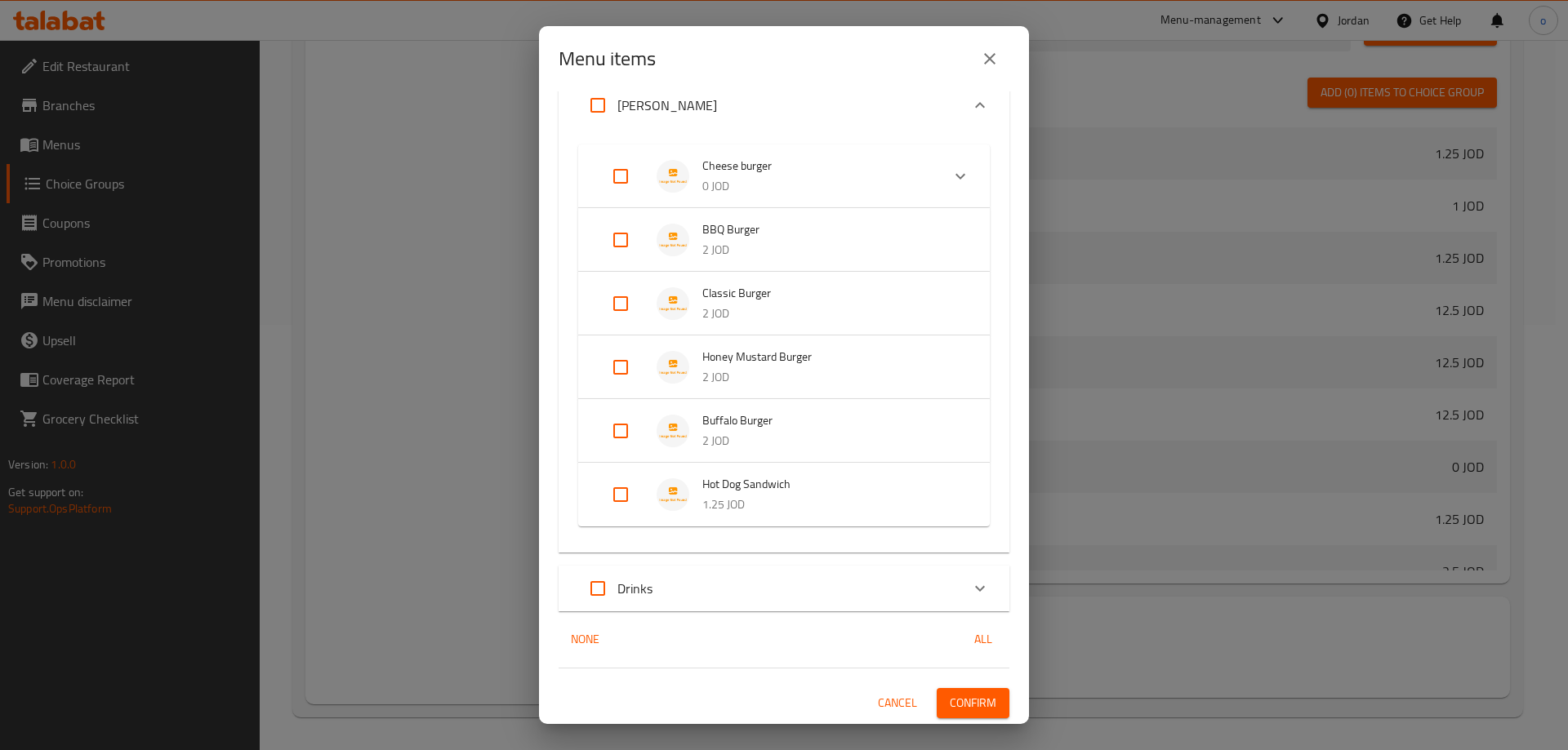
scroll to position [169, 0]
click at [725, 489] on span "Hot Dog Sandwich" at bounding box center [830, 483] width 255 height 20
click at [642, 496] on div "Expand" at bounding box center [633, 507] width 45 height 39
click at [632, 495] on input "Expand" at bounding box center [620, 494] width 39 height 39
checkbox input "true"
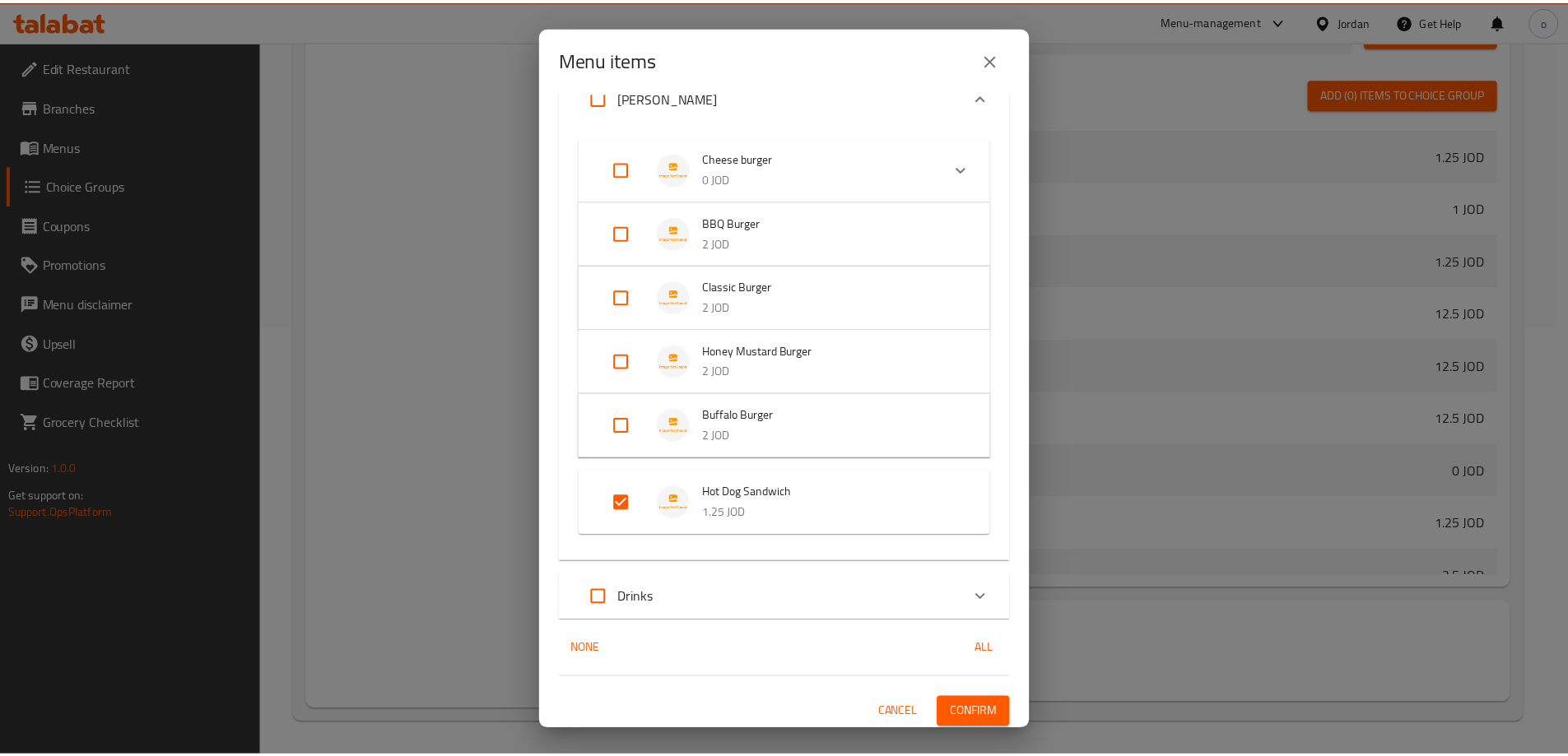
scroll to position [184, 0]
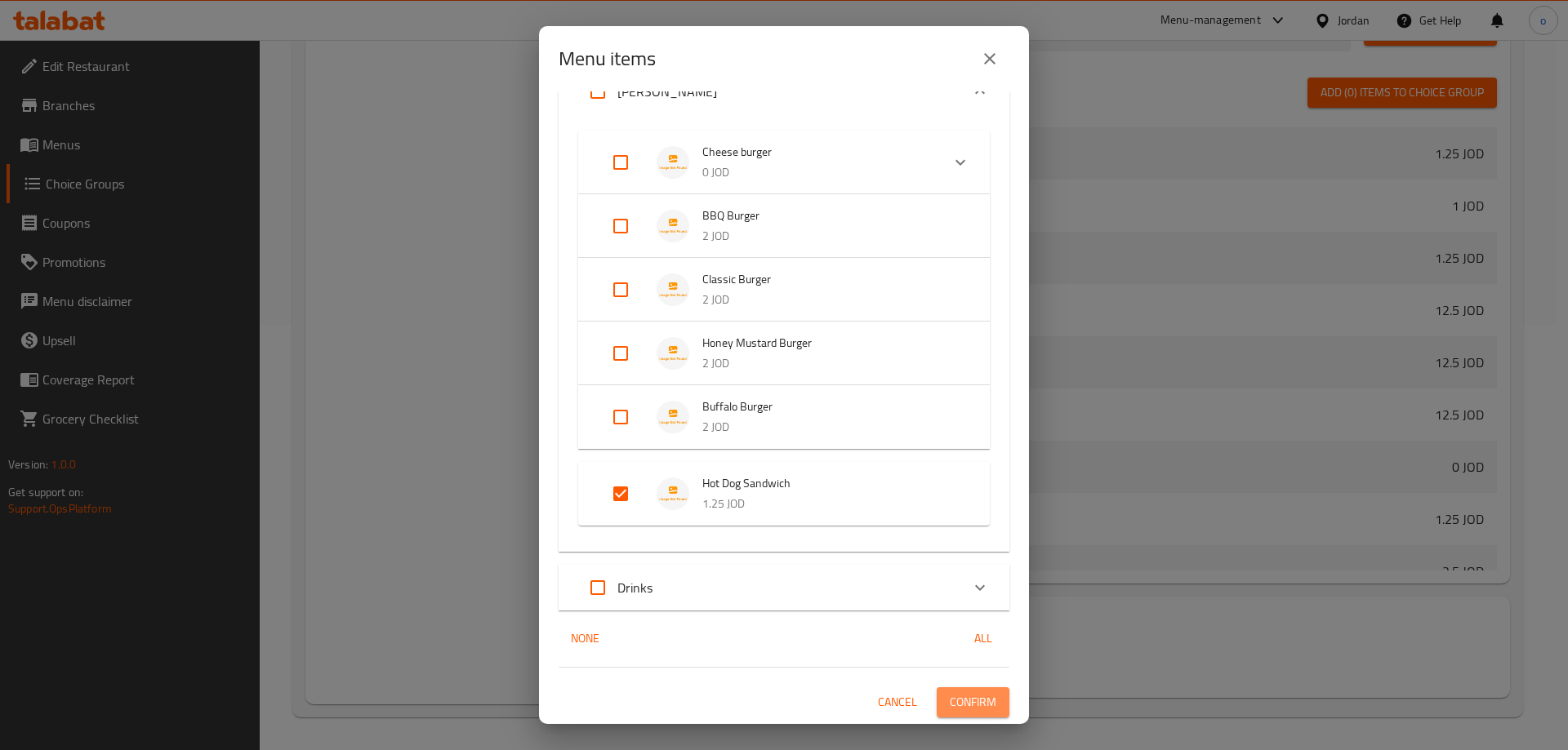
click at [955, 689] on button "Confirm" at bounding box center [972, 702] width 72 height 31
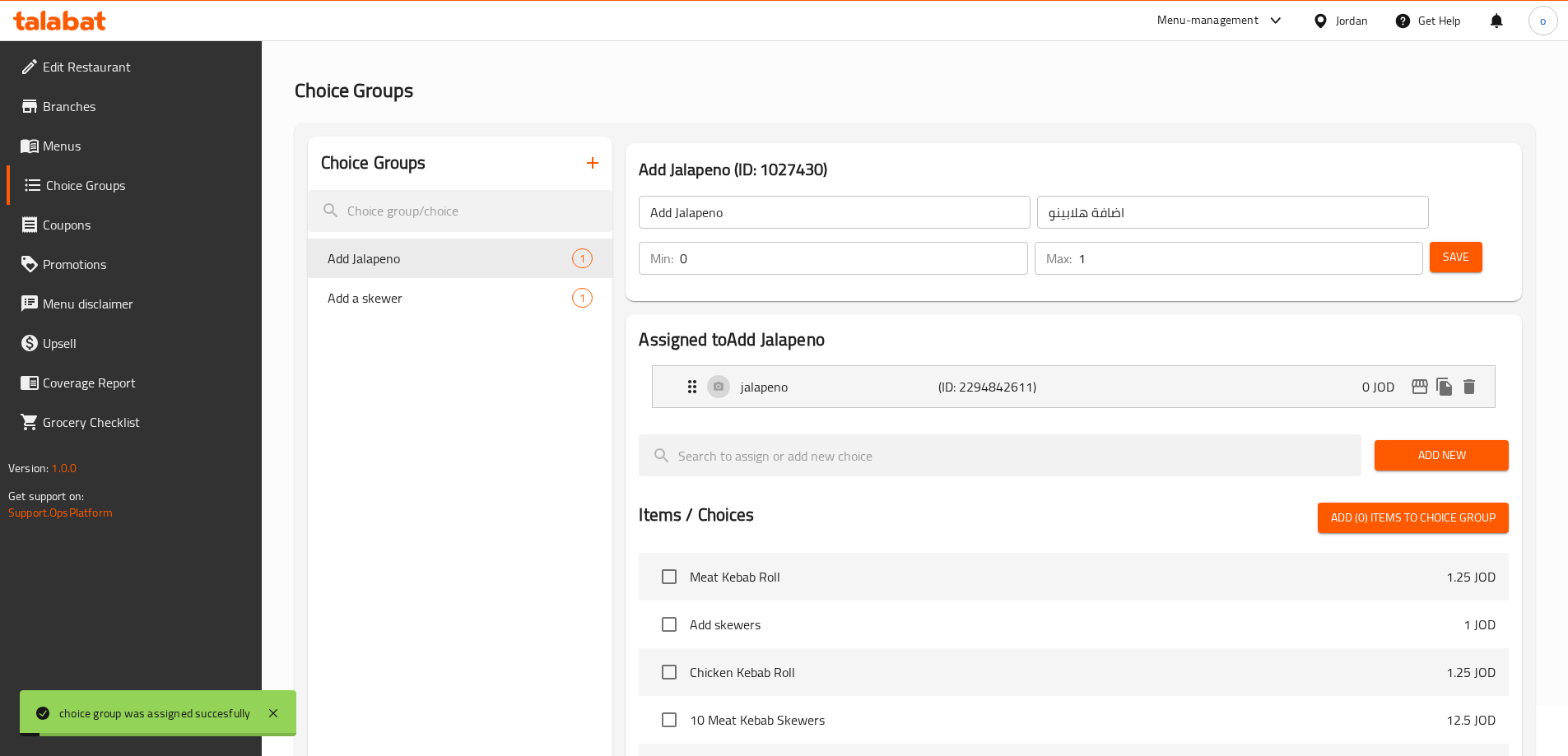
scroll to position [0, 0]
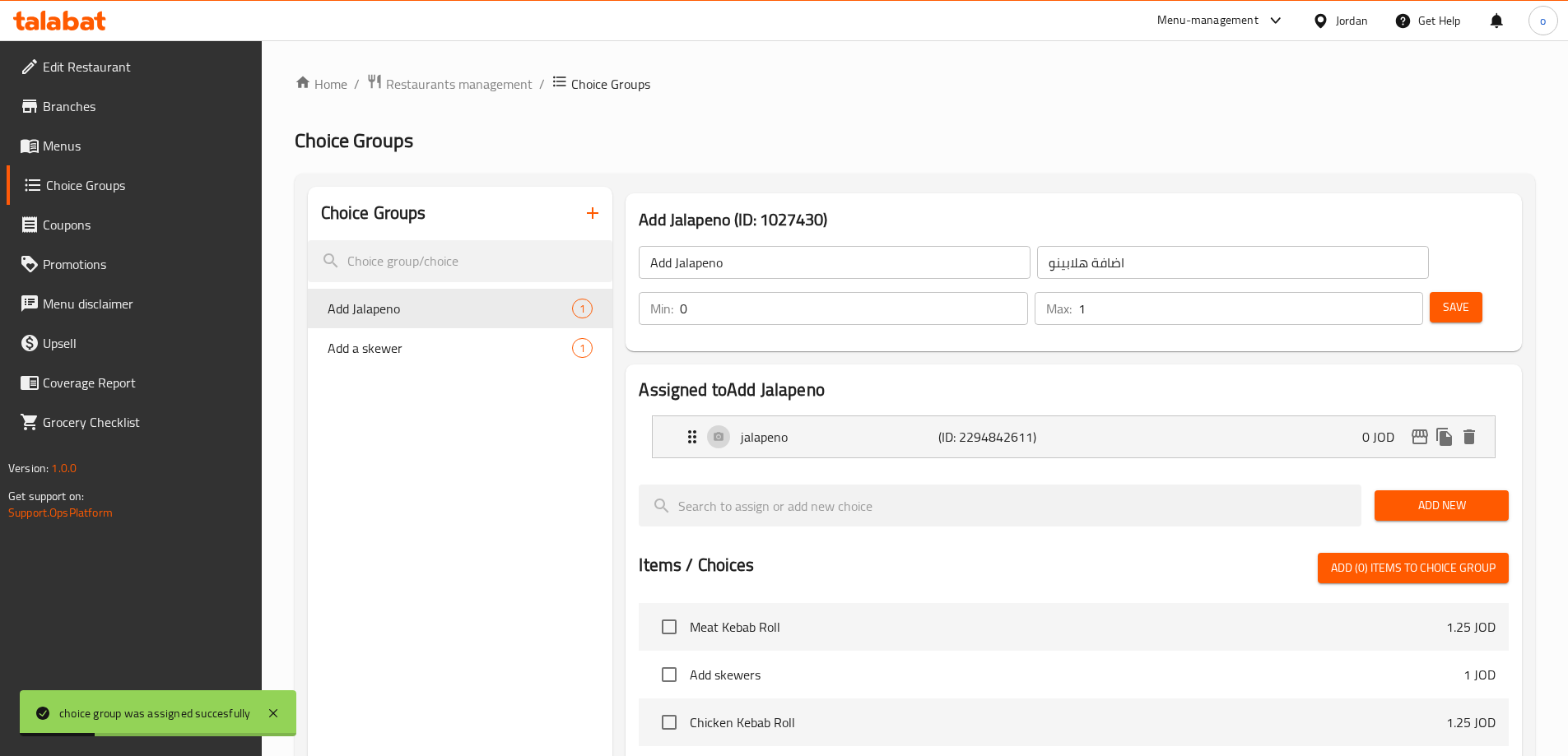
click at [94, 153] on span "Menus" at bounding box center [146, 145] width 206 height 19
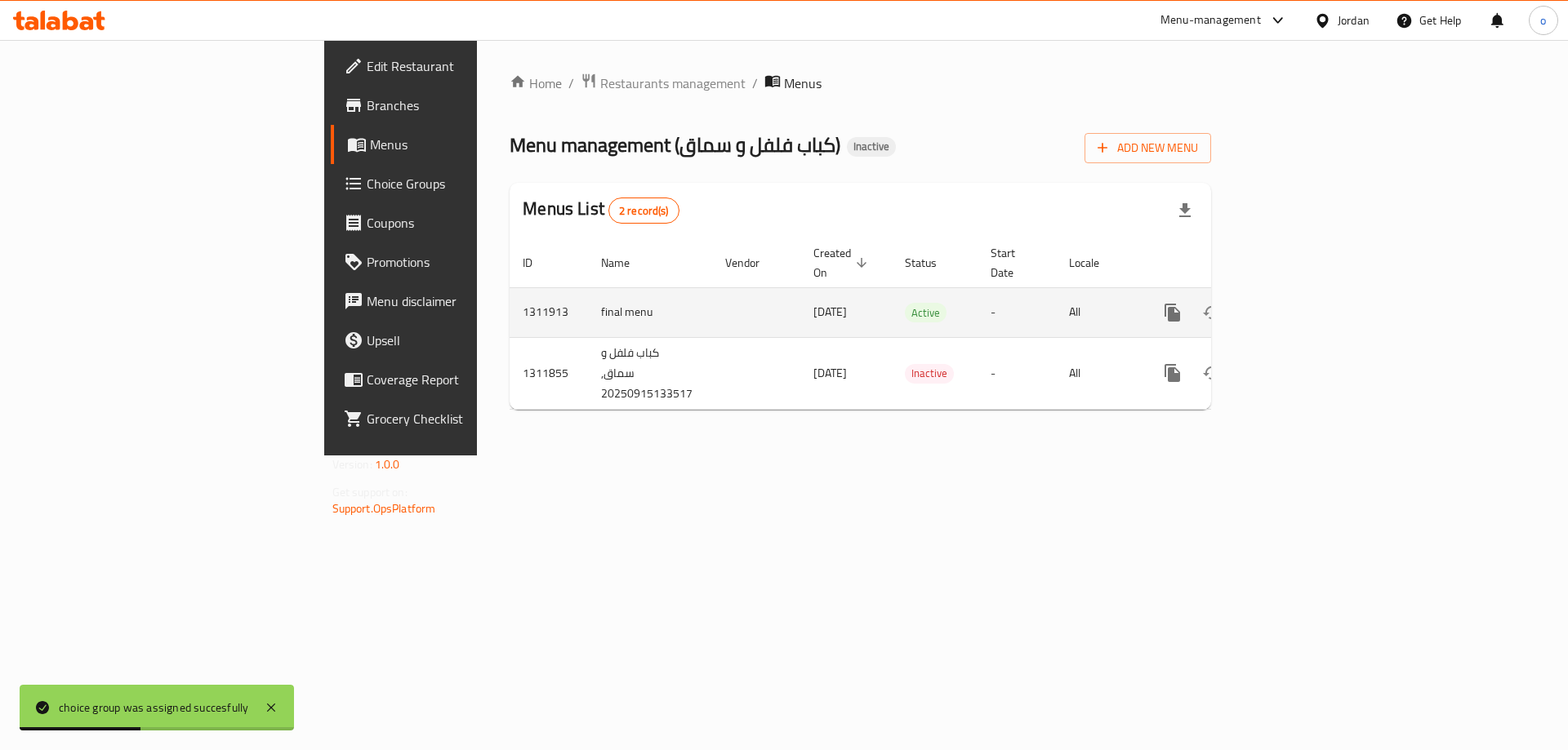
click at [1300, 303] on icon "enhanced table" at bounding box center [1290, 312] width 19 height 19
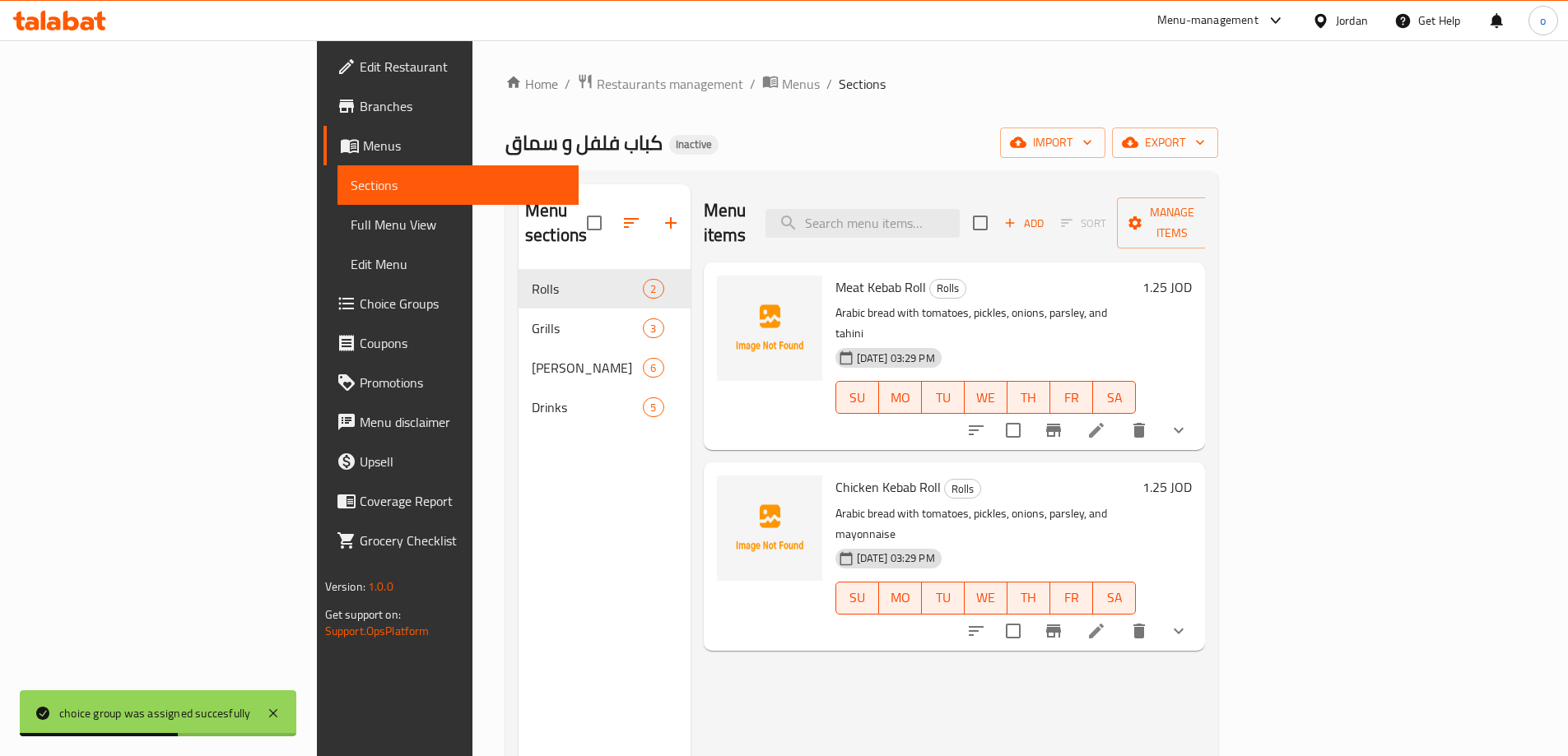
click at [351, 234] on span "Full Menu View" at bounding box center [458, 224] width 215 height 19
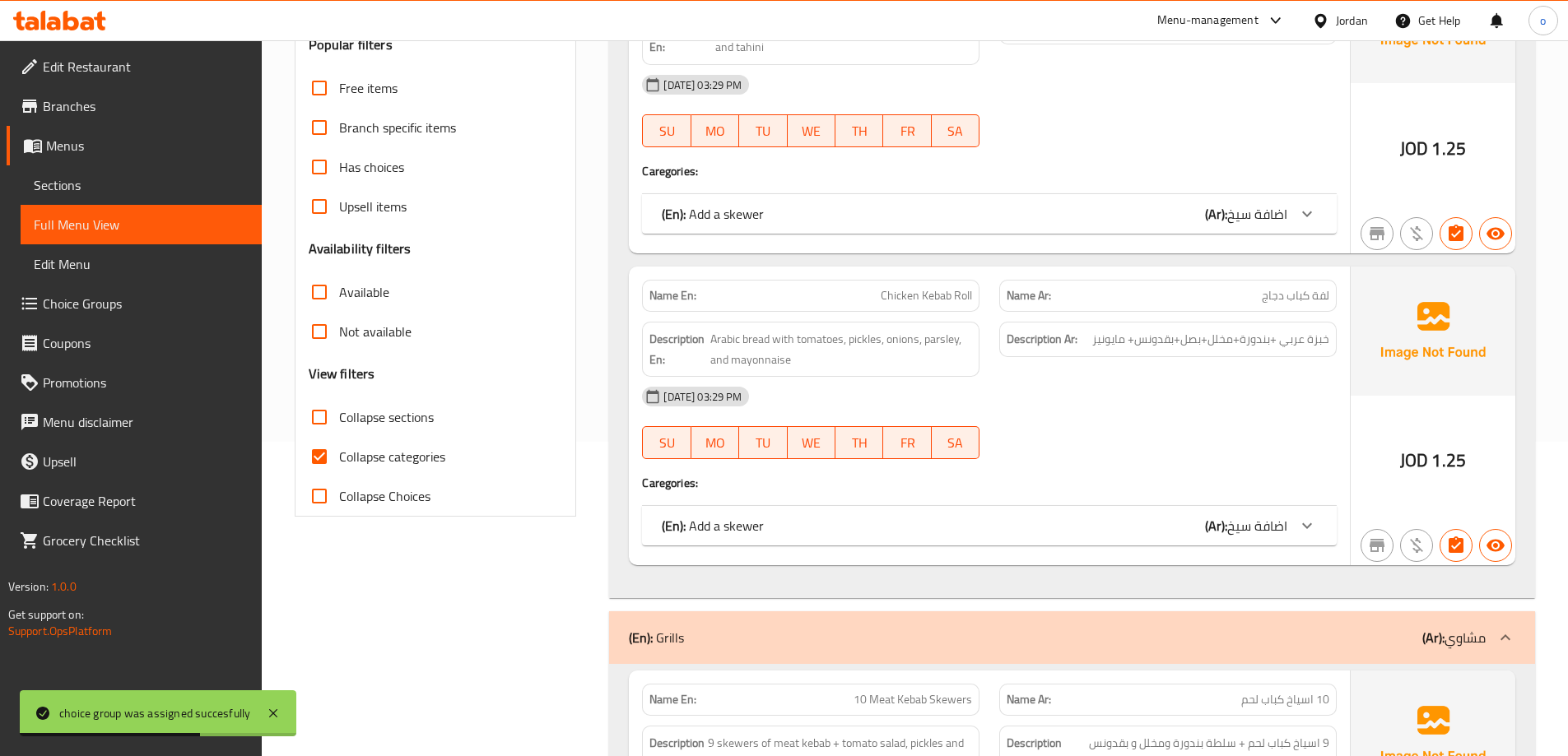
scroll to position [493, 0]
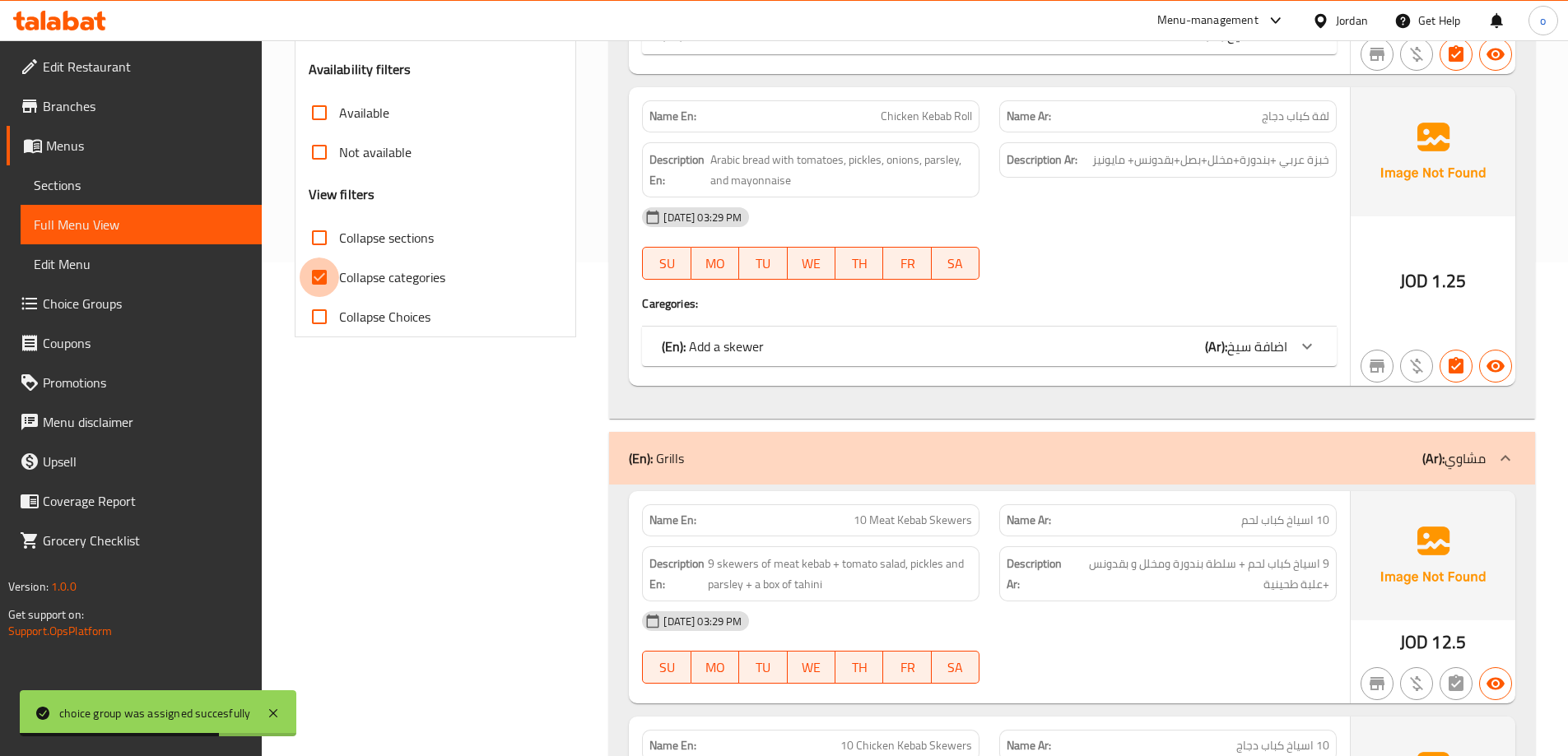
click at [321, 282] on input "Collapse categories" at bounding box center [319, 277] width 40 height 40
checkbox input "false"
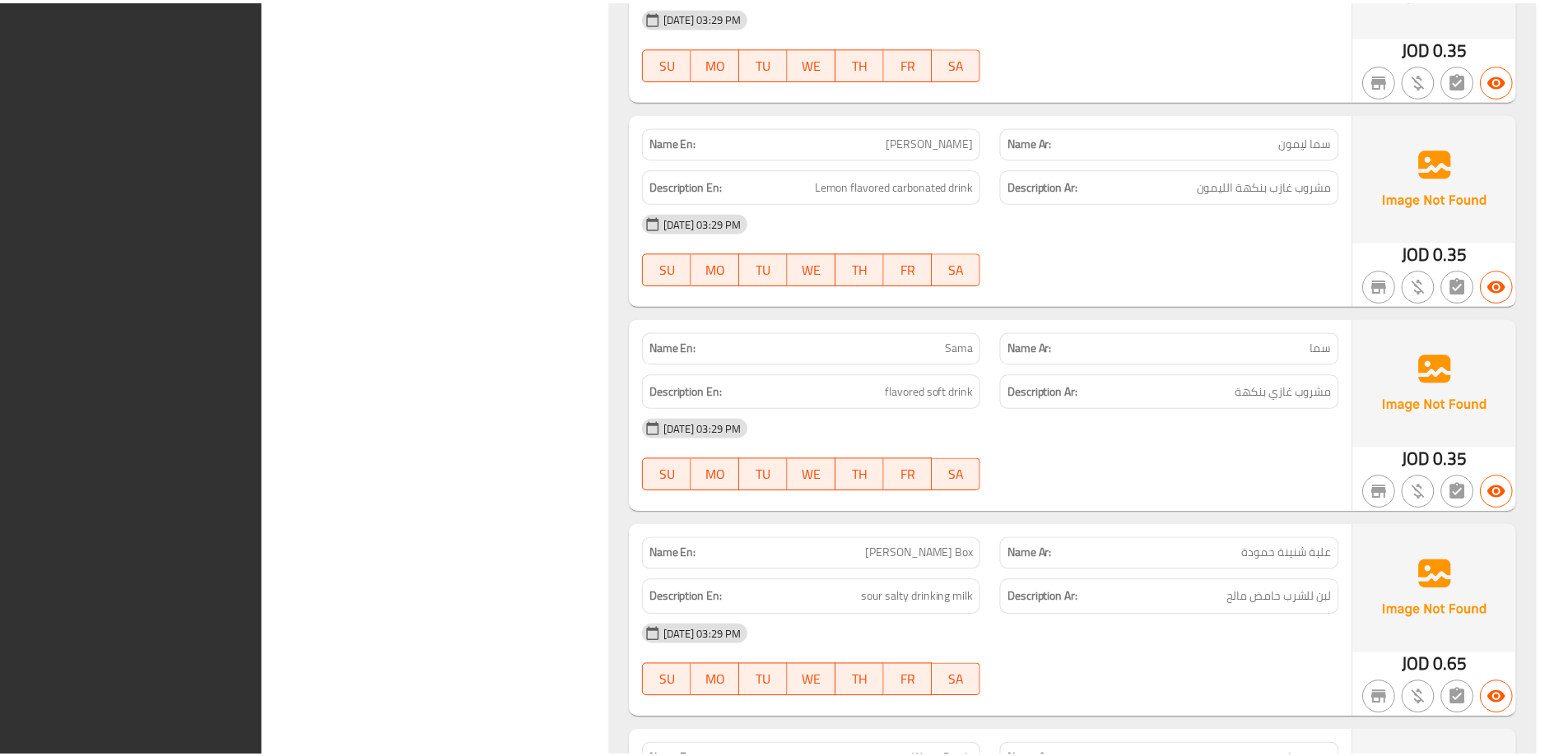
scroll to position [4368, 0]
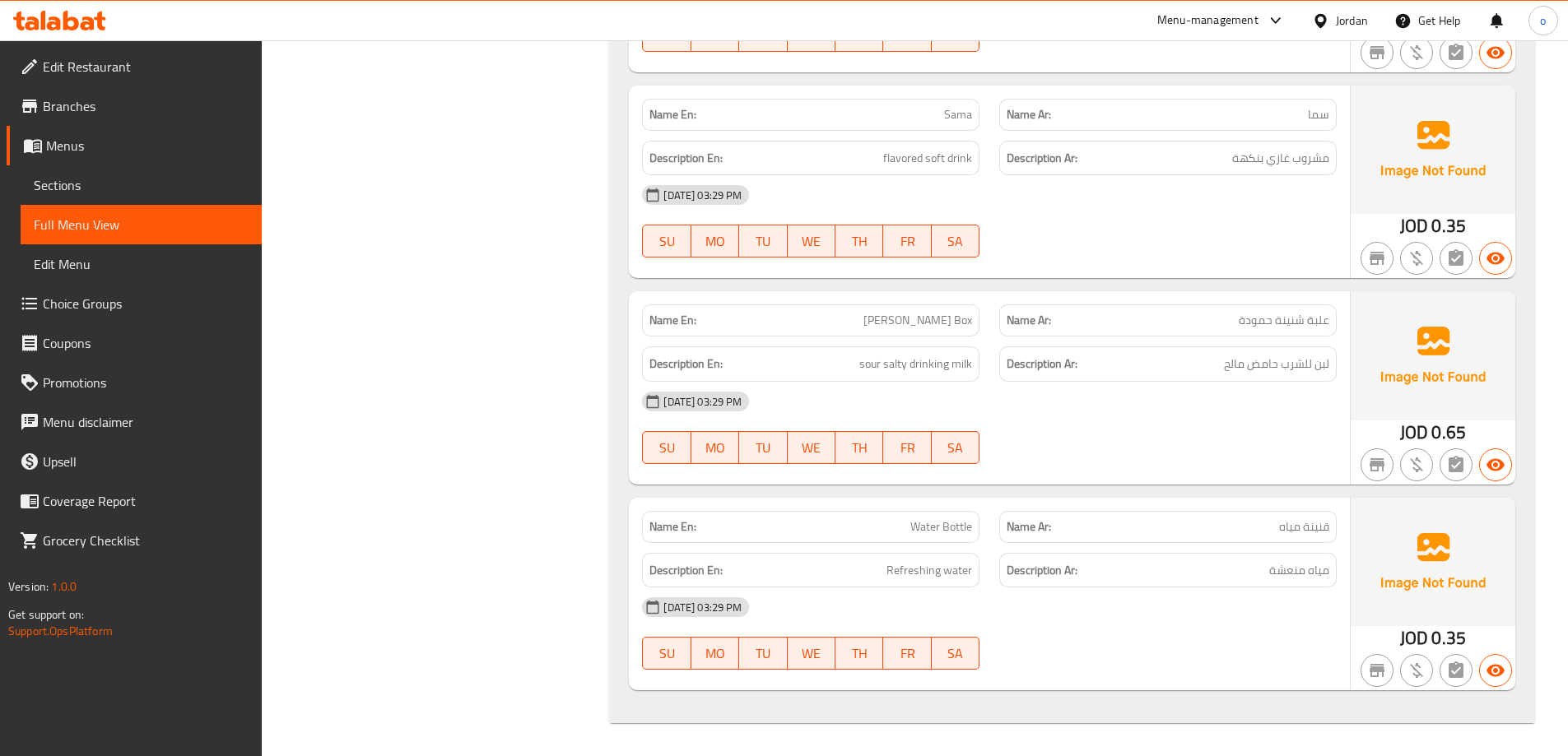
click at [171, 195] on link "Sections" at bounding box center [141, 185] width 241 height 40
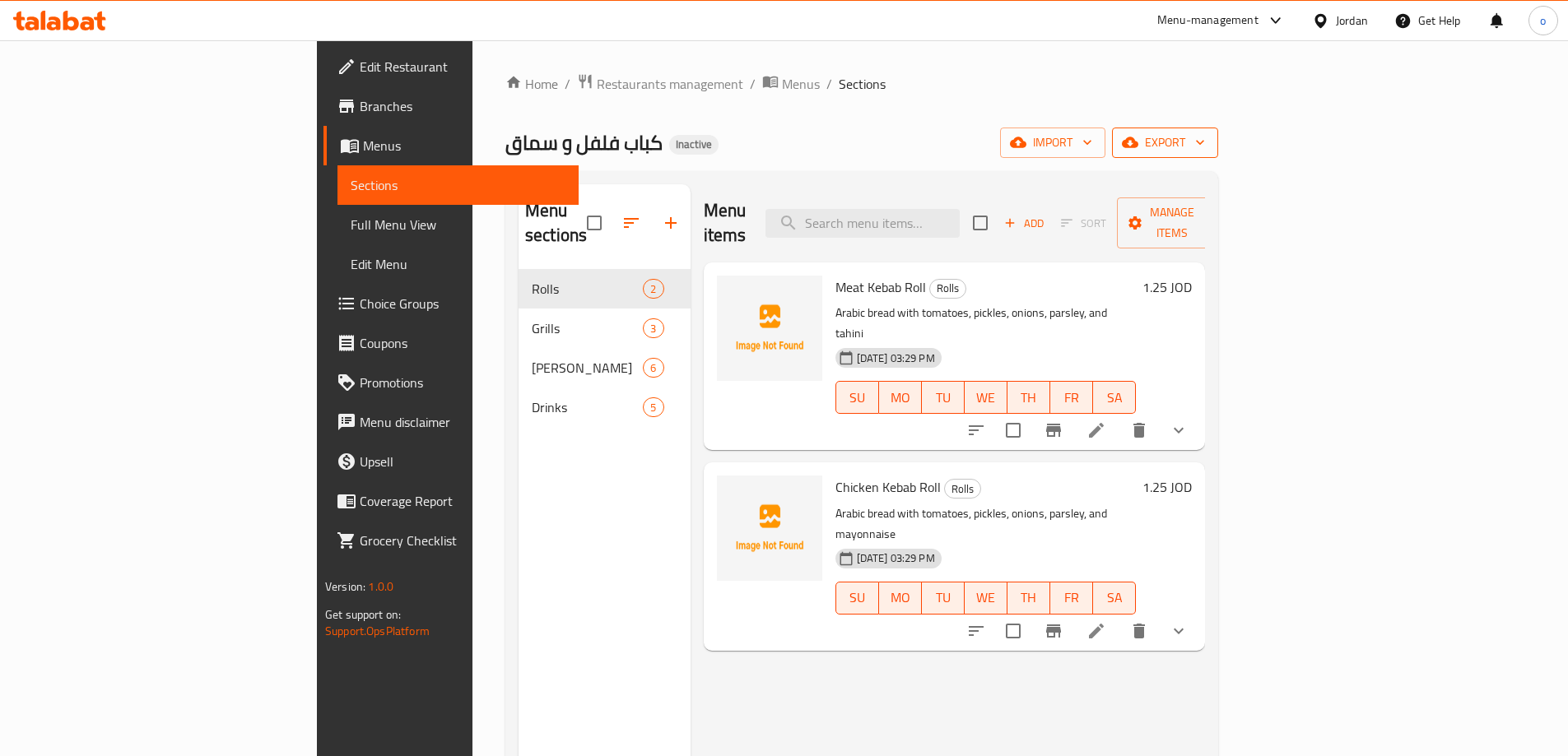
click at [1218, 155] on button "export" at bounding box center [1164, 142] width 106 height 31
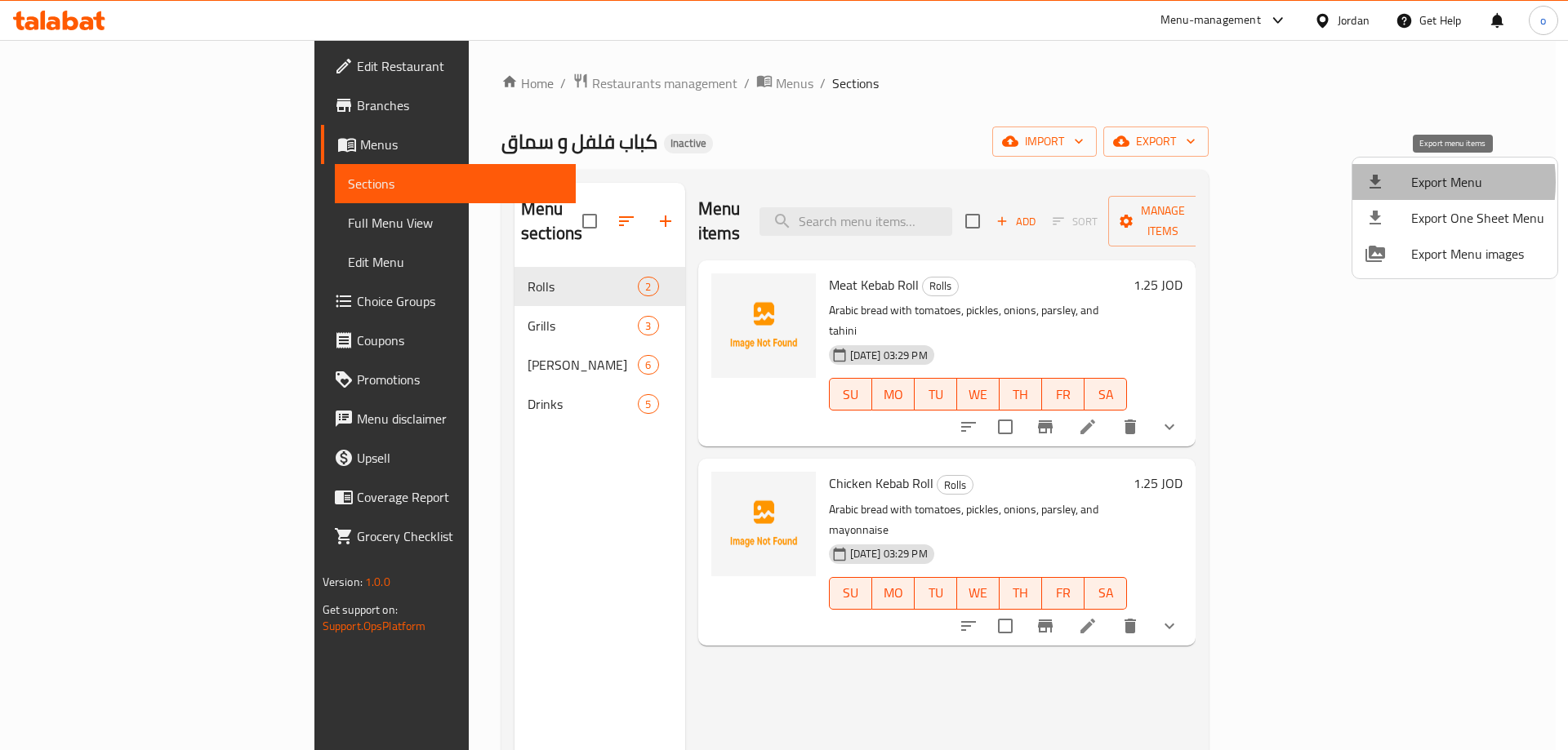
click at [1394, 182] on div at bounding box center [1388, 181] width 45 height 19
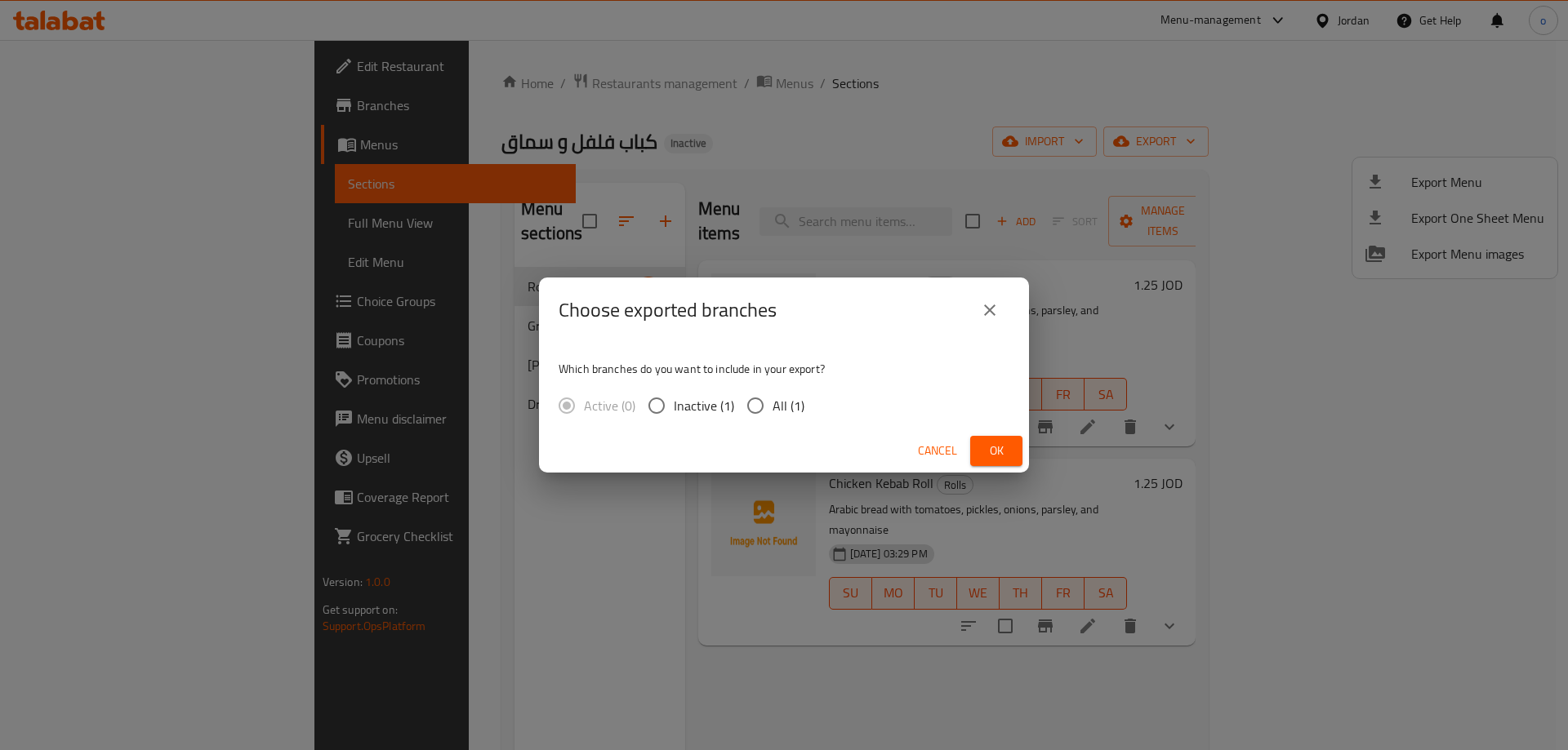
click at [783, 396] on span "All (1)" at bounding box center [788, 406] width 31 height 19
click at [772, 396] on input "All (1)" at bounding box center [755, 405] width 34 height 34
radio input "true"
click at [998, 449] on span "Ok" at bounding box center [996, 450] width 26 height 20
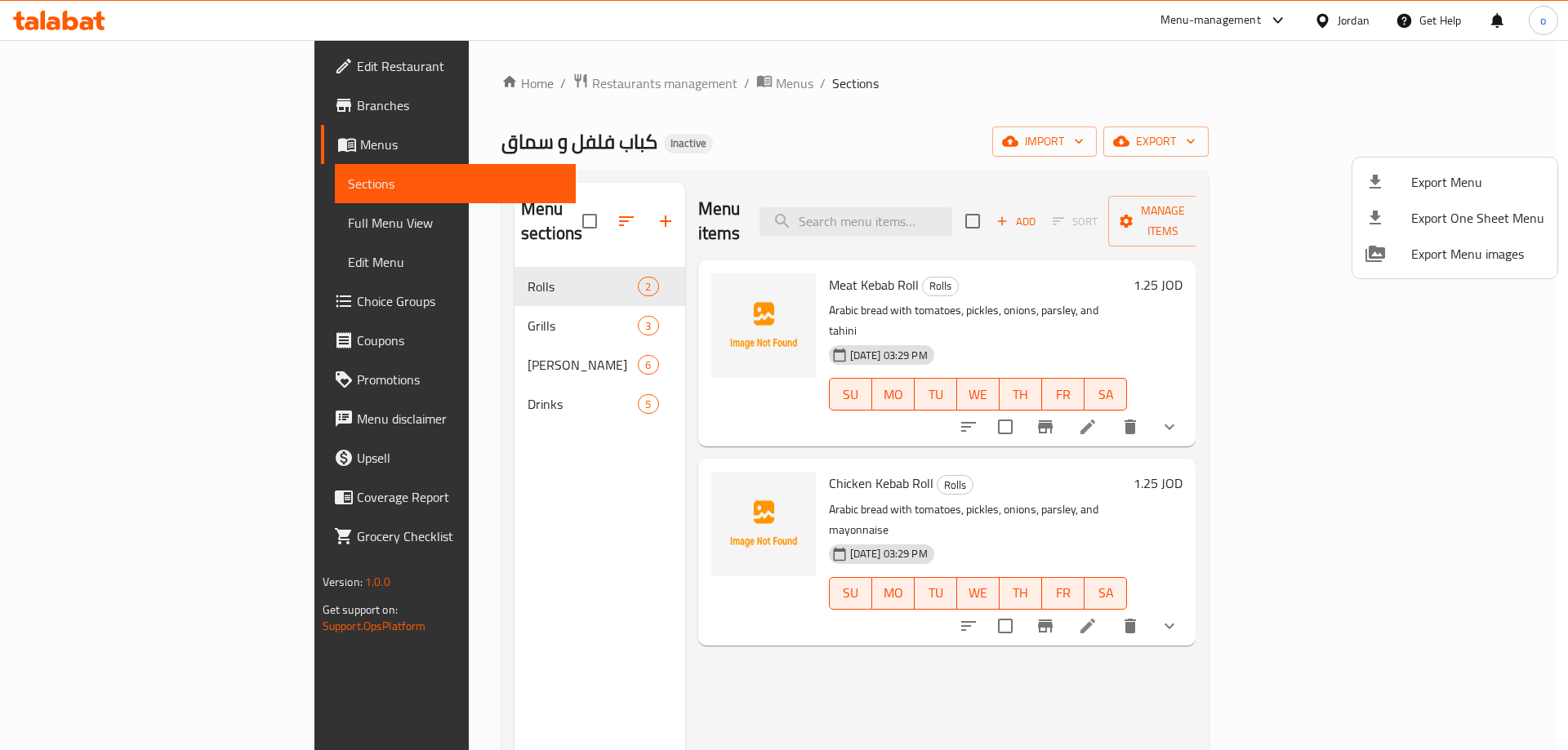
click at [444, 449] on div at bounding box center [784, 375] width 1568 height 750
